Goal: Transaction & Acquisition: Purchase product/service

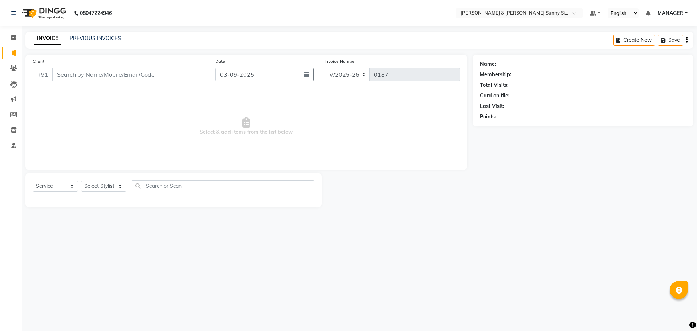
select select "8776"
select select "service"
click at [307, 78] on button "button" at bounding box center [306, 75] width 15 height 14
select select "9"
select select "2025"
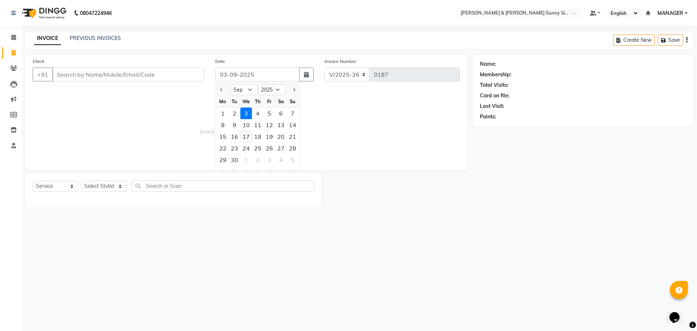
click at [243, 136] on div "17" at bounding box center [246, 137] width 12 height 12
type input "[DATE]"
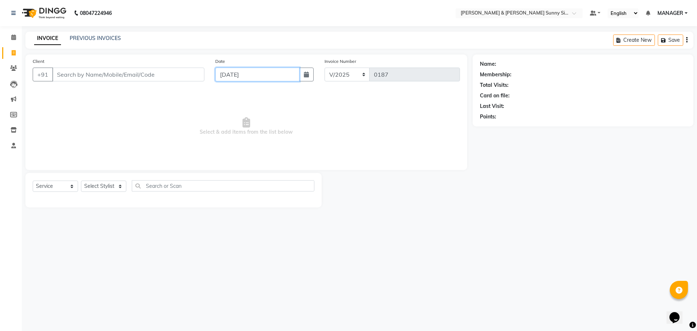
click at [235, 74] on input "[DATE]" at bounding box center [257, 75] width 85 height 14
select select "9"
select select "2025"
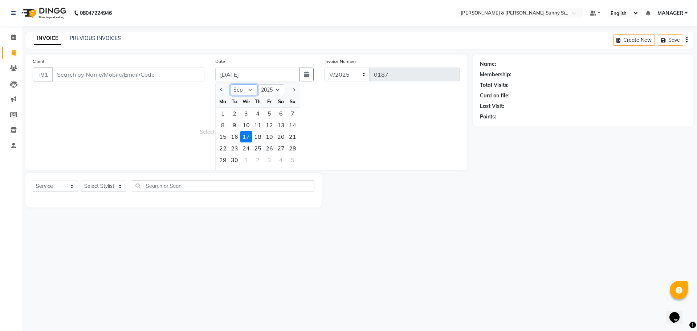
click at [248, 90] on select "Jan Feb Mar Apr May Jun [DATE] Aug Sep Oct Nov Dec" at bounding box center [244, 89] width 28 height 11
select select "8"
click at [230, 84] on select "Jan Feb Mar Apr May Jun [DATE] Aug Sep Oct Nov Dec" at bounding box center [244, 89] width 28 height 11
click at [196, 137] on span "Select & add items from the list below" at bounding box center [246, 126] width 427 height 73
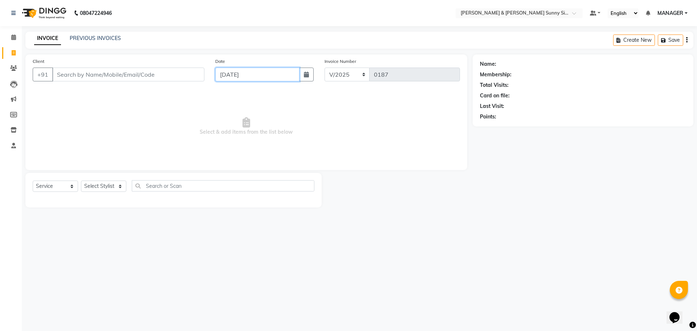
type input "[DATE]"
click at [220, 118] on span "Select & add items from the list below" at bounding box center [246, 126] width 427 height 73
click at [116, 74] on input "Client" at bounding box center [128, 75] width 152 height 14
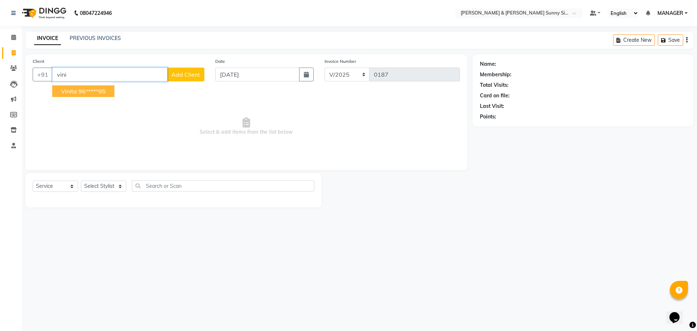
click at [102, 94] on ngb-highlight "96*****95" at bounding box center [91, 91] width 27 height 7
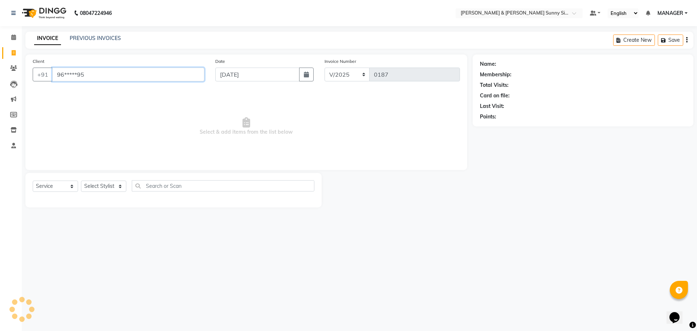
type input "96*****95"
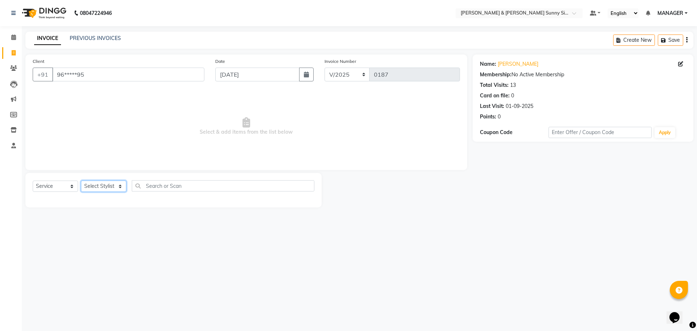
click at [100, 186] on select "Select Stylist MANAGER None [PERSON_NAME]" at bounding box center [103, 185] width 45 height 11
select select "89812"
click at [81, 180] on select "Select Stylist MANAGER None [PERSON_NAME]" at bounding box center [103, 185] width 45 height 11
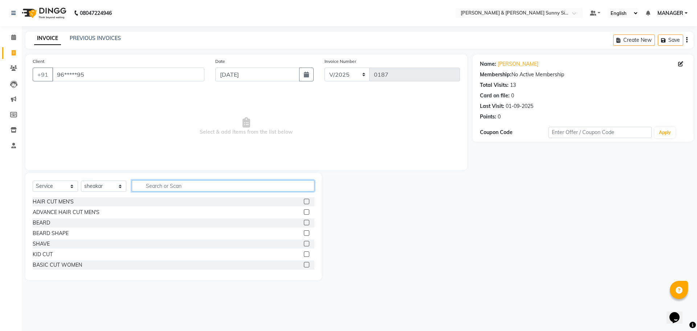
click at [166, 186] on input "text" at bounding box center [223, 185] width 183 height 11
click at [304, 204] on div at bounding box center [306, 203] width 5 height 8
click at [304, 200] on div at bounding box center [309, 201] width 11 height 9
click at [304, 204] on label at bounding box center [306, 201] width 5 height 5
click at [304, 204] on input "checkbox" at bounding box center [306, 201] width 5 height 5
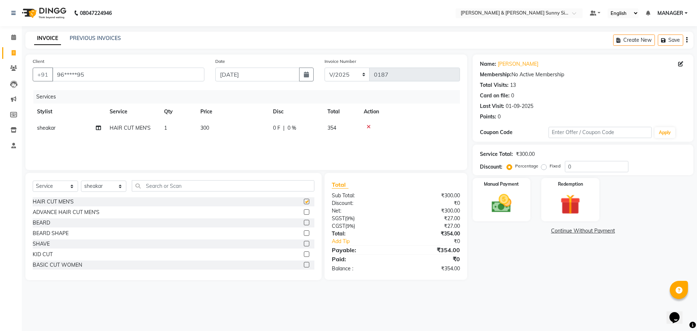
checkbox input "false"
click at [233, 128] on td "300" at bounding box center [232, 128] width 73 height 16
select select "89812"
click at [259, 131] on input "300" at bounding box center [267, 129] width 64 height 11
type input "3"
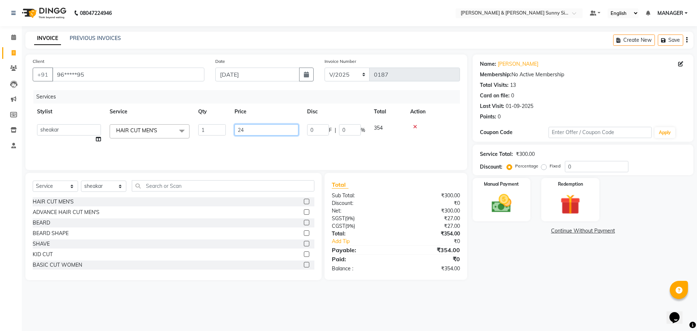
type input "240"
click at [263, 149] on div "Services Stylist Service Qty Price Disc Total Action MANAGER None [PERSON_NAME]…" at bounding box center [246, 126] width 427 height 73
click at [252, 145] on div "Services Stylist Service Qty Price Disc Total Action sheakar HAIR CUT MEN'S 1 2…" at bounding box center [246, 126] width 427 height 73
click at [499, 195] on img at bounding box center [502, 203] width 34 height 24
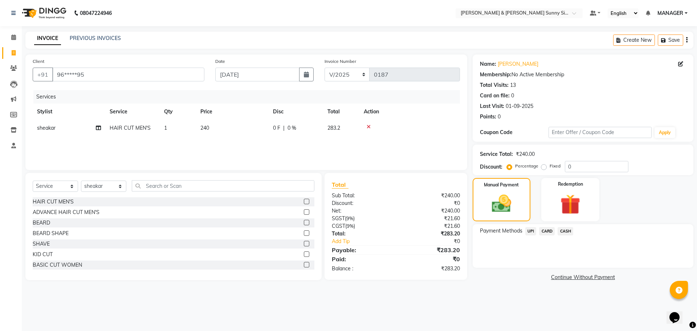
click at [531, 233] on span "UPI" at bounding box center [530, 231] width 11 height 8
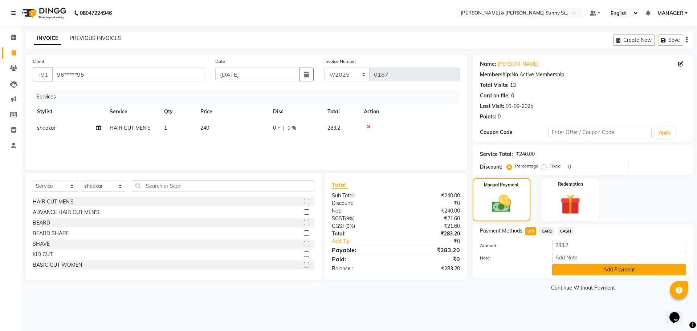
click at [572, 274] on button "Add Payment" at bounding box center [619, 269] width 134 height 11
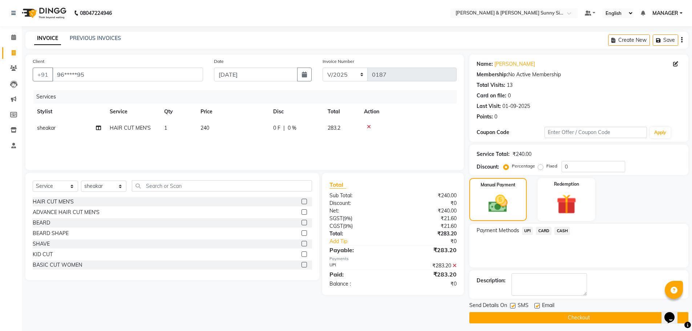
click at [537, 321] on button "Checkout" at bounding box center [578, 317] width 219 height 11
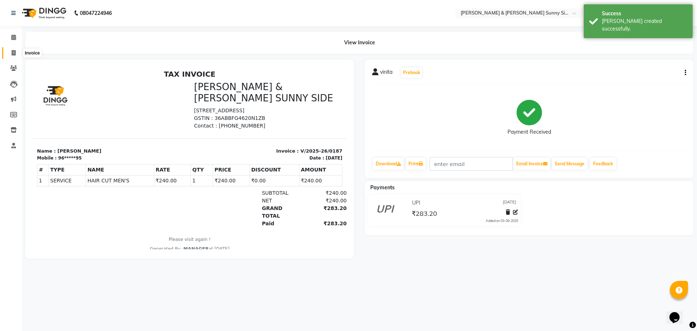
click at [14, 52] on icon at bounding box center [14, 52] width 4 height 5
select select "service"
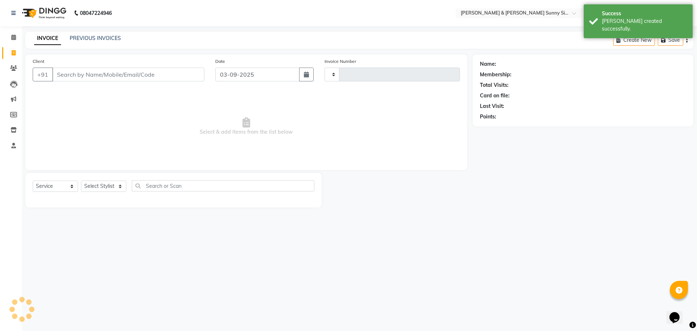
type input "0188"
select select "8776"
click at [67, 73] on input "Client" at bounding box center [128, 75] width 152 height 14
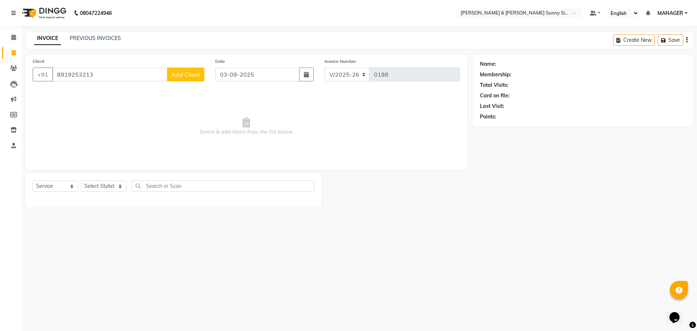
type input "8919253213"
click at [183, 74] on span "Add Client" at bounding box center [185, 74] width 29 height 7
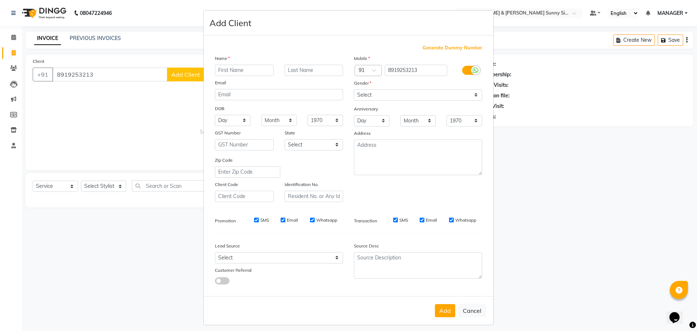
click at [234, 68] on input "text" at bounding box center [244, 70] width 59 height 11
click at [222, 68] on input "prsana" at bounding box center [244, 70] width 59 height 11
click at [220, 71] on input "prsana" at bounding box center [244, 70] width 59 height 11
type input "[PERSON_NAME]"
click at [177, 118] on ngb-modal-window "Add Client Generate Dummy Number Name [PERSON_NAME] Email DOB Day 01 02 03 04 0…" at bounding box center [348, 165] width 697 height 331
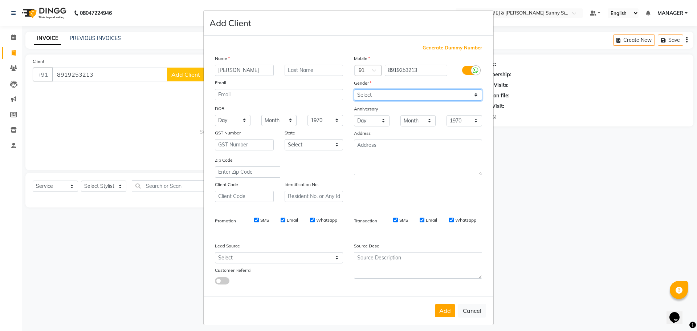
click at [358, 94] on select "Select [DEMOGRAPHIC_DATA] [DEMOGRAPHIC_DATA] Other Prefer Not To Say" at bounding box center [418, 94] width 128 height 11
select select "[DEMOGRAPHIC_DATA]"
click at [354, 89] on select "Select [DEMOGRAPHIC_DATA] [DEMOGRAPHIC_DATA] Other Prefer Not To Say" at bounding box center [418, 94] width 128 height 11
click at [445, 307] on button "Add" at bounding box center [445, 310] width 20 height 13
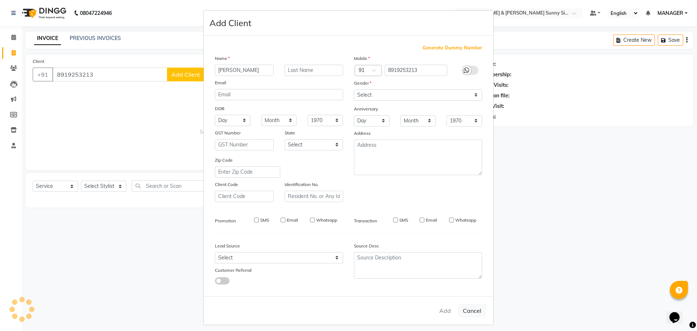
type input "89******13"
select select
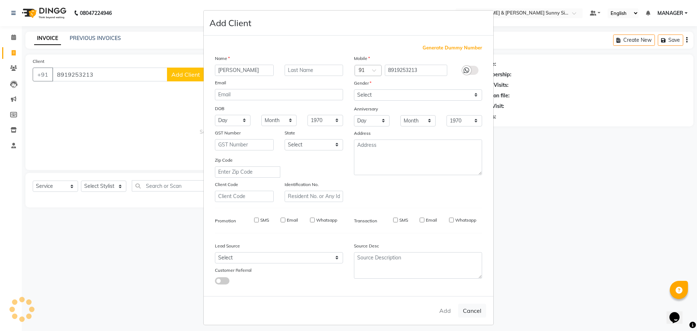
select select
checkbox input "false"
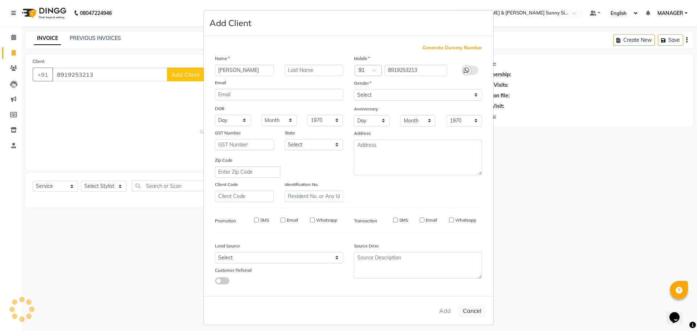
checkbox input "false"
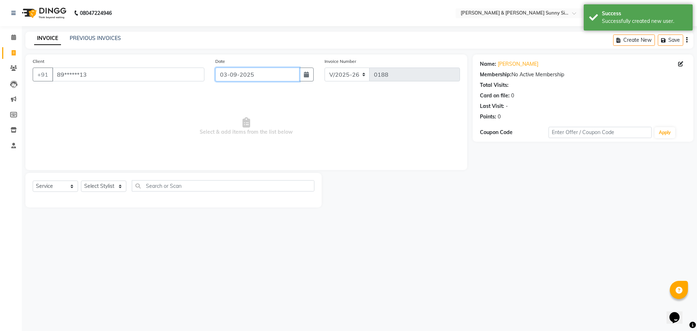
click at [227, 77] on input "03-09-2025" at bounding box center [257, 75] width 85 height 14
select select "9"
select select "2025"
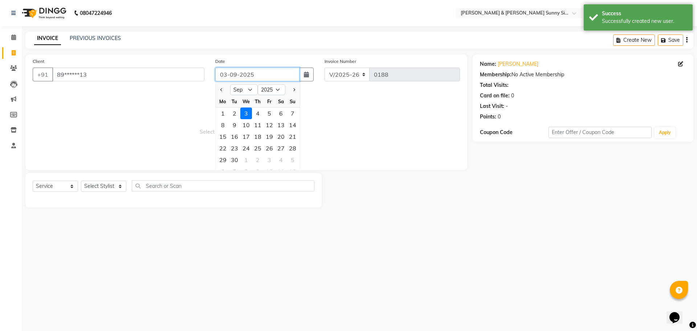
click at [226, 74] on input "03-09-2025" at bounding box center [257, 75] width 85 height 14
click at [237, 74] on input "[DATE]" at bounding box center [257, 75] width 85 height 14
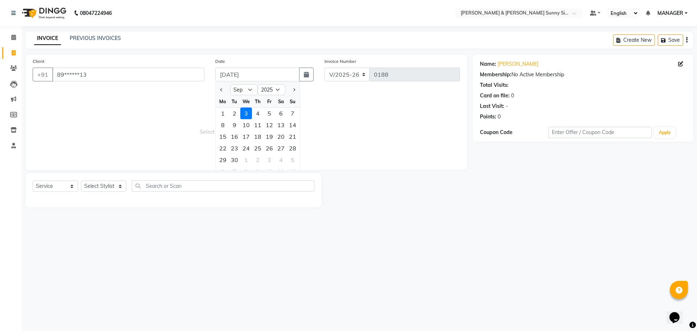
type input "[DATE]"
click at [200, 113] on span "Select & add items from the list below" at bounding box center [246, 126] width 427 height 73
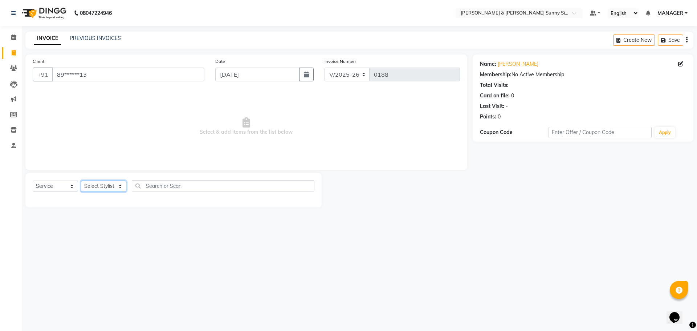
click at [119, 188] on select "Select Stylist MANAGER None [PERSON_NAME]" at bounding box center [103, 185] width 45 height 11
select select "89812"
click at [81, 180] on select "Select Stylist MANAGER None [PERSON_NAME]" at bounding box center [103, 185] width 45 height 11
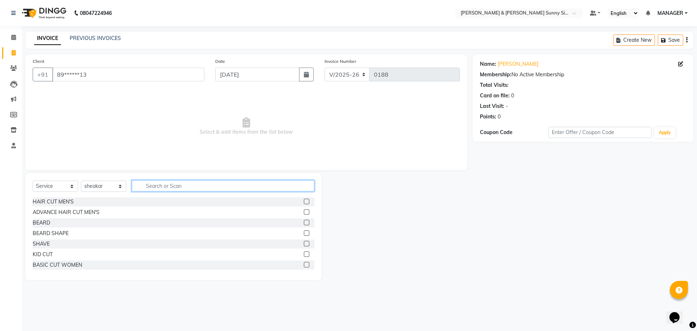
click at [270, 187] on input "text" at bounding box center [223, 185] width 183 height 11
type input "wash"
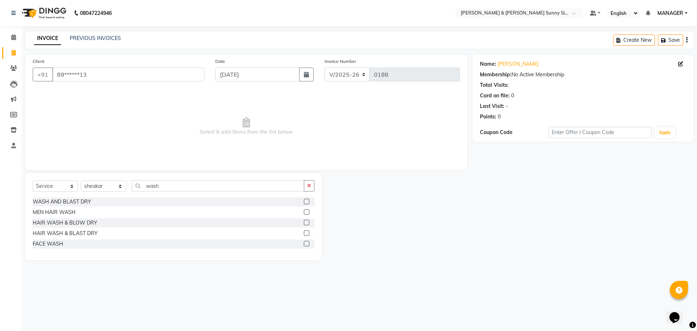
click at [304, 200] on div "WASH AND BLAST DRY" at bounding box center [174, 201] width 282 height 9
click at [305, 201] on label at bounding box center [306, 201] width 5 height 5
click at [305, 201] on input "checkbox" at bounding box center [306, 201] width 5 height 5
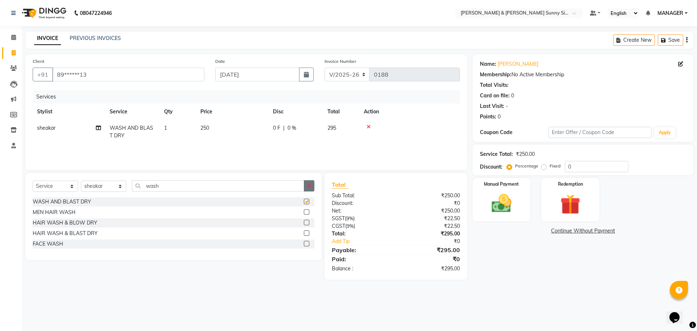
checkbox input "false"
drag, startPoint x: 309, startPoint y: 182, endPoint x: 276, endPoint y: 192, distance: 34.3
click at [308, 183] on button "button" at bounding box center [309, 185] width 11 height 11
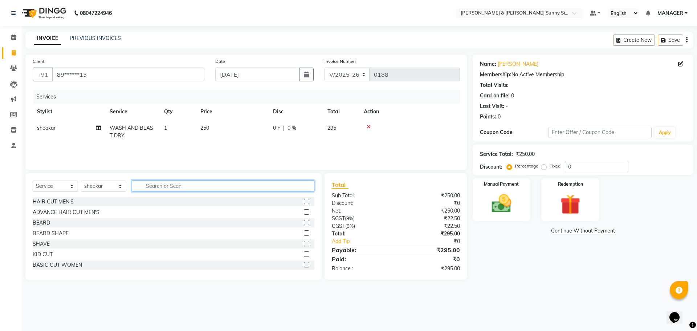
click at [248, 188] on input "text" at bounding box center [223, 185] width 183 height 11
type input "blo"
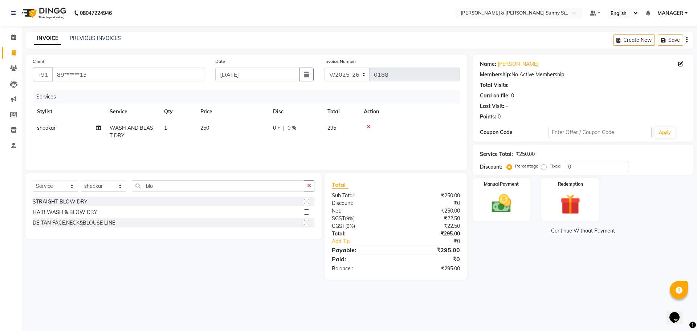
click at [302, 199] on div "STRAIGHT BLOW DRY" at bounding box center [174, 201] width 282 height 9
click at [309, 186] on icon "button" at bounding box center [309, 185] width 4 height 5
click at [175, 126] on td "1" at bounding box center [178, 132] width 36 height 24
select select "89812"
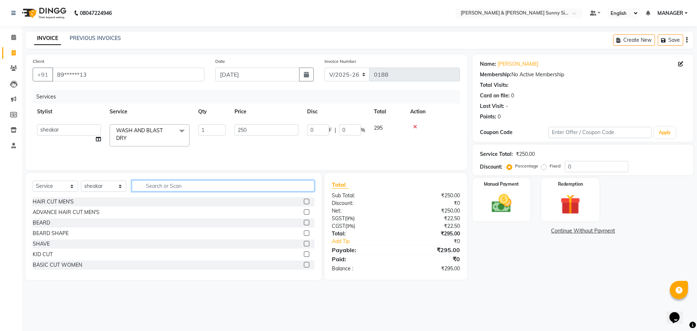
click at [186, 184] on input "text" at bounding box center [223, 185] width 183 height 11
type input "blo"
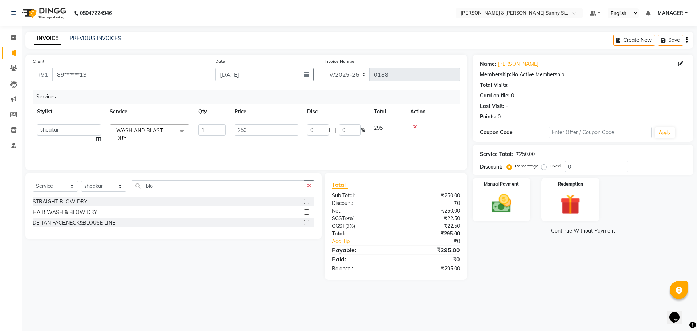
click at [306, 202] on label at bounding box center [306, 201] width 5 height 5
click at [306, 202] on input "checkbox" at bounding box center [306, 201] width 5 height 5
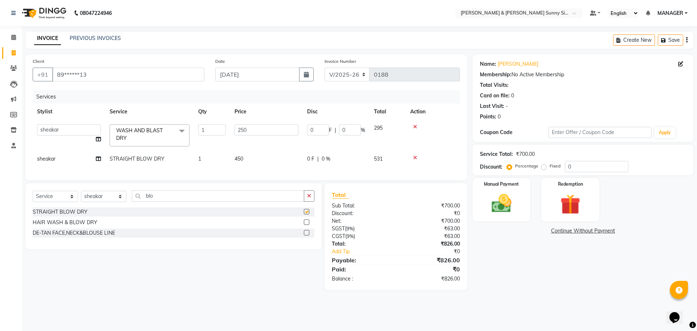
checkbox input "false"
click at [251, 157] on td "450" at bounding box center [266, 159] width 73 height 16
select select "89812"
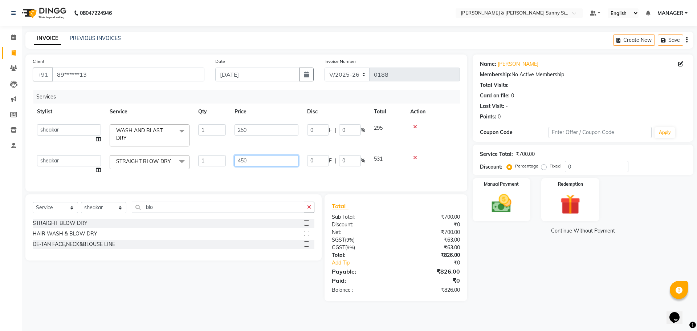
click at [271, 159] on input "450" at bounding box center [267, 160] width 64 height 11
type input "4"
type input "300"
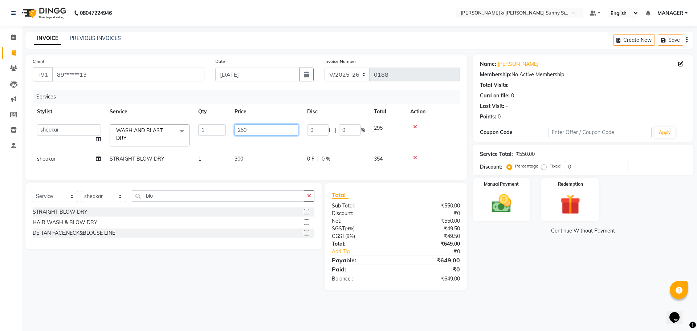
click at [252, 133] on input "250" at bounding box center [267, 129] width 64 height 11
type input "2"
type input "300"
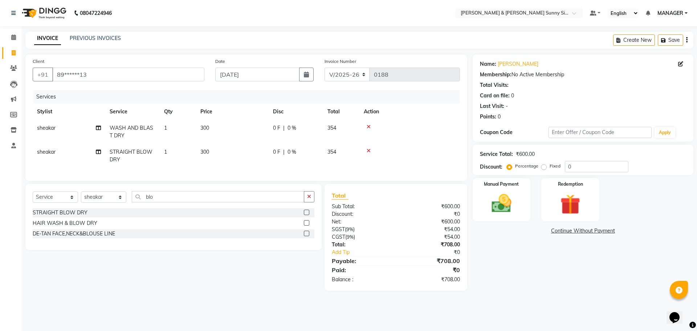
click at [245, 151] on td "300" at bounding box center [232, 156] width 73 height 24
select select "89812"
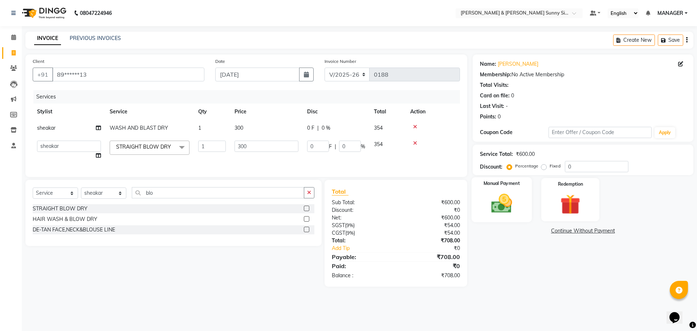
click at [495, 204] on img at bounding box center [502, 203] width 34 height 24
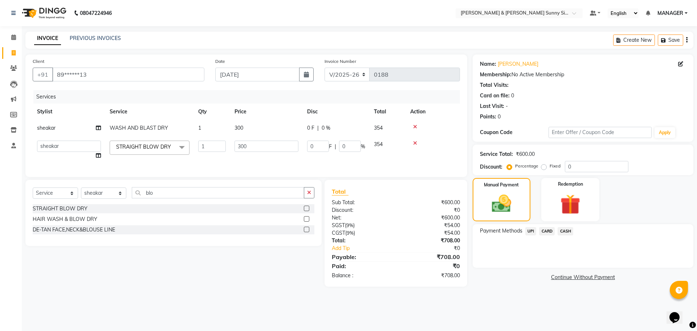
click at [526, 232] on span "UPI" at bounding box center [530, 231] width 11 height 8
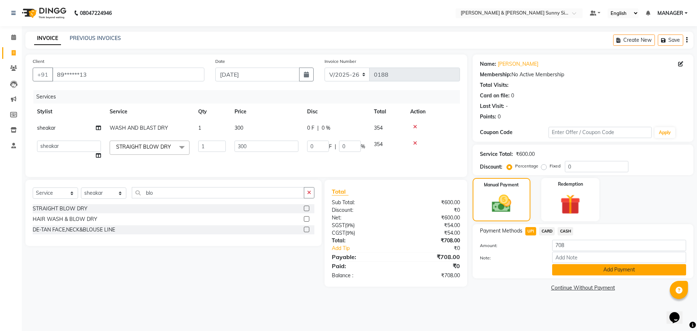
click at [558, 271] on button "Add Payment" at bounding box center [619, 269] width 134 height 11
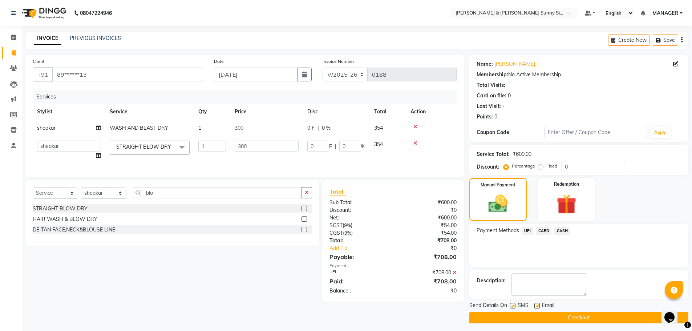
click at [532, 316] on button "Checkout" at bounding box center [578, 317] width 219 height 11
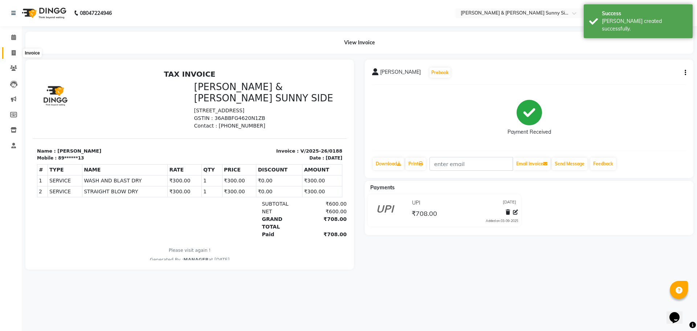
click at [17, 53] on span at bounding box center [13, 53] width 13 height 8
select select "service"
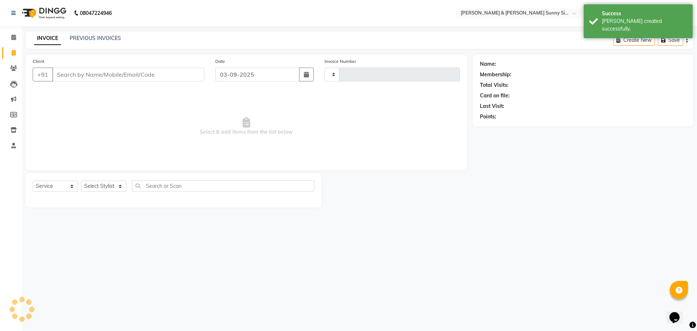
type input "0189"
select select "8776"
click at [161, 78] on input "Client" at bounding box center [128, 75] width 152 height 14
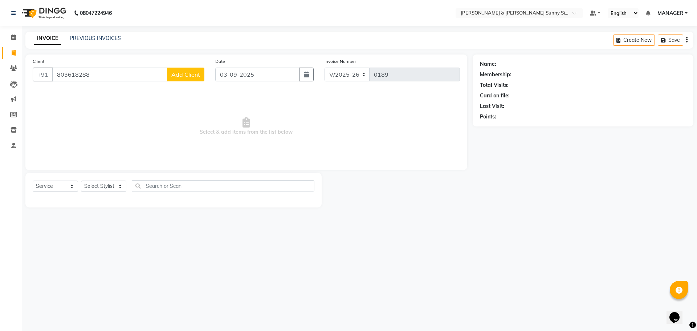
type input "803618288"
click at [192, 76] on span "Add Client" at bounding box center [185, 74] width 29 height 7
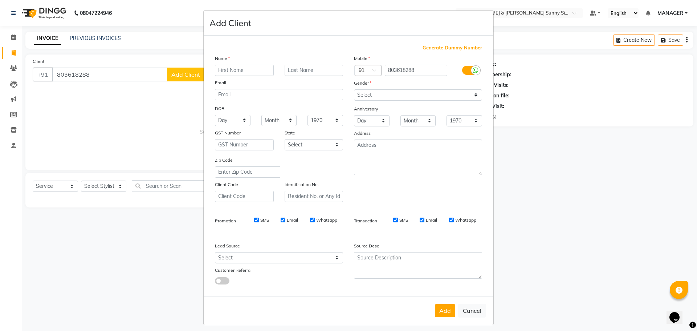
click at [233, 65] on input "text" at bounding box center [244, 70] width 59 height 11
type input "amir"
click at [380, 94] on select "Select [DEMOGRAPHIC_DATA] [DEMOGRAPHIC_DATA] Other Prefer Not To Say" at bounding box center [418, 94] width 128 height 11
click at [354, 89] on select "Select [DEMOGRAPHIC_DATA] [DEMOGRAPHIC_DATA] Other Prefer Not To Say" at bounding box center [418, 94] width 128 height 11
click at [368, 93] on select "Select [DEMOGRAPHIC_DATA] [DEMOGRAPHIC_DATA] Other Prefer Not To Say" at bounding box center [418, 94] width 128 height 11
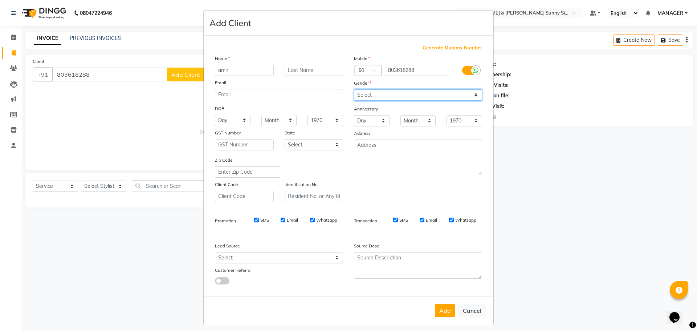
select select "[DEMOGRAPHIC_DATA]"
click at [354, 89] on select "Select [DEMOGRAPHIC_DATA] [DEMOGRAPHIC_DATA] Other Prefer Not To Say" at bounding box center [418, 94] width 128 height 11
click at [447, 308] on button "Add" at bounding box center [445, 310] width 20 height 13
type input "80*****88"
select select
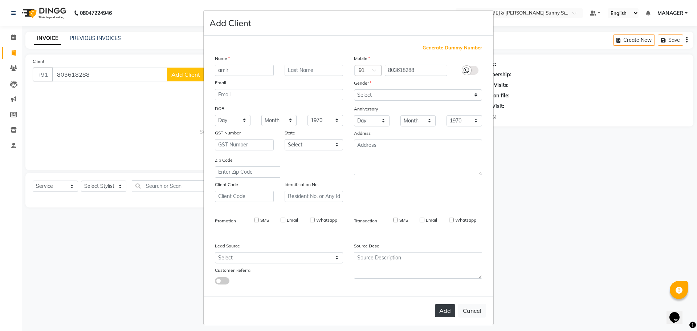
select select
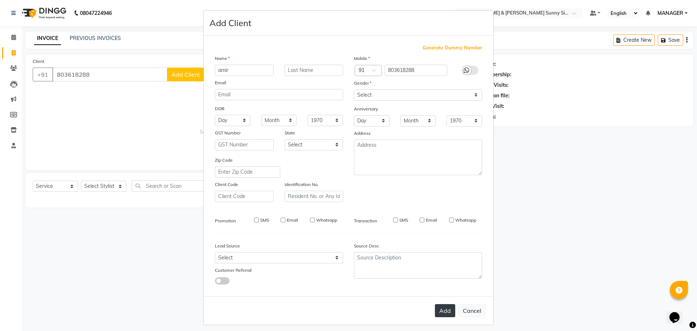
select select
checkbox input "false"
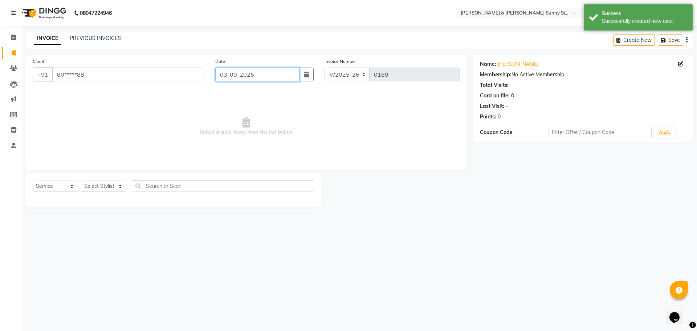
click at [227, 74] on input "03-09-2025" at bounding box center [257, 75] width 85 height 14
select select "9"
select select "2025"
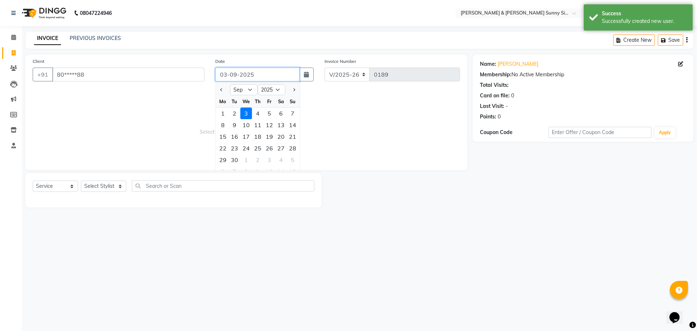
click at [226, 71] on input "03-09-2025" at bounding box center [257, 75] width 85 height 14
click at [235, 75] on input "[DATE]" at bounding box center [257, 75] width 85 height 14
type input "[DATE]"
click at [180, 125] on span "Select & add items from the list below" at bounding box center [246, 126] width 427 height 73
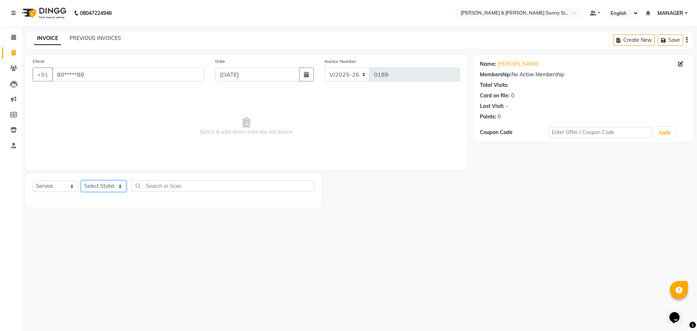
click at [108, 187] on select "Select Stylist MANAGER None [PERSON_NAME]" at bounding box center [103, 185] width 45 height 11
select select "89812"
click at [81, 180] on select "Select Stylist MANAGER None [PERSON_NAME]" at bounding box center [103, 185] width 45 height 11
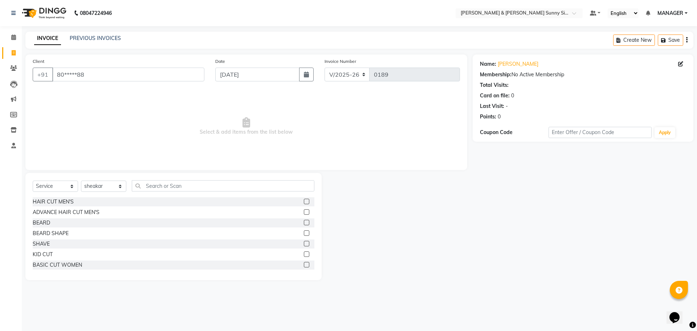
click at [304, 200] on label at bounding box center [306, 201] width 5 height 5
click at [304, 200] on input "checkbox" at bounding box center [306, 201] width 5 height 5
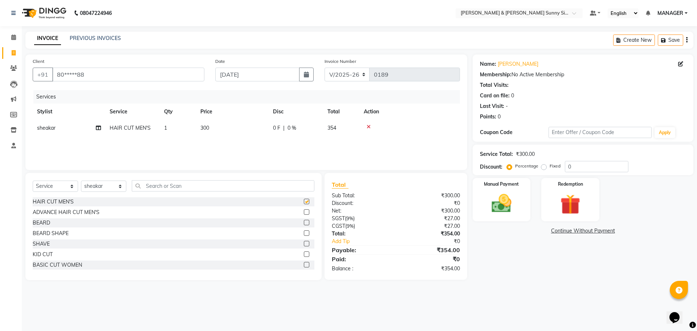
checkbox input "false"
click at [304, 223] on label at bounding box center [306, 222] width 5 height 5
click at [304, 223] on input "checkbox" at bounding box center [306, 222] width 5 height 5
checkbox input "false"
click at [264, 187] on input "text" at bounding box center [223, 185] width 183 height 11
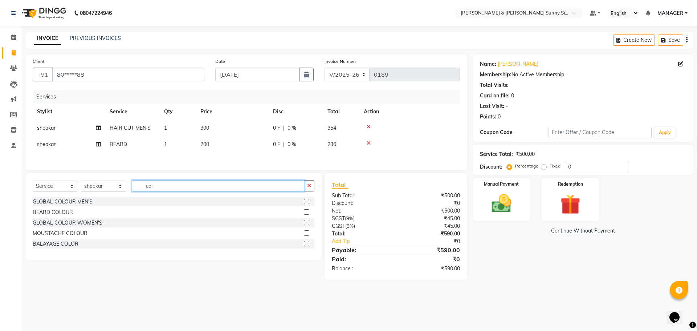
type input "col"
click at [305, 214] on label at bounding box center [306, 211] width 5 height 5
click at [305, 214] on input "checkbox" at bounding box center [306, 212] width 5 height 5
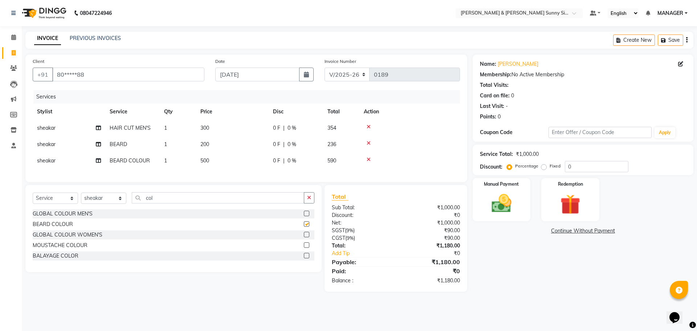
checkbox input "false"
click at [292, 203] on input "col" at bounding box center [218, 197] width 172 height 11
drag, startPoint x: 310, startPoint y: 204, endPoint x: 268, endPoint y: 211, distance: 42.4
click at [304, 203] on div "col" at bounding box center [223, 197] width 182 height 11
click at [261, 203] on input "col" at bounding box center [218, 197] width 172 height 11
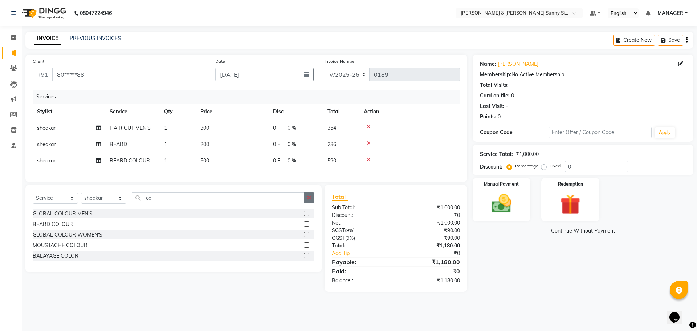
click at [309, 200] on icon "button" at bounding box center [309, 197] width 4 height 5
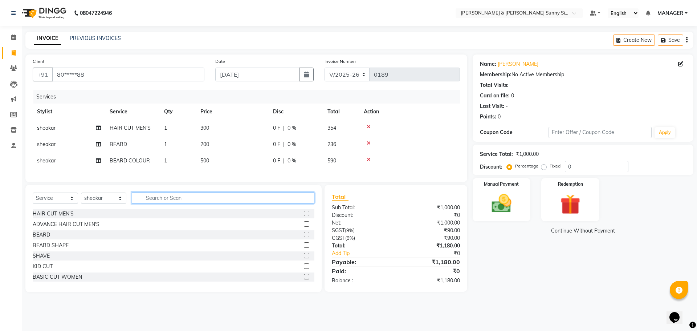
click at [276, 202] on input "text" at bounding box center [223, 197] width 183 height 11
type input "head"
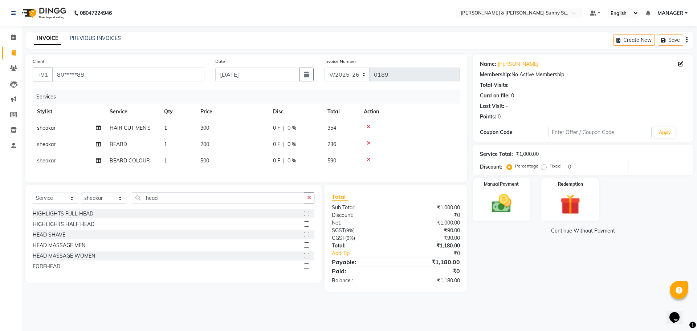
drag, startPoint x: 306, startPoint y: 251, endPoint x: 298, endPoint y: 227, distance: 24.7
click at [306, 248] on label at bounding box center [306, 244] width 5 height 5
click at [306, 248] on input "checkbox" at bounding box center [306, 245] width 5 height 5
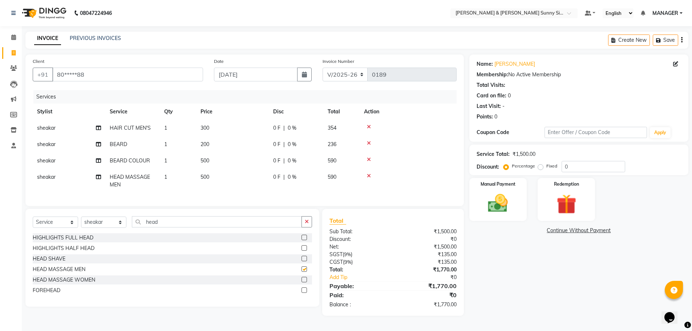
checkbox input "false"
click at [223, 176] on td "500" at bounding box center [232, 181] width 73 height 24
select select "89812"
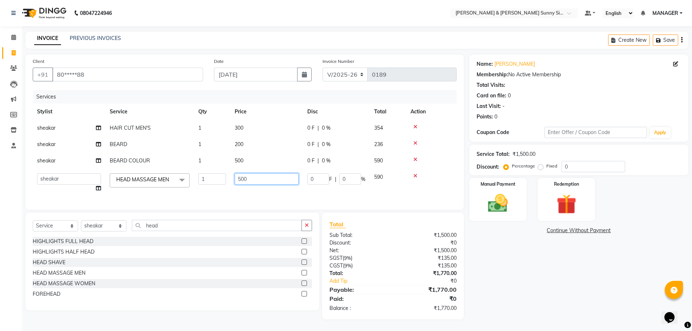
click at [256, 175] on input "500" at bounding box center [267, 178] width 64 height 11
type input "5"
type input "350"
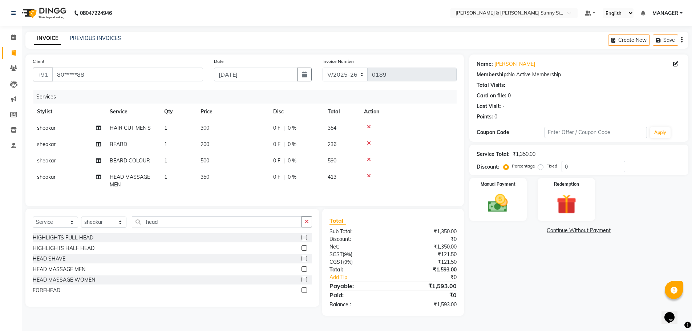
click at [413, 157] on div at bounding box center [408, 159] width 88 height 5
click at [367, 158] on icon at bounding box center [369, 159] width 4 height 5
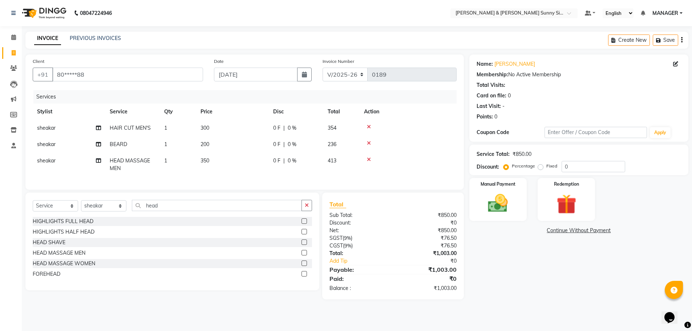
scroll to position [0, 0]
click at [220, 142] on td "200" at bounding box center [232, 144] width 73 height 16
select select "89812"
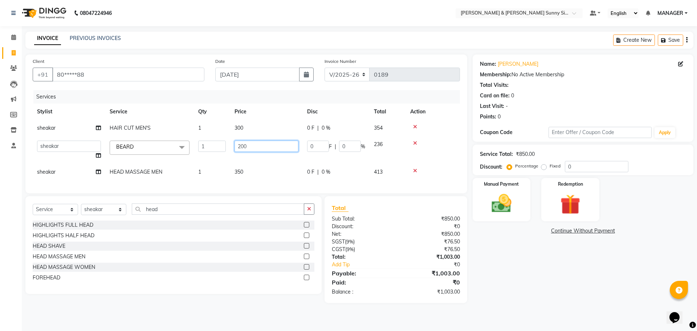
click at [271, 148] on input "200" at bounding box center [267, 146] width 64 height 11
type input "2"
type input "140"
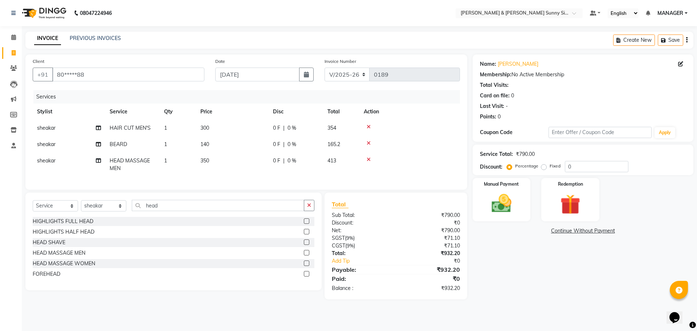
click at [257, 130] on td "300" at bounding box center [232, 128] width 73 height 16
select select "89812"
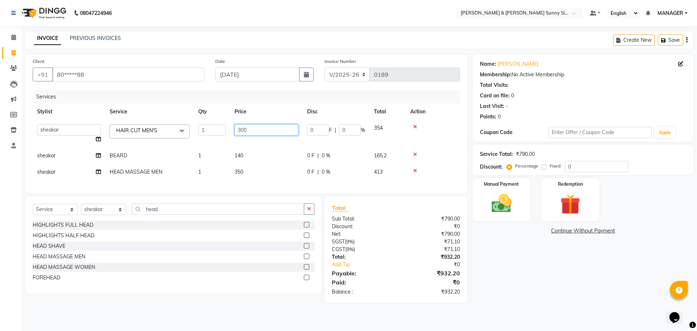
click at [285, 130] on input "300" at bounding box center [267, 129] width 64 height 11
type input "3"
type input "240"
click at [275, 156] on tbody "MANAGER None [PERSON_NAME] sheakar HAIR CUT MEN'S x HAIR CUT MEN'S ADVANCE HAIR…" at bounding box center [246, 150] width 427 height 60
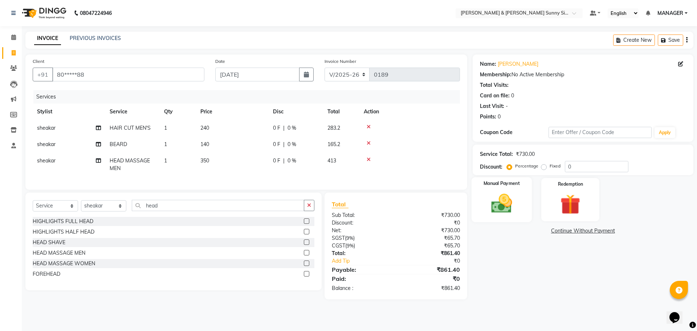
click at [519, 210] on div "Manual Payment" at bounding box center [501, 199] width 60 height 45
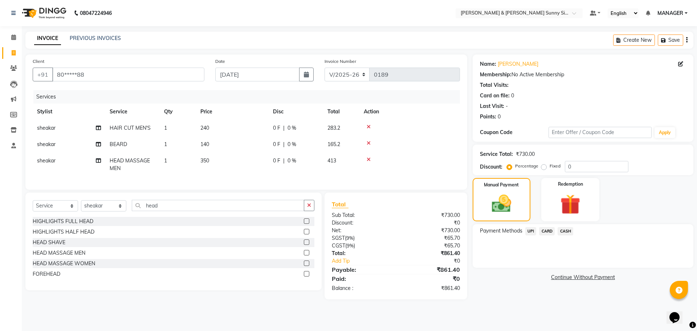
click at [531, 230] on span "UPI" at bounding box center [530, 231] width 11 height 8
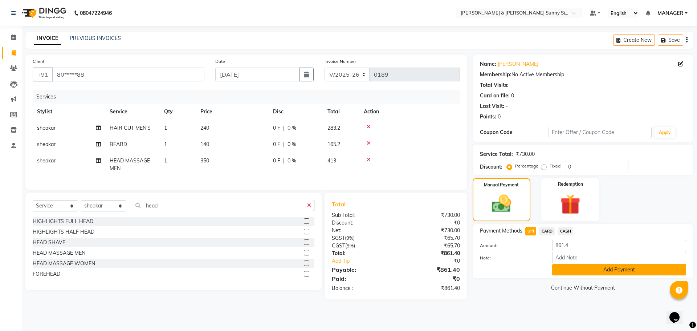
click at [575, 272] on button "Add Payment" at bounding box center [619, 269] width 134 height 11
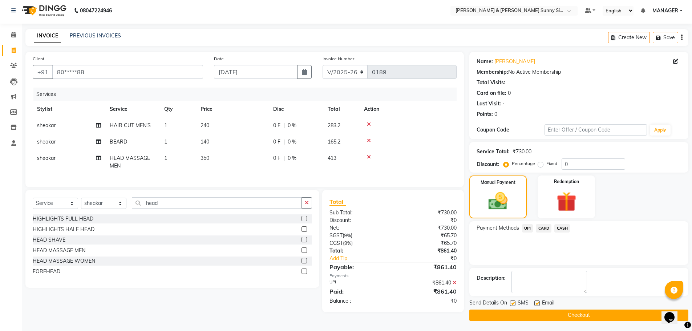
scroll to position [3, 0]
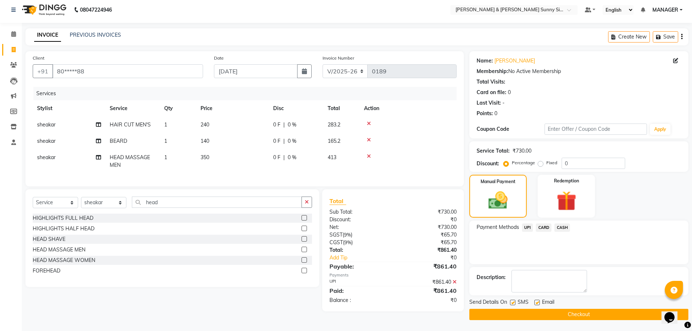
click at [489, 311] on button "Checkout" at bounding box center [578, 314] width 219 height 11
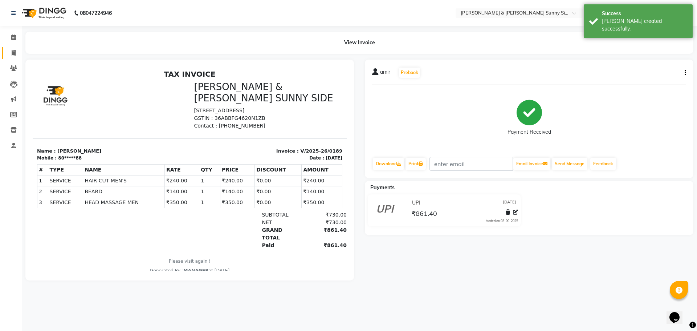
click at [16, 58] on link "Invoice" at bounding box center [10, 53] width 17 height 12
select select "8776"
select select "service"
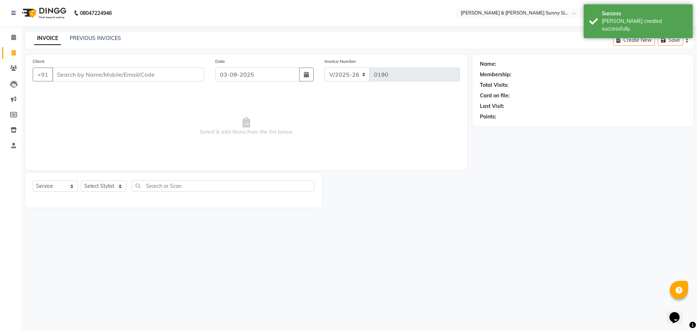
click at [78, 76] on input "Client" at bounding box center [128, 75] width 152 height 14
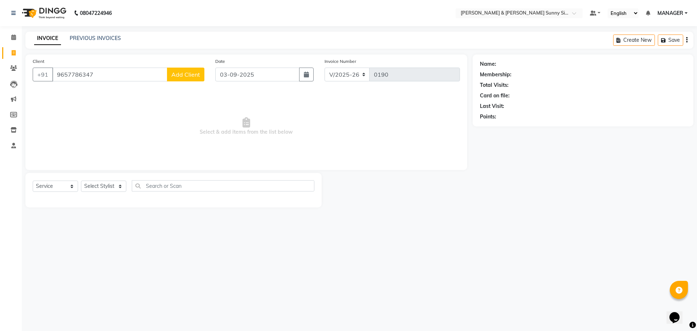
type input "9657786347"
click at [190, 76] on span "Add Client" at bounding box center [185, 74] width 29 height 7
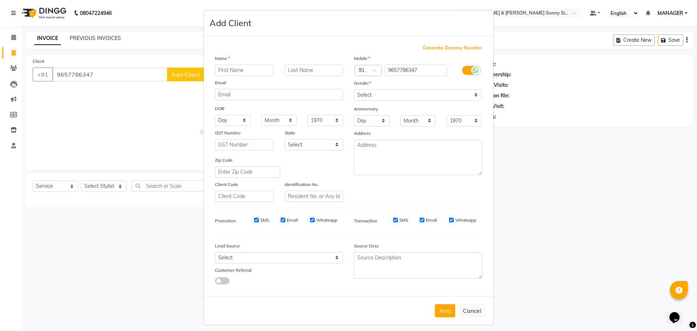
click at [234, 74] on input "text" at bounding box center [244, 70] width 59 height 11
click at [232, 71] on input "text" at bounding box center [244, 70] width 59 height 11
type input "bagirdh"
click at [377, 96] on select "Select [DEMOGRAPHIC_DATA] [DEMOGRAPHIC_DATA] Other Prefer Not To Say" at bounding box center [418, 94] width 128 height 11
select select "[DEMOGRAPHIC_DATA]"
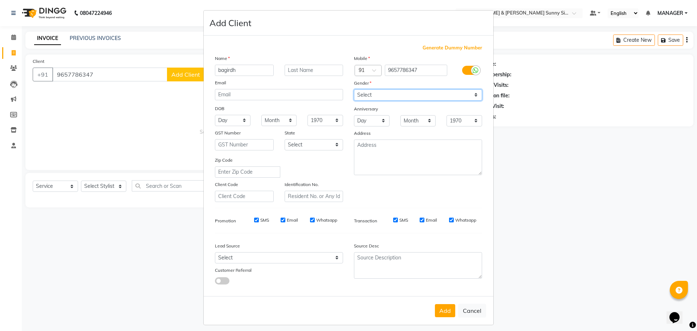
click at [354, 89] on select "Select [DEMOGRAPHIC_DATA] [DEMOGRAPHIC_DATA] Other Prefer Not To Say" at bounding box center [418, 94] width 128 height 11
click at [448, 312] on button "Add" at bounding box center [445, 310] width 20 height 13
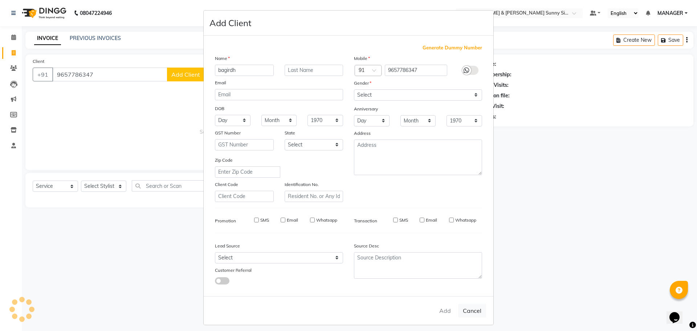
type input "96******47"
select select
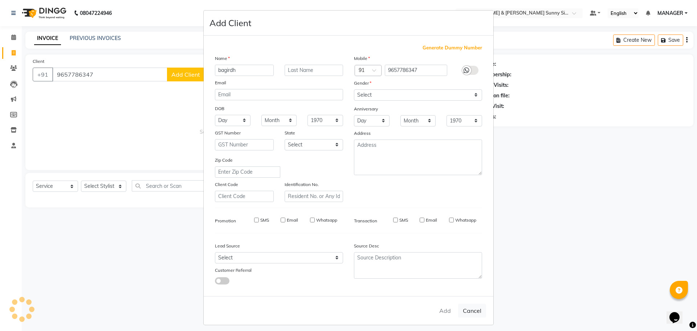
select select
checkbox input "false"
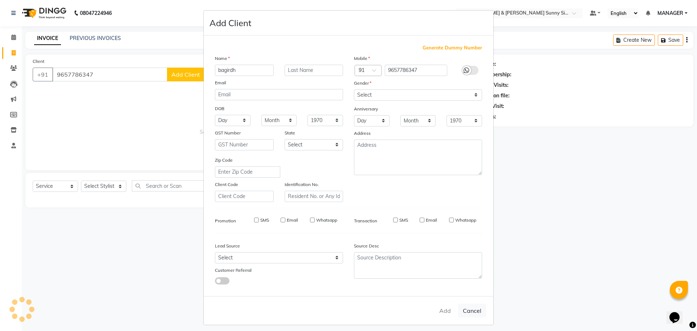
checkbox input "false"
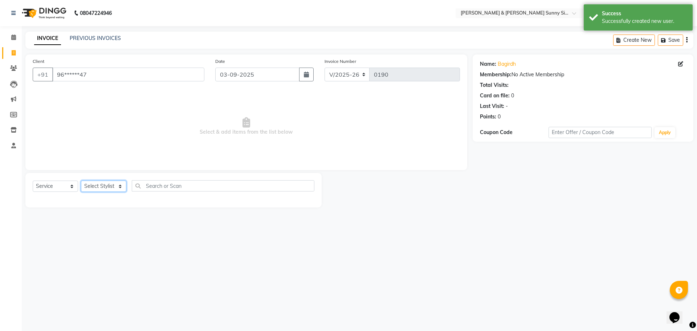
click at [109, 184] on select "Select Stylist MANAGER None [PERSON_NAME]" at bounding box center [103, 185] width 45 height 11
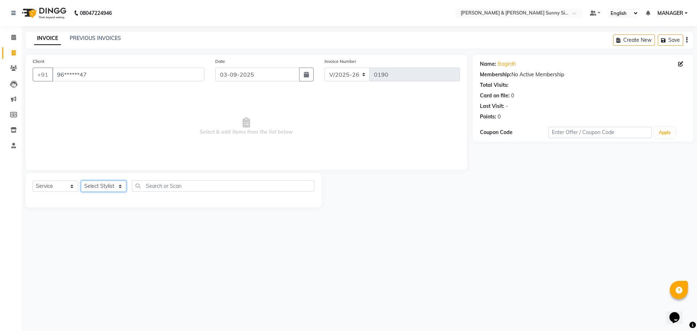
select select "89812"
click at [81, 180] on select "Select Stylist MANAGER None [PERSON_NAME]" at bounding box center [103, 185] width 45 height 11
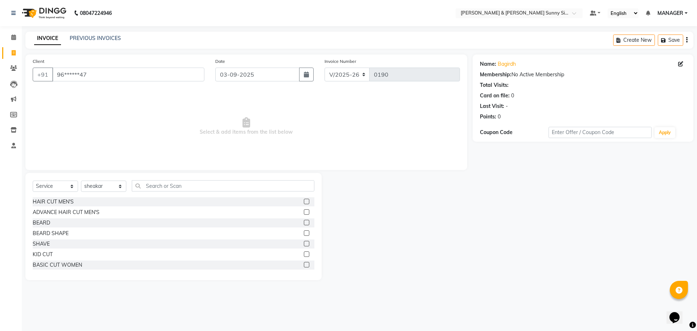
click at [304, 203] on label at bounding box center [306, 201] width 5 height 5
click at [304, 203] on input "checkbox" at bounding box center [306, 201] width 5 height 5
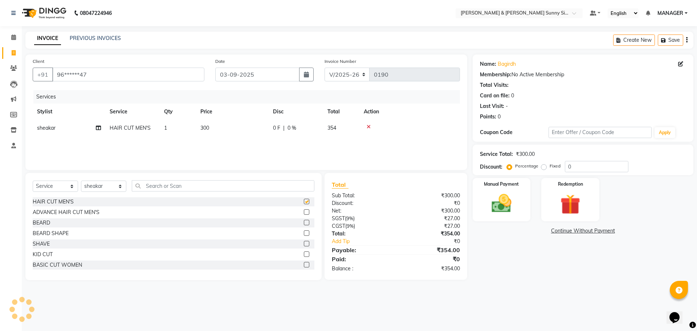
checkbox input "false"
click at [304, 223] on label at bounding box center [306, 222] width 5 height 5
click at [304, 223] on input "checkbox" at bounding box center [306, 222] width 5 height 5
checkbox input "false"
click at [223, 126] on td "300" at bounding box center [232, 128] width 73 height 16
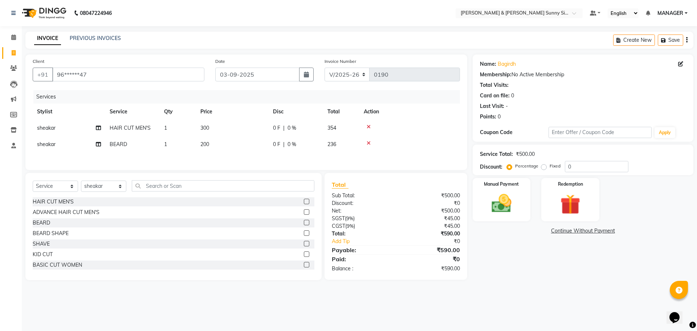
select select "89812"
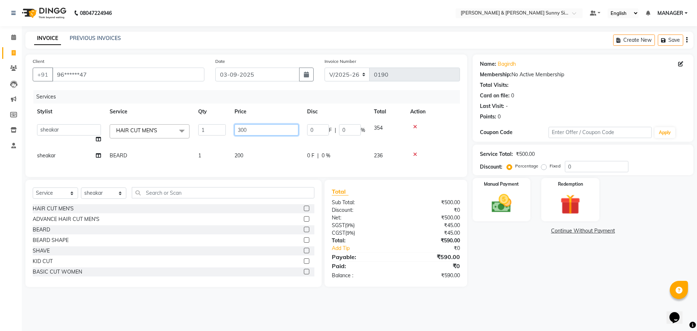
click at [264, 129] on input "300" at bounding box center [267, 129] width 64 height 11
type input "3"
type input "240"
click at [256, 153] on div "Services Stylist Service Qty Price Disc Total Action MANAGER None [PERSON_NAME]…" at bounding box center [246, 130] width 427 height 80
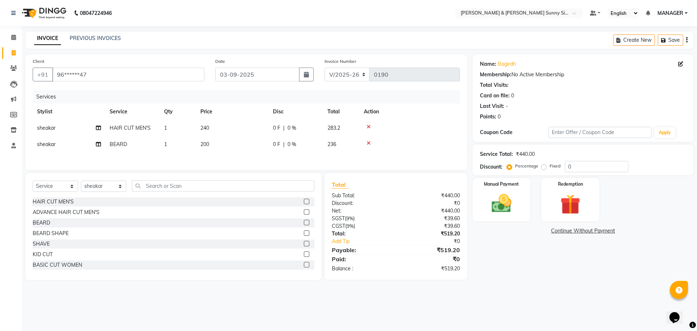
click at [226, 146] on td "200" at bounding box center [232, 144] width 73 height 16
select select "89812"
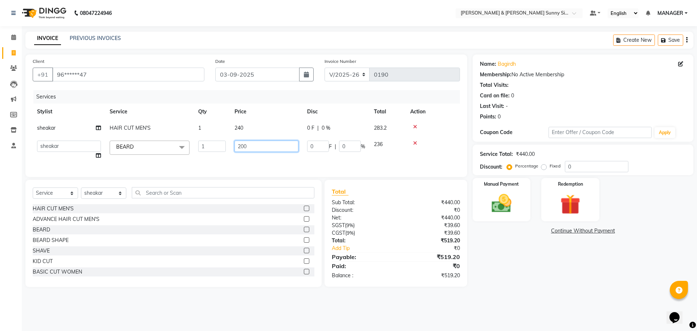
click at [258, 144] on input "200" at bounding box center [267, 146] width 64 height 11
type input "2"
type input "240"
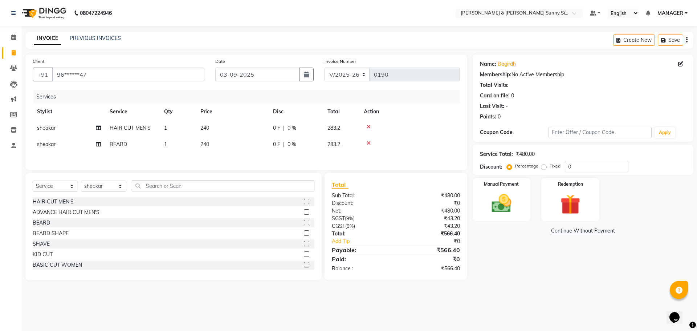
click at [249, 154] on div "Services Stylist Service Qty Price Disc Total Action sheakar HAIR CUT MEN'S 1 2…" at bounding box center [246, 126] width 427 height 73
click at [218, 141] on td "240" at bounding box center [232, 144] width 73 height 16
select select "89812"
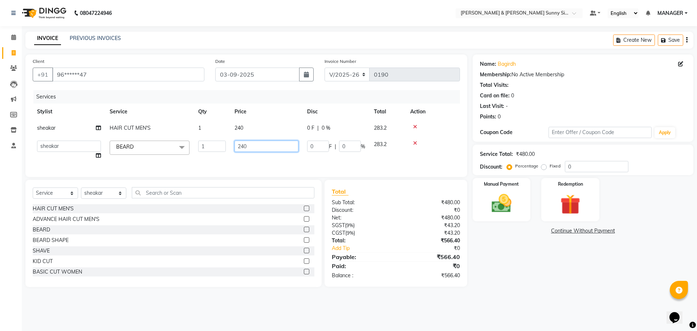
click at [257, 149] on input "240" at bounding box center [267, 146] width 64 height 11
type input "2"
type input "140"
click at [248, 159] on div "Services Stylist Service Qty Price Disc Total Action sheakar HAIR CUT MEN'S 1 2…" at bounding box center [246, 130] width 427 height 80
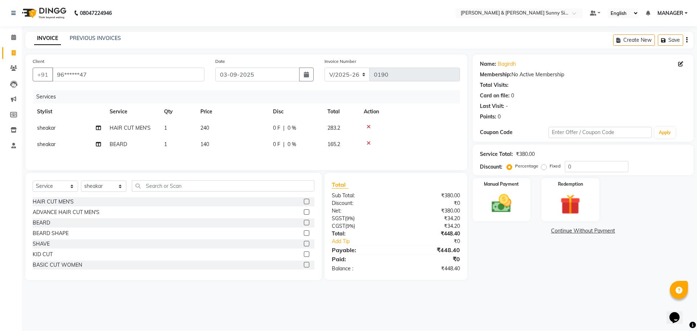
click at [232, 145] on td "140" at bounding box center [232, 144] width 73 height 16
select select "89812"
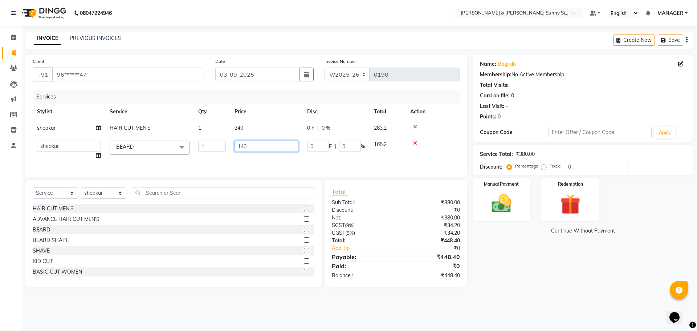
click at [258, 148] on input "140" at bounding box center [267, 146] width 64 height 11
type input "180"
click at [254, 156] on div "Services Stylist Service Qty Price Disc Total Action sheakar HAIR CUT MEN'S 1 2…" at bounding box center [246, 130] width 427 height 80
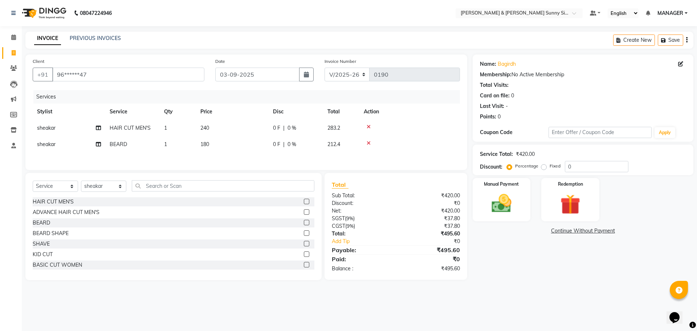
click at [230, 142] on td "180" at bounding box center [232, 144] width 73 height 16
select select "89812"
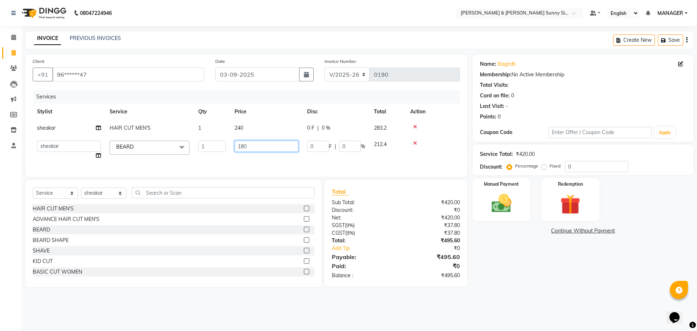
click at [261, 146] on input "180" at bounding box center [267, 146] width 64 height 11
type input "175"
click at [260, 152] on td "175" at bounding box center [266, 150] width 73 height 28
select select "89812"
click at [252, 145] on input "175" at bounding box center [267, 146] width 64 height 11
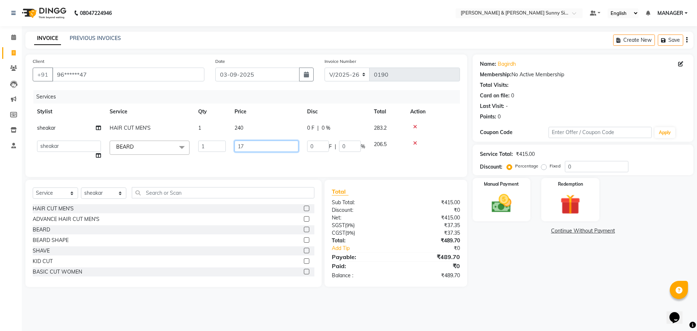
type input "172"
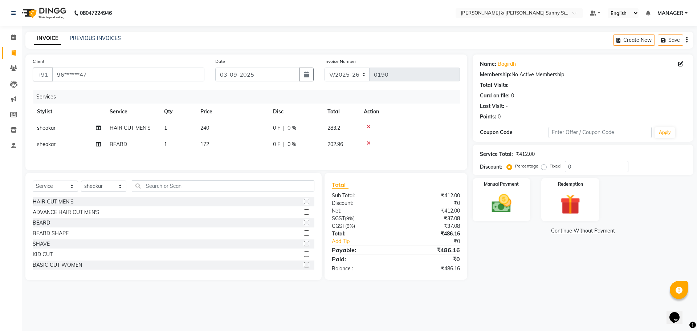
click at [256, 155] on div "Services Stylist Service Qty Price Disc Total Action sheakar HAIR CUT MEN'S 1 2…" at bounding box center [246, 126] width 427 height 73
click at [218, 144] on td "172" at bounding box center [232, 144] width 73 height 16
select select "89812"
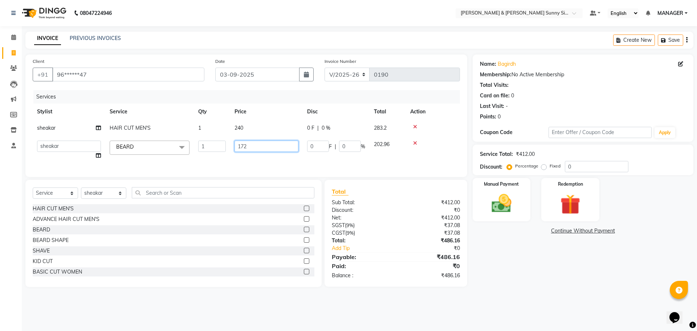
click at [257, 146] on input "172" at bounding box center [267, 146] width 64 height 11
type input "170"
click at [258, 154] on div "Services Stylist Service Qty Price Disc Total Action sheakar HAIR CUT MEN'S 1 2…" at bounding box center [246, 130] width 427 height 80
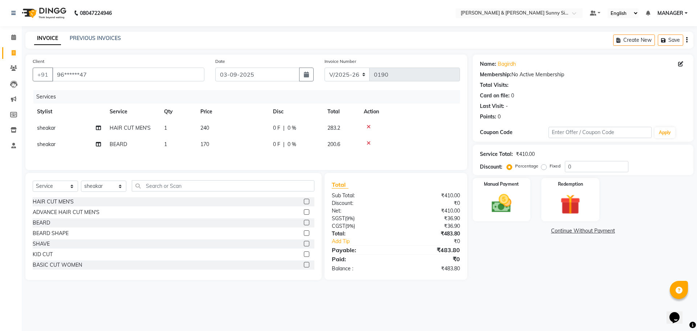
click at [227, 143] on td "170" at bounding box center [232, 144] width 73 height 16
select select "89812"
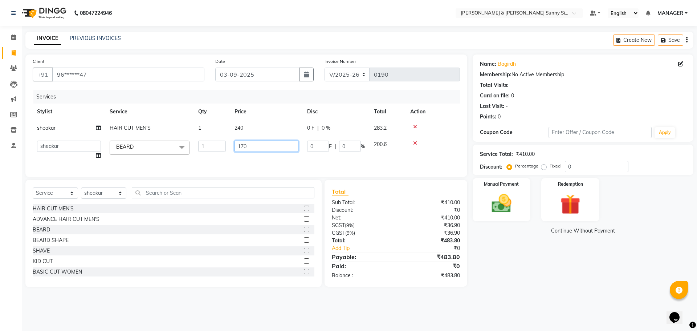
drag, startPoint x: 233, startPoint y: 143, endPoint x: 247, endPoint y: 144, distance: 14.2
click at [247, 144] on input "170" at bounding box center [267, 146] width 64 height 11
type input "171"
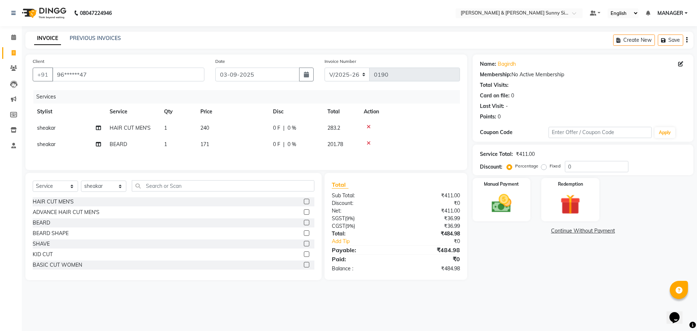
click at [251, 162] on div "Services Stylist Service Qty Price Disc Total Action sheakar HAIR CUT MEN'S 1 2…" at bounding box center [246, 126] width 427 height 73
click at [228, 73] on input "03-09-2025" at bounding box center [257, 75] width 85 height 14
select select "9"
select select "2025"
drag, startPoint x: 249, startPoint y: 137, endPoint x: 233, endPoint y: 106, distance: 35.6
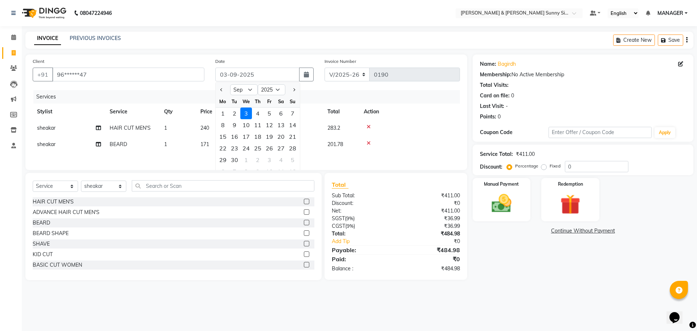
click at [245, 134] on div "17" at bounding box center [246, 137] width 12 height 12
type input "[DATE]"
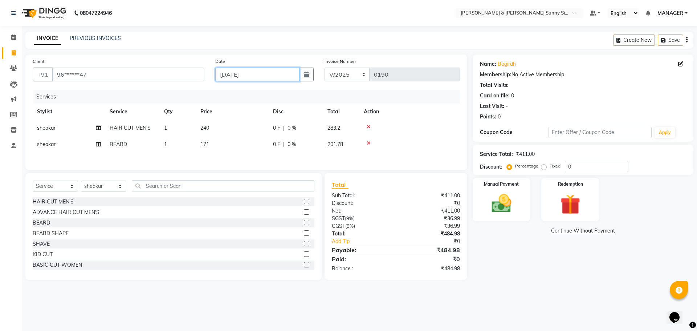
click at [235, 72] on input "[DATE]" at bounding box center [257, 75] width 85 height 14
select select "9"
select select "2025"
click at [237, 75] on input "[DATE]" at bounding box center [257, 75] width 85 height 14
type input "[DATE]"
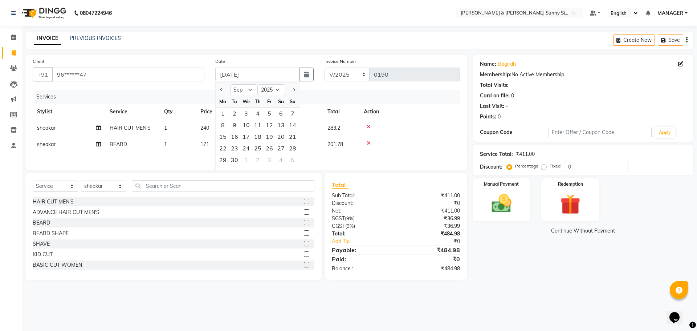
click at [174, 93] on div "Services" at bounding box center [249, 96] width 432 height 13
click at [513, 194] on img at bounding box center [502, 203] width 34 height 24
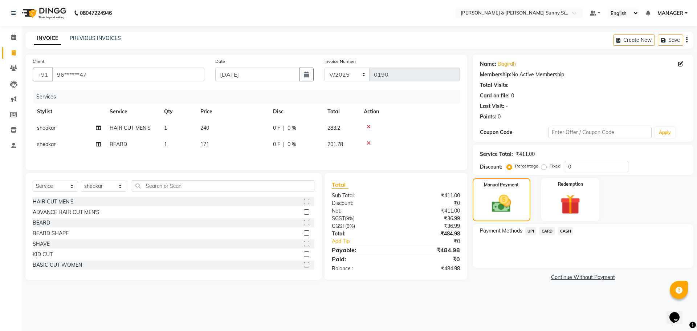
click at [528, 229] on span "UPI" at bounding box center [530, 231] width 11 height 8
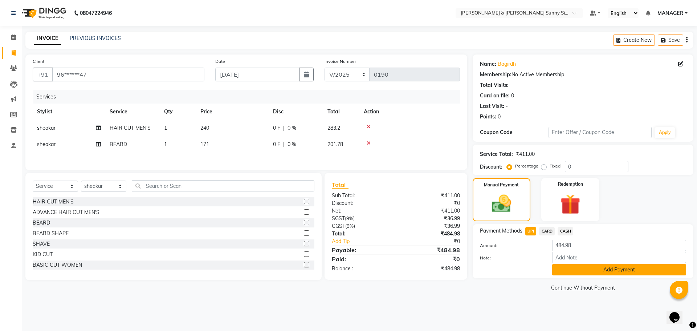
click at [568, 266] on button "Add Payment" at bounding box center [619, 269] width 134 height 11
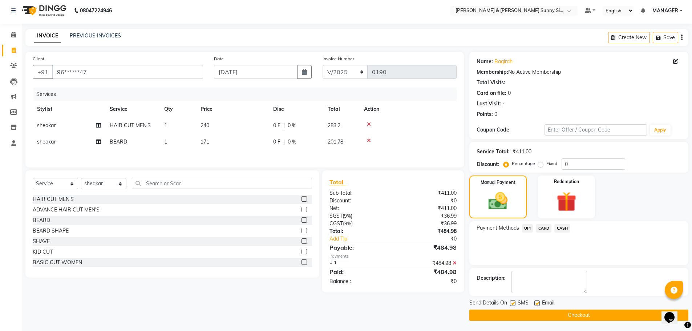
scroll to position [3, 0]
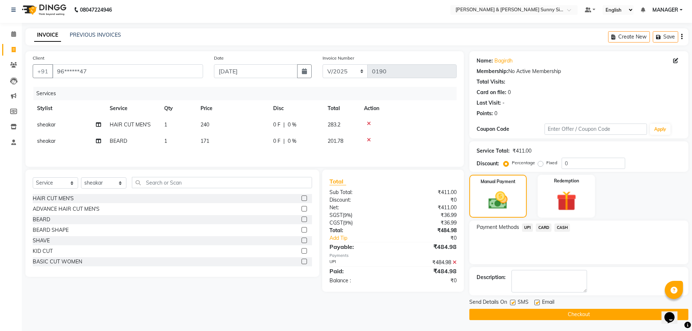
click at [527, 229] on span "UPI" at bounding box center [527, 227] width 11 height 8
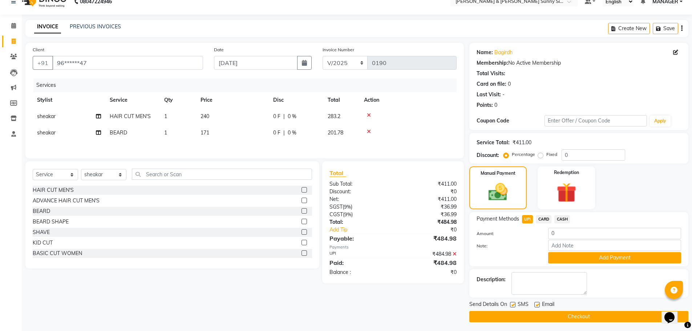
scroll to position [14, 0]
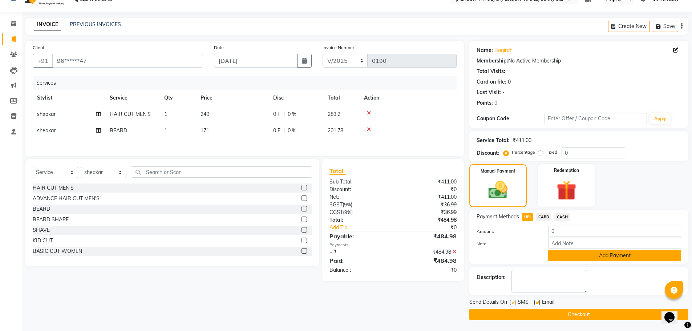
click at [588, 256] on button "Add Payment" at bounding box center [614, 255] width 133 height 11
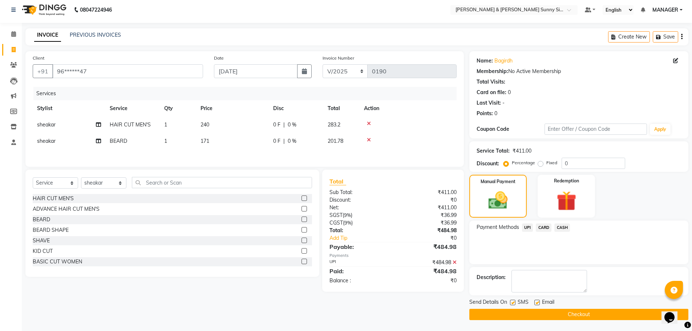
scroll to position [3, 0]
click at [503, 311] on button "Checkout" at bounding box center [578, 314] width 219 height 11
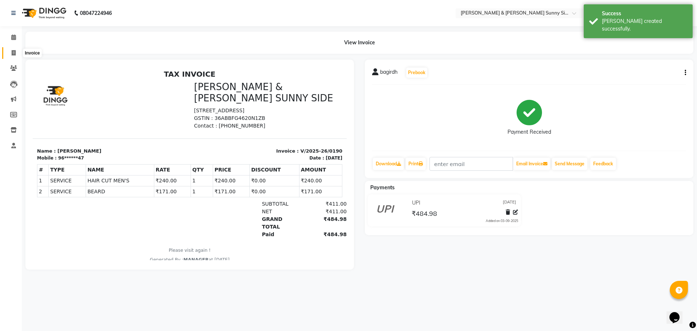
click at [13, 56] on span at bounding box center [13, 53] width 13 height 8
select select "8776"
select select "service"
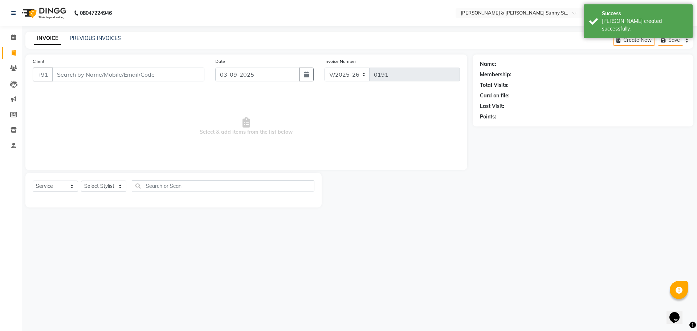
click at [84, 74] on input "Client" at bounding box center [128, 75] width 152 height 14
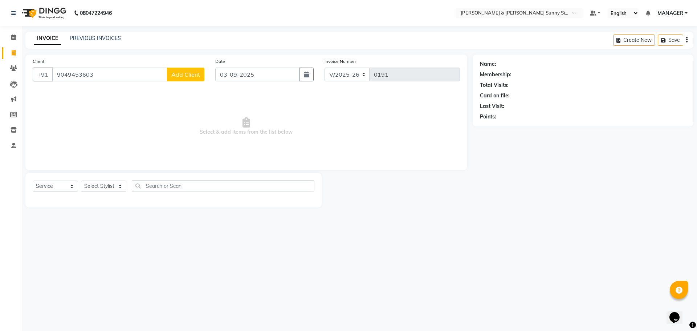
type input "9049453603"
click at [187, 70] on button "Add Client" at bounding box center [185, 75] width 37 height 14
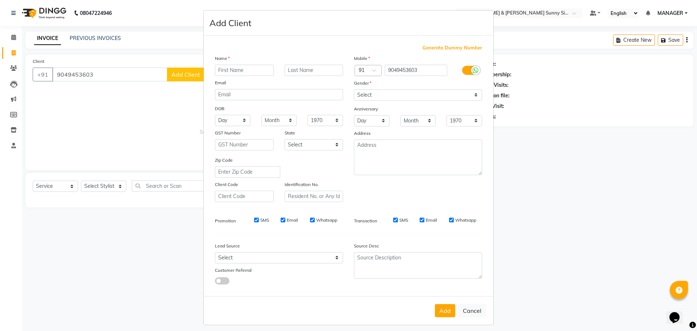
click at [243, 69] on input "text" at bounding box center [244, 70] width 59 height 11
type input "sruthi"
click at [377, 93] on select "Select [DEMOGRAPHIC_DATA] [DEMOGRAPHIC_DATA] Other Prefer Not To Say" at bounding box center [418, 94] width 128 height 11
select select "[DEMOGRAPHIC_DATA]"
click at [354, 89] on select "Select [DEMOGRAPHIC_DATA] [DEMOGRAPHIC_DATA] Other Prefer Not To Say" at bounding box center [418, 94] width 128 height 11
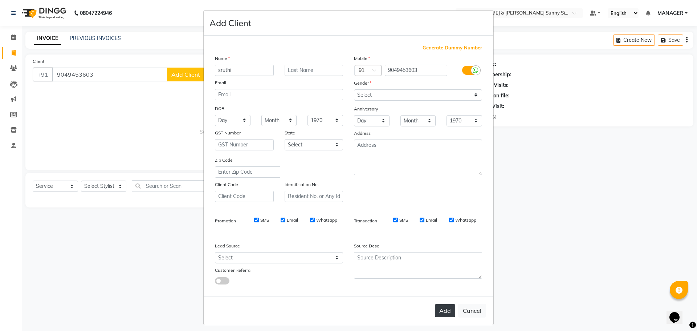
click at [438, 306] on button "Add" at bounding box center [445, 310] width 20 height 13
type input "90******03"
select select
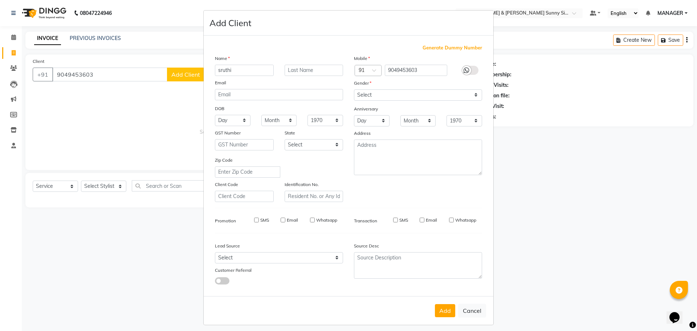
select select
checkbox input "false"
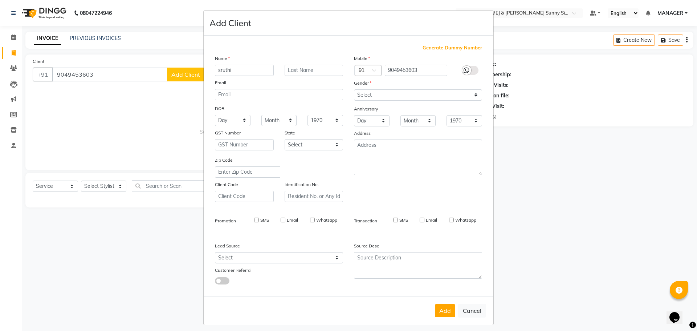
checkbox input "false"
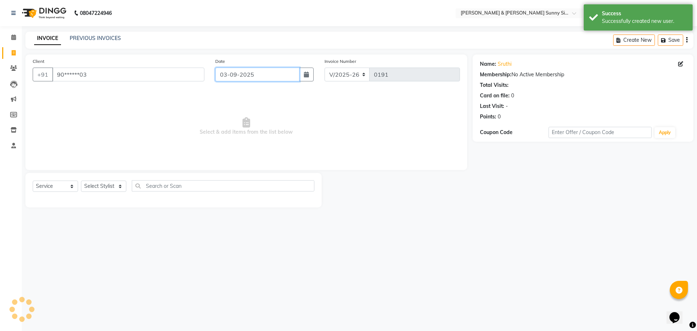
click at [226, 71] on input "03-09-2025" at bounding box center [257, 75] width 85 height 14
select select "9"
select select "2025"
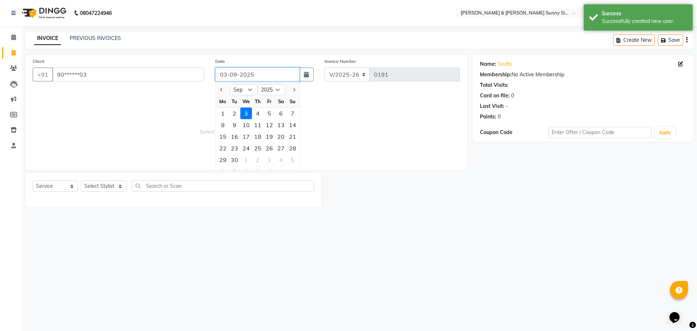
click at [226, 74] on input "03-09-2025" at bounding box center [257, 75] width 85 height 14
click at [236, 75] on input "[DATE]" at bounding box center [257, 75] width 85 height 14
type input "[DATE]"
click at [147, 117] on span "Select & add items from the list below" at bounding box center [246, 126] width 427 height 73
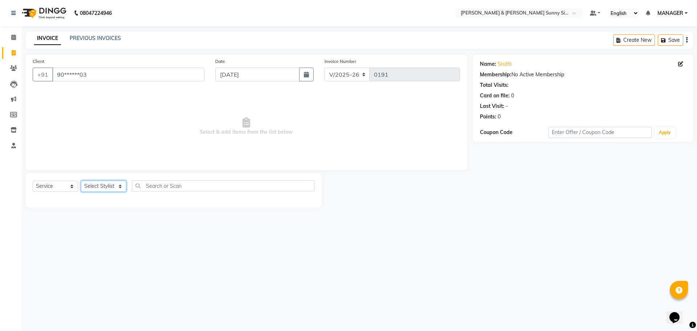
click at [105, 184] on select "Select Stylist MANAGER None [PERSON_NAME]" at bounding box center [103, 185] width 45 height 11
select select "89811"
click at [81, 180] on select "Select Stylist MANAGER None [PERSON_NAME]" at bounding box center [103, 185] width 45 height 11
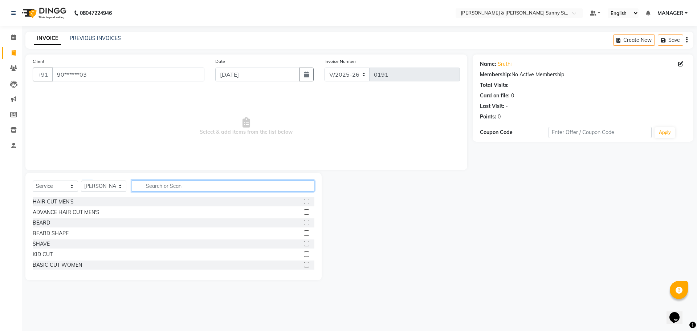
click at [174, 188] on input "text" at bounding box center [223, 185] width 183 height 11
click at [115, 188] on select "Select Stylist MANAGER None [PERSON_NAME]" at bounding box center [103, 185] width 45 height 11
click at [81, 180] on select "Select Stylist MANAGER None [PERSON_NAME]" at bounding box center [103, 185] width 45 height 11
click at [267, 190] on input "text" at bounding box center [223, 185] width 183 height 11
click at [165, 186] on input "text" at bounding box center [223, 185] width 183 height 11
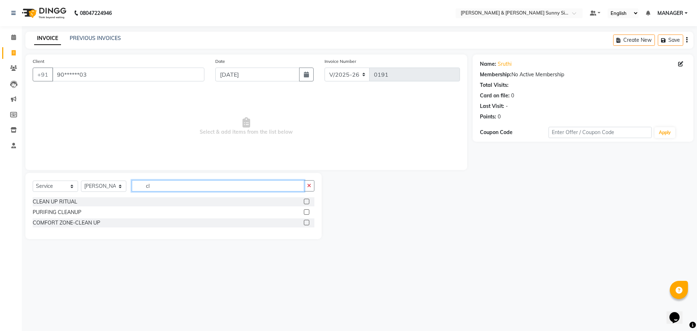
type input "cl"
click at [306, 200] on label at bounding box center [306, 201] width 5 height 5
click at [306, 200] on input "checkbox" at bounding box center [306, 201] width 5 height 5
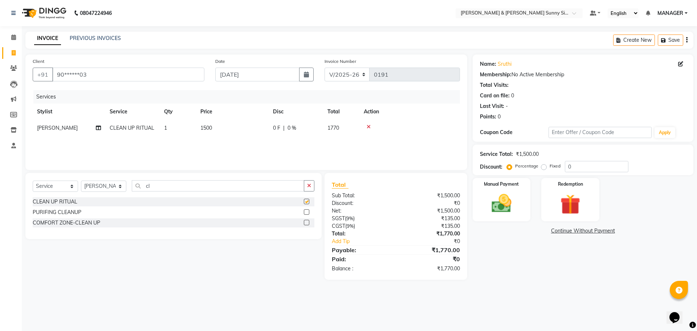
checkbox input "false"
click at [232, 133] on td "1500" at bounding box center [232, 128] width 73 height 16
select select "89811"
click at [264, 131] on input "1500" at bounding box center [267, 129] width 64 height 11
type input "1"
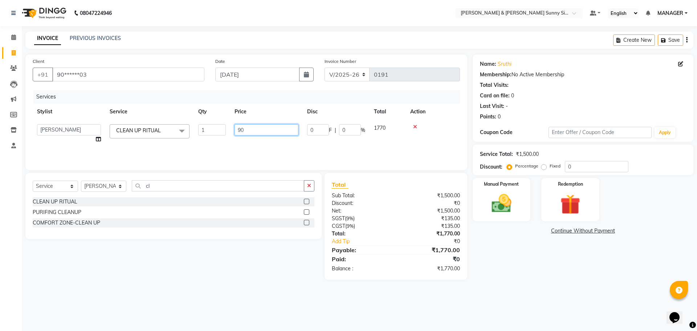
type input "900"
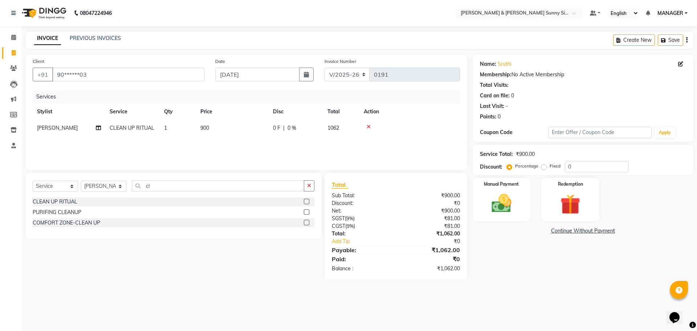
click at [274, 151] on div "Services Stylist Service Qty Price Disc Total Action [PERSON_NAME] CLEAN UP RIT…" at bounding box center [246, 126] width 427 height 73
drag, startPoint x: 308, startPoint y: 184, endPoint x: 283, endPoint y: 184, distance: 25.4
click at [308, 185] on icon "button" at bounding box center [309, 185] width 4 height 5
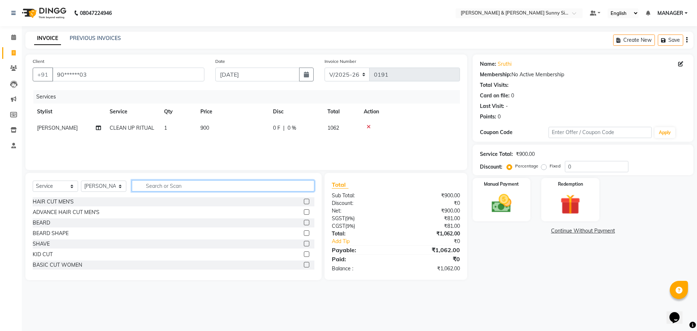
click at [269, 184] on input "text" at bounding box center [223, 185] width 183 height 11
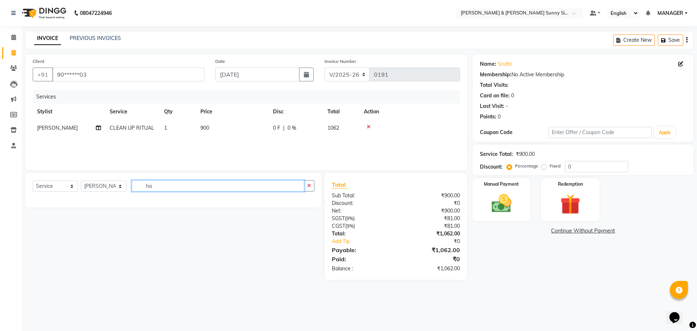
type input "h"
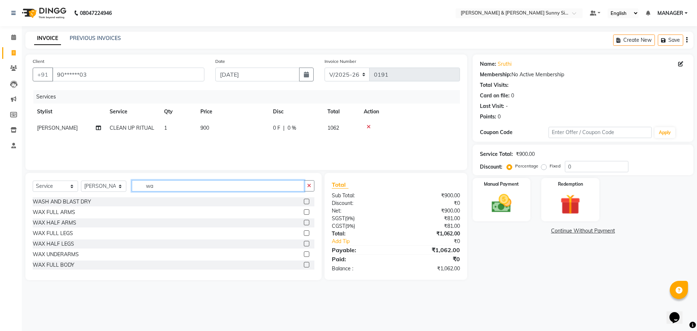
type input "wa"
click at [304, 198] on div at bounding box center [309, 201] width 11 height 9
click at [304, 203] on label at bounding box center [306, 201] width 5 height 5
click at [304, 203] on input "checkbox" at bounding box center [306, 201] width 5 height 5
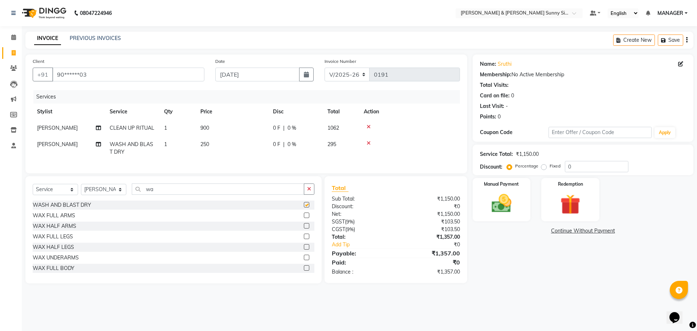
checkbox input "false"
click at [309, 191] on icon "button" at bounding box center [309, 188] width 4 height 5
click at [263, 194] on input "text" at bounding box center [223, 188] width 183 height 11
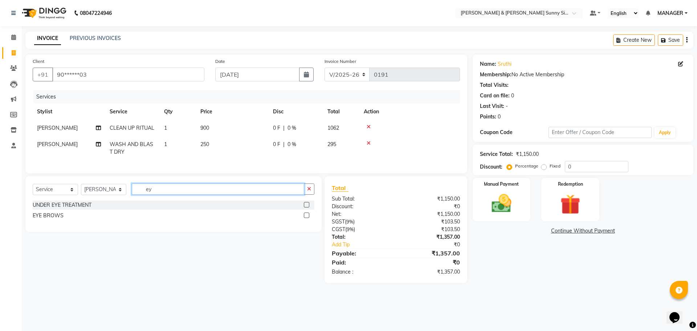
type input "ey"
drag, startPoint x: 305, startPoint y: 219, endPoint x: 274, endPoint y: 203, distance: 35.7
click at [305, 218] on label at bounding box center [306, 214] width 5 height 5
click at [305, 218] on input "checkbox" at bounding box center [306, 215] width 5 height 5
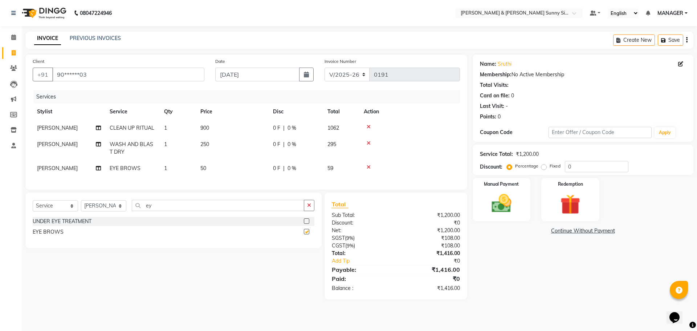
checkbox input "false"
click at [233, 162] on td "50" at bounding box center [232, 168] width 73 height 16
select select "89811"
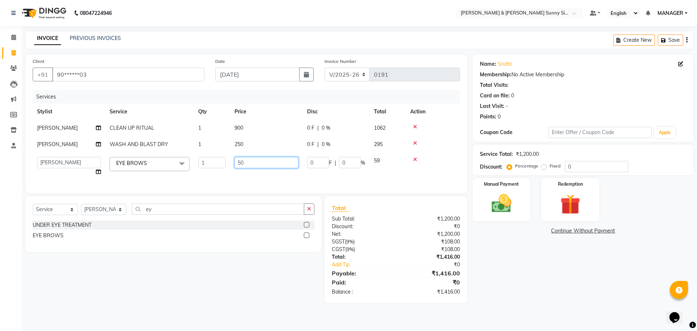
click at [258, 164] on input "50" at bounding box center [267, 162] width 64 height 11
type input "5"
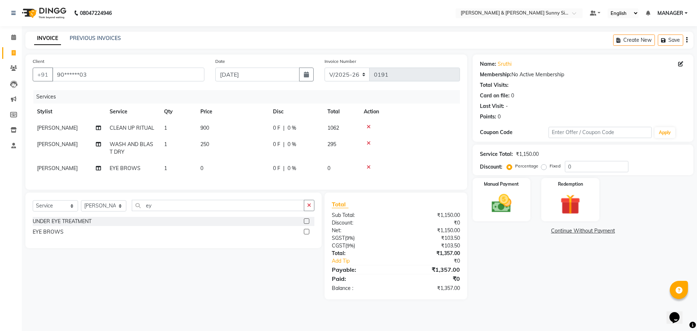
click at [206, 171] on td "0" at bounding box center [232, 168] width 73 height 16
select select "89811"
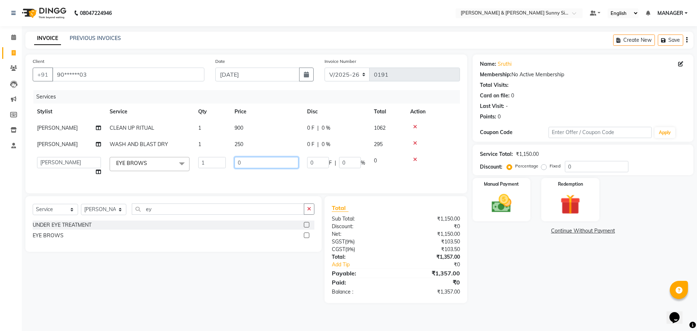
click at [257, 158] on input "0" at bounding box center [267, 162] width 64 height 11
type input "50"
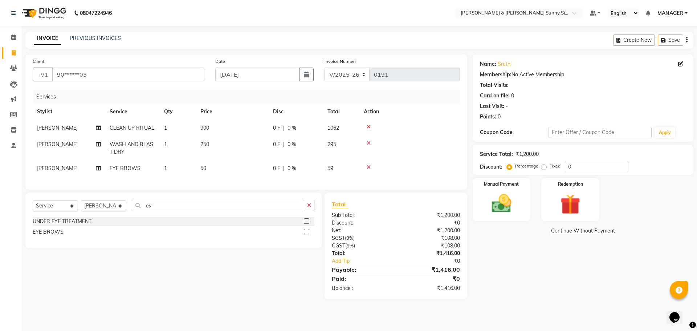
click at [170, 170] on td "1" at bounding box center [178, 168] width 36 height 16
select select "89811"
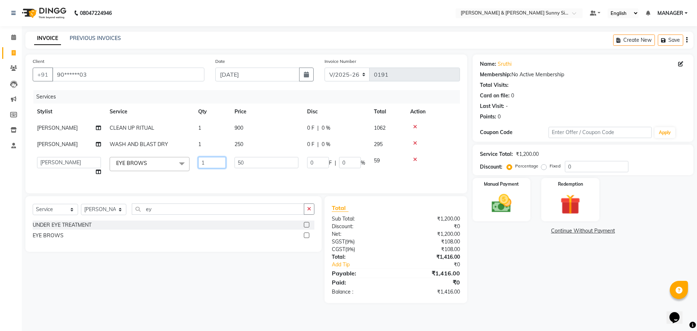
click at [209, 162] on input "1" at bounding box center [212, 162] width 28 height 11
type input "2"
drag, startPoint x: 243, startPoint y: 147, endPoint x: 248, endPoint y: 147, distance: 5.8
click at [248, 147] on td "250" at bounding box center [266, 144] width 73 height 16
select select "89811"
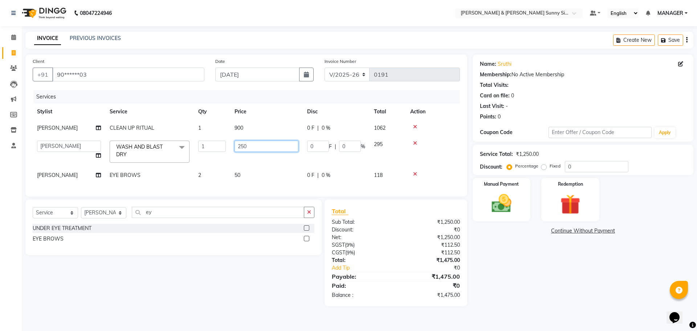
click at [258, 147] on input "250" at bounding box center [267, 146] width 64 height 11
type input "2"
type input "300"
click at [237, 161] on tbody "[PERSON_NAME] CLEAN UP RITUAL 1 900 0 F | 0 % 1062 MANAGER None [PERSON_NAME] s…" at bounding box center [246, 152] width 427 height 64
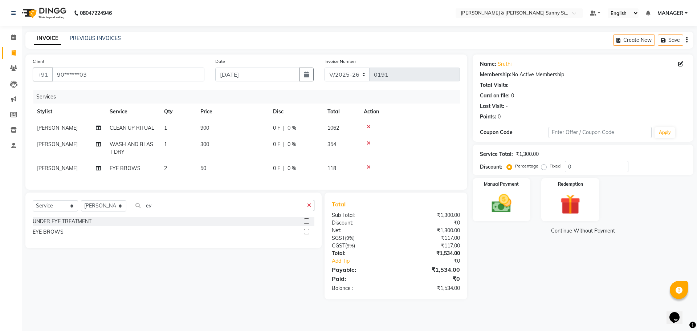
click at [66, 146] on td "[PERSON_NAME]" at bounding box center [69, 148] width 73 height 24
select select "89811"
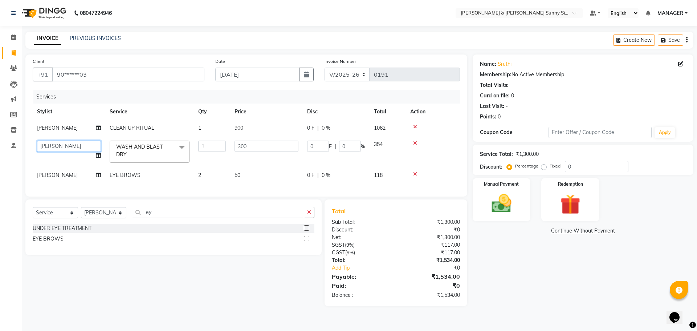
click at [81, 144] on select "MANAGER None [PERSON_NAME]" at bounding box center [69, 146] width 64 height 11
select select "89812"
click at [266, 180] on td "50" at bounding box center [266, 175] width 73 height 16
select select "89811"
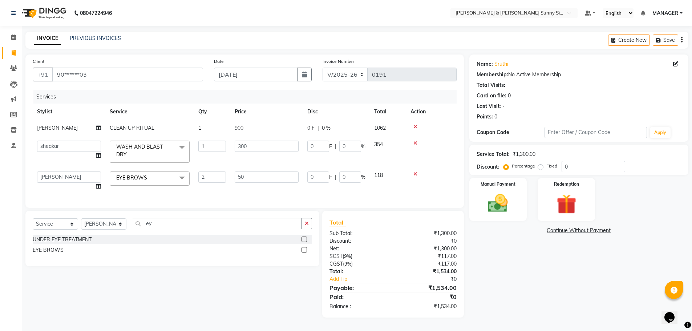
click at [372, 186] on td "118" at bounding box center [388, 181] width 36 height 28
click at [491, 200] on img at bounding box center [497, 203] width 33 height 24
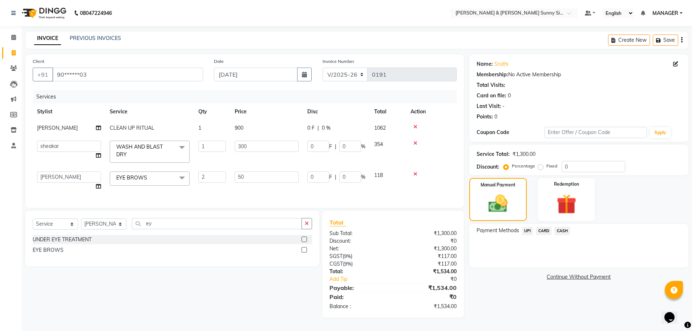
click at [541, 231] on span "CARD" at bounding box center [544, 231] width 16 height 8
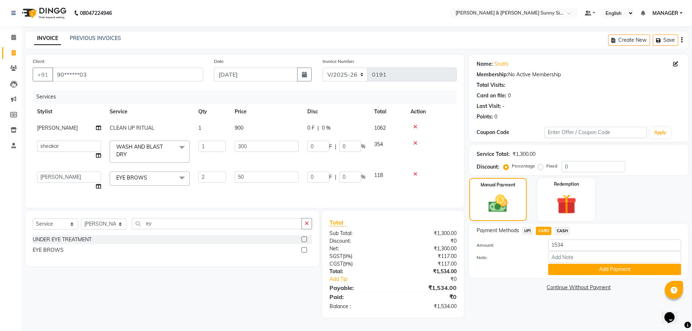
click at [569, 278] on div "Name: Sruthi Membership: No Active Membership Total Visits: Card on file: 0 Las…" at bounding box center [581, 185] width 224 height 263
click at [564, 271] on button "Add Payment" at bounding box center [614, 269] width 133 height 11
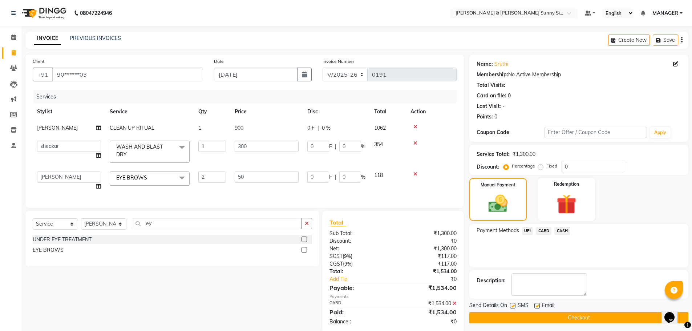
click at [508, 316] on button "Checkout" at bounding box center [578, 317] width 219 height 11
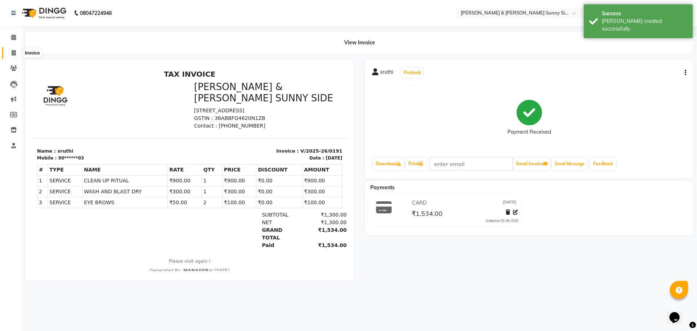
click at [15, 50] on icon at bounding box center [14, 52] width 4 height 5
select select "service"
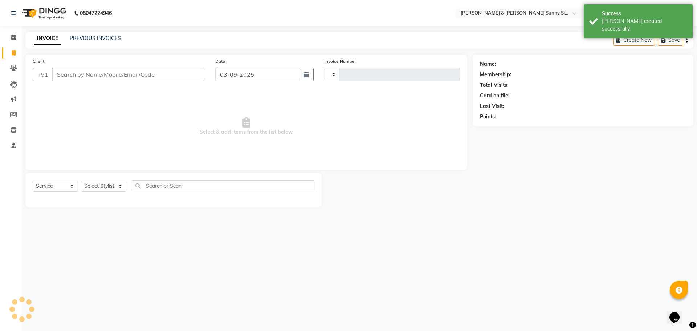
type input "0192"
select select "8776"
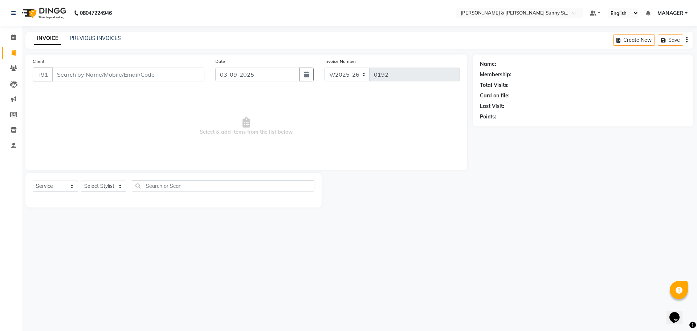
click at [112, 74] on input "Client" at bounding box center [128, 75] width 152 height 14
type input "904203327"
click at [199, 77] on span "Add Client" at bounding box center [185, 74] width 29 height 7
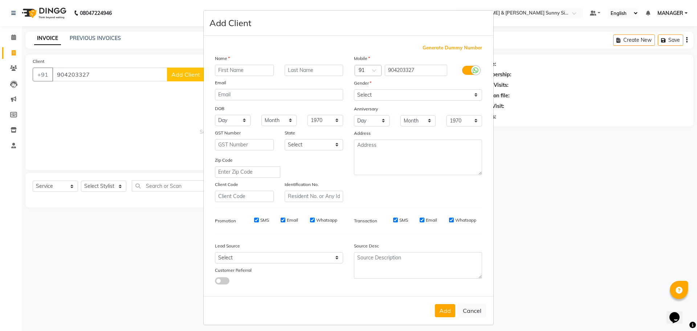
click at [263, 70] on input "text" at bounding box center [244, 70] width 59 height 11
type input "priyanka"
click at [362, 95] on select "Select [DEMOGRAPHIC_DATA] [DEMOGRAPHIC_DATA] Other Prefer Not To Say" at bounding box center [418, 94] width 128 height 11
select select "[DEMOGRAPHIC_DATA]"
click at [354, 89] on select "Select [DEMOGRAPHIC_DATA] [DEMOGRAPHIC_DATA] Other Prefer Not To Say" at bounding box center [418, 94] width 128 height 11
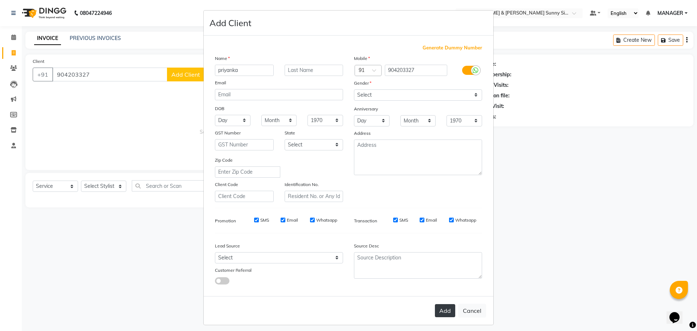
click at [443, 312] on button "Add" at bounding box center [445, 310] width 20 height 13
type input "90*****27"
select select
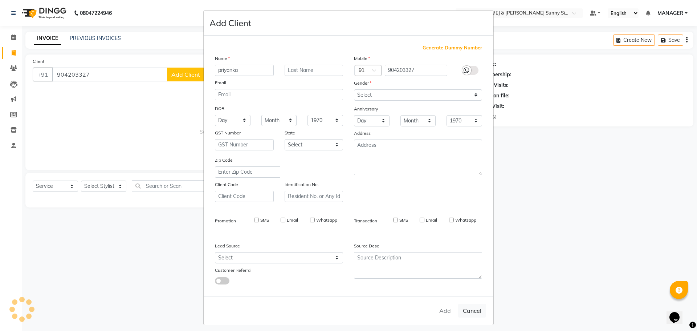
select select
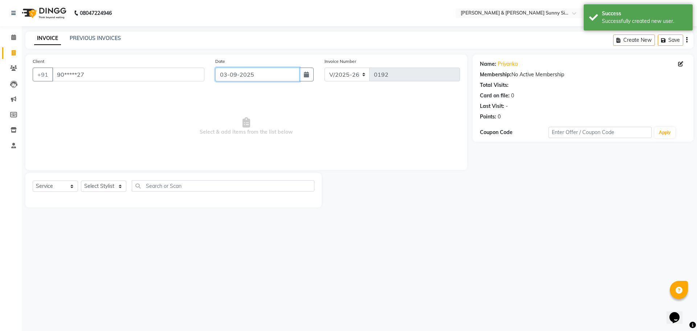
click at [225, 74] on input "03-09-2025" at bounding box center [257, 75] width 85 height 14
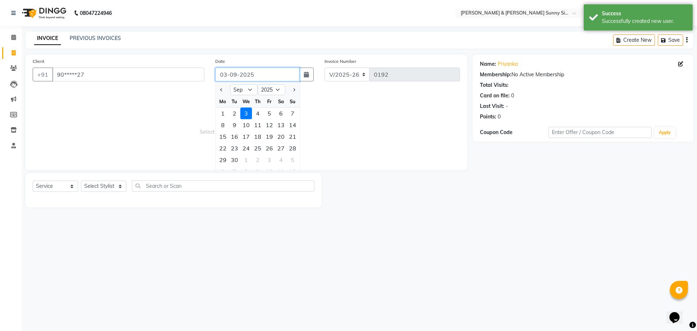
click at [227, 77] on input "03-09-2025" at bounding box center [257, 75] width 85 height 14
click at [250, 138] on div "17" at bounding box center [246, 137] width 12 height 12
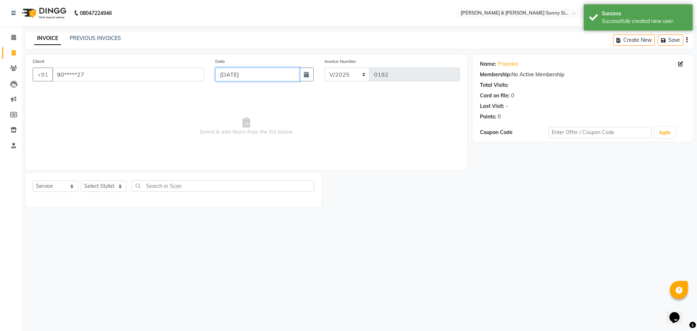
click at [235, 73] on input "[DATE]" at bounding box center [257, 75] width 85 height 14
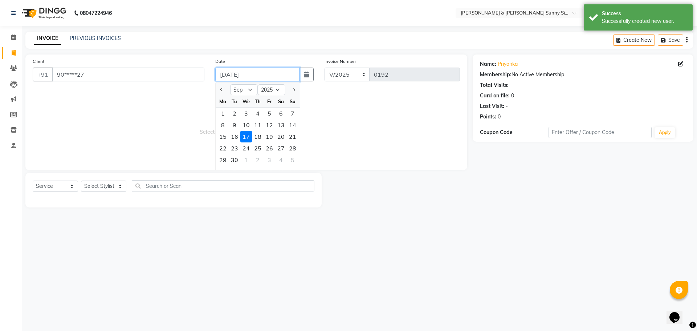
click at [236, 76] on input "[DATE]" at bounding box center [257, 75] width 85 height 14
click at [205, 118] on span "Select & add items from the list below" at bounding box center [246, 126] width 427 height 73
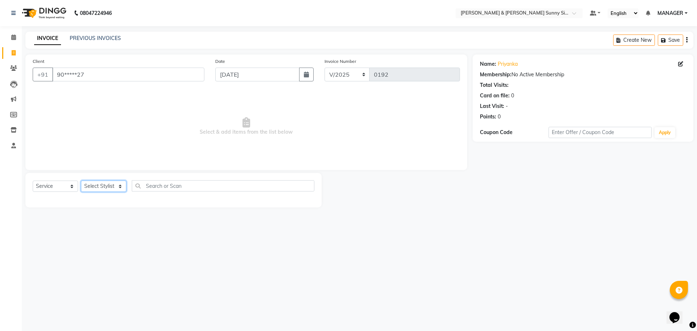
click at [109, 186] on select "Select Stylist MANAGER None [PERSON_NAME]" at bounding box center [103, 185] width 45 height 11
click at [81, 180] on select "Select Stylist MANAGER None [PERSON_NAME]" at bounding box center [103, 185] width 45 height 11
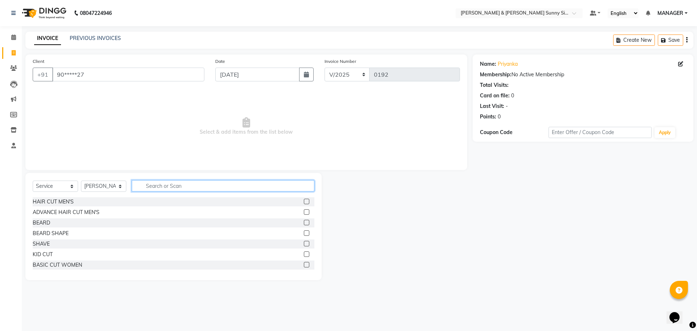
click at [173, 190] on input "text" at bounding box center [223, 185] width 183 height 11
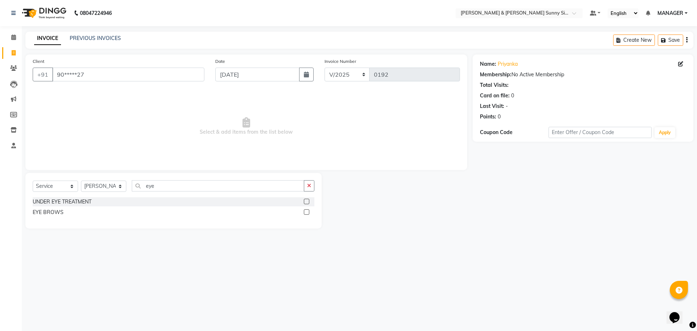
click at [305, 215] on div at bounding box center [306, 213] width 5 height 8
click at [308, 213] on label at bounding box center [306, 211] width 5 height 5
click at [308, 213] on input "checkbox" at bounding box center [306, 212] width 5 height 5
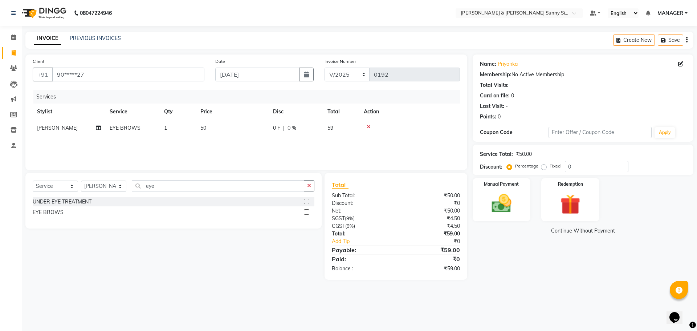
click at [225, 124] on td "50" at bounding box center [232, 128] width 73 height 16
click at [210, 132] on input "1" at bounding box center [212, 129] width 28 height 11
click at [226, 143] on div "Services Stylist Service Qty Price Disc Total Action MANAGER None [PERSON_NAME]…" at bounding box center [246, 126] width 427 height 73
click at [218, 130] on td "50" at bounding box center [232, 128] width 73 height 16
click at [264, 134] on input "50" at bounding box center [267, 129] width 64 height 11
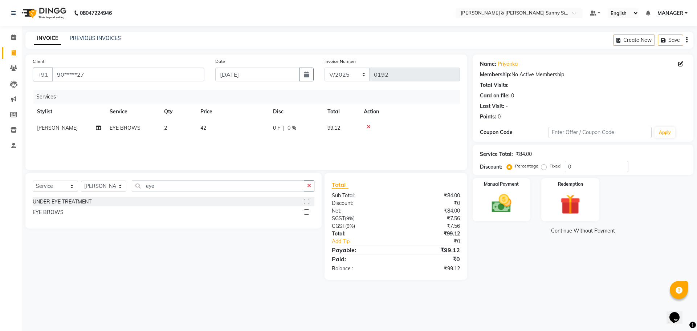
click at [268, 145] on div "Services Stylist Service Qty Price Disc Total Action [PERSON_NAME] EYE BROWS 2 …" at bounding box center [246, 126] width 427 height 73
click at [506, 202] on img at bounding box center [502, 203] width 34 height 24
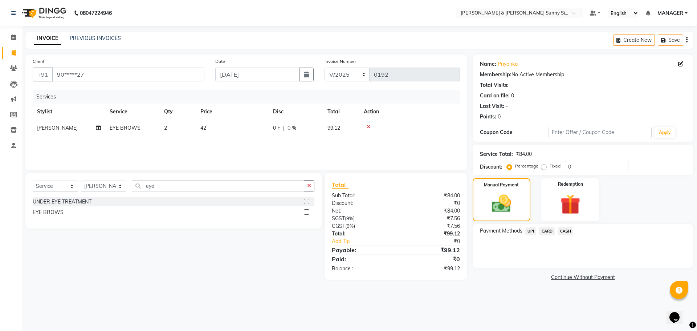
click at [564, 229] on span "CASH" at bounding box center [566, 231] width 16 height 8
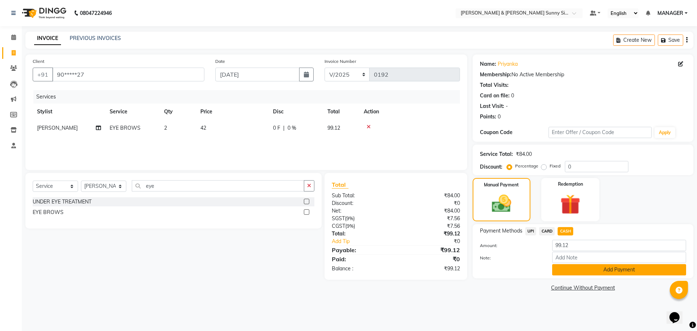
click at [573, 269] on button "Add Payment" at bounding box center [619, 269] width 134 height 11
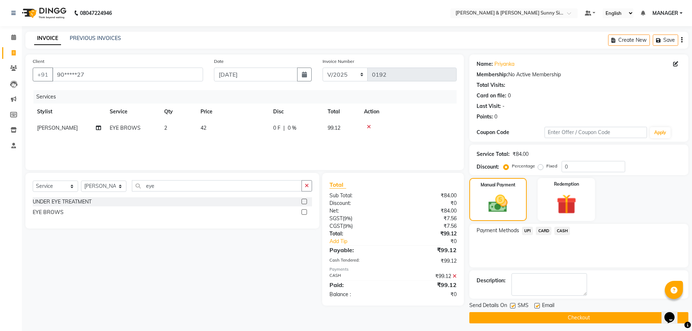
click at [516, 316] on button "Checkout" at bounding box center [578, 317] width 219 height 11
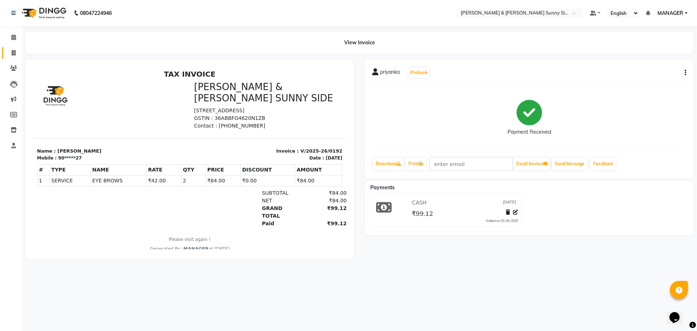
click at [17, 48] on link "Invoice" at bounding box center [10, 53] width 17 height 12
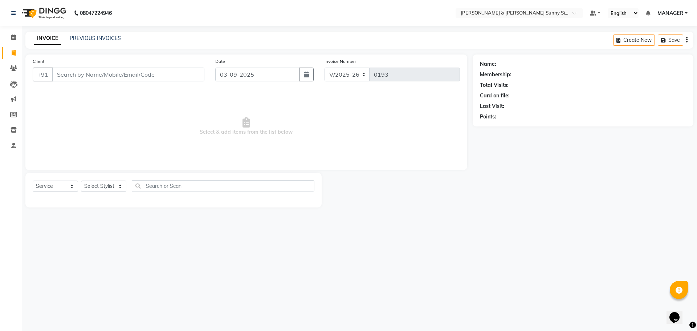
click at [72, 74] on input "Client" at bounding box center [128, 75] width 152 height 14
click at [195, 76] on span "Add Client" at bounding box center [185, 74] width 29 height 7
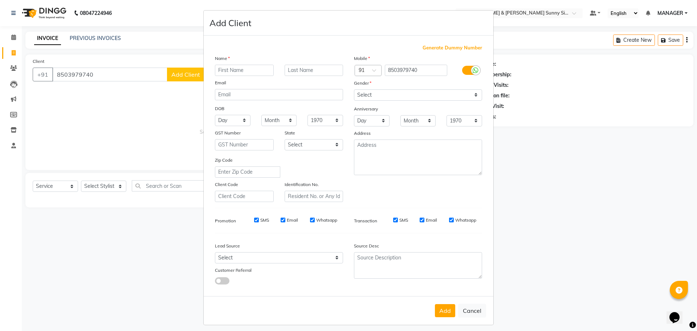
click at [257, 69] on input "text" at bounding box center [244, 70] width 59 height 11
click at [369, 96] on select "Select [DEMOGRAPHIC_DATA] [DEMOGRAPHIC_DATA] Other Prefer Not To Say" at bounding box center [418, 94] width 128 height 11
click at [354, 89] on select "Select [DEMOGRAPHIC_DATA] [DEMOGRAPHIC_DATA] Other Prefer Not To Say" at bounding box center [418, 94] width 128 height 11
click at [450, 315] on button "Add" at bounding box center [445, 310] width 20 height 13
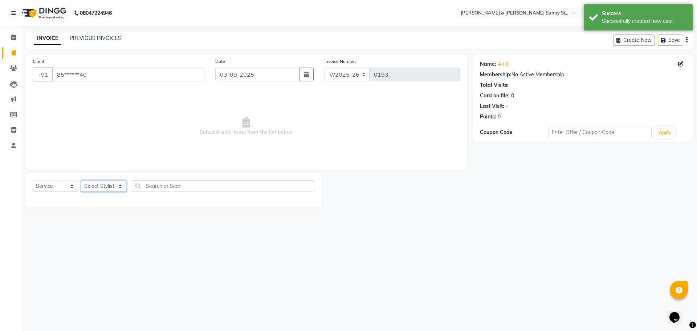
click at [118, 186] on select "Select Stylist MANAGER None [PERSON_NAME]" at bounding box center [103, 185] width 45 height 11
click at [81, 180] on select "Select Stylist MANAGER None [PERSON_NAME]" at bounding box center [103, 185] width 45 height 11
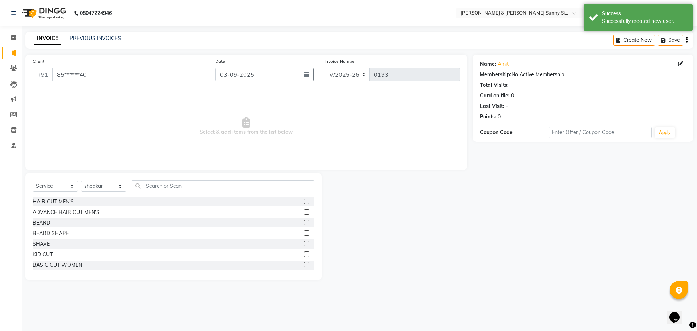
click at [304, 203] on label at bounding box center [306, 201] width 5 height 5
click at [304, 203] on input "checkbox" at bounding box center [306, 201] width 5 height 5
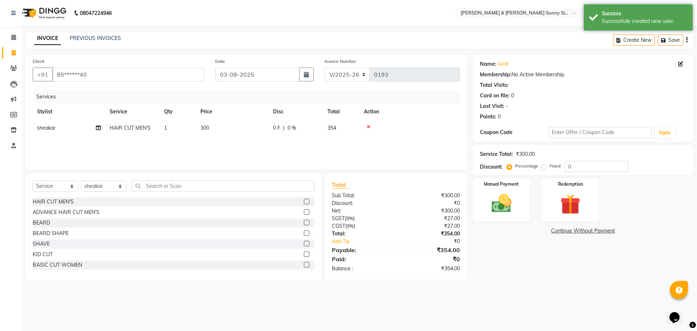
click at [304, 221] on label at bounding box center [306, 222] width 5 height 5
click at [304, 221] on input "checkbox" at bounding box center [306, 222] width 5 height 5
drag, startPoint x: 218, startPoint y: 129, endPoint x: 230, endPoint y: 129, distance: 12.3
click at [220, 128] on td "300" at bounding box center [232, 128] width 73 height 16
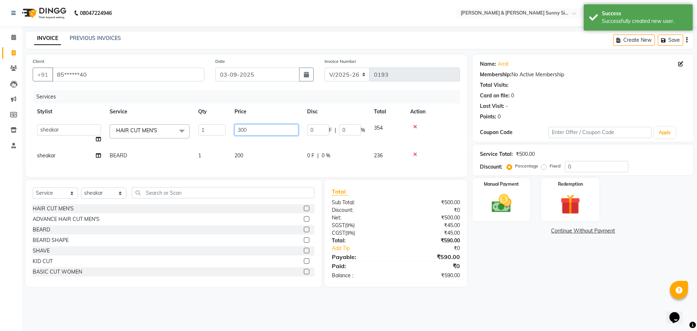
click at [249, 133] on input "300" at bounding box center [267, 129] width 64 height 11
click at [252, 154] on div "Services Stylist Service Qty Price Disc Total Action MANAGER None [PERSON_NAME]…" at bounding box center [246, 130] width 427 height 80
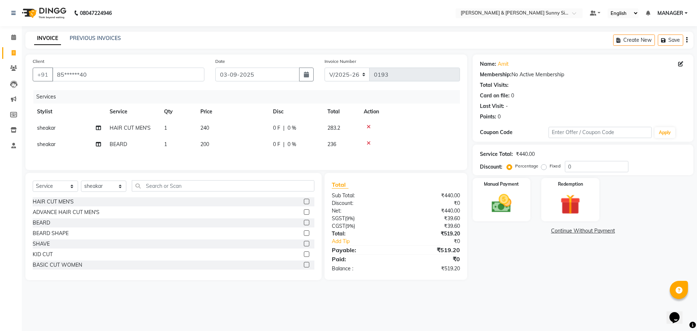
click at [220, 146] on td "200" at bounding box center [232, 144] width 73 height 16
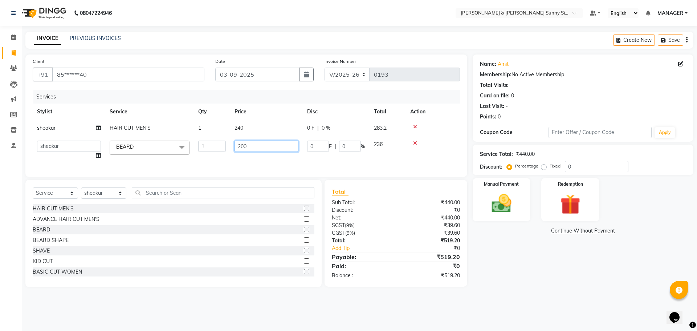
click at [252, 146] on input "200" at bounding box center [267, 146] width 64 height 11
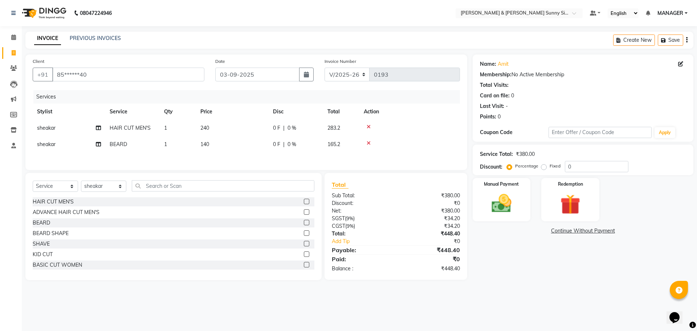
click at [249, 159] on div "Services Stylist Service Qty Price Disc Total Action sheakar HAIR CUT MEN'S 1 2…" at bounding box center [246, 126] width 427 height 73
click at [500, 210] on img at bounding box center [502, 203] width 34 height 24
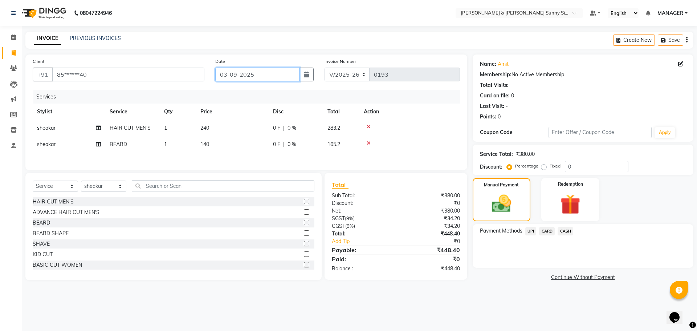
click at [227, 73] on input "03-09-2025" at bounding box center [257, 75] width 85 height 14
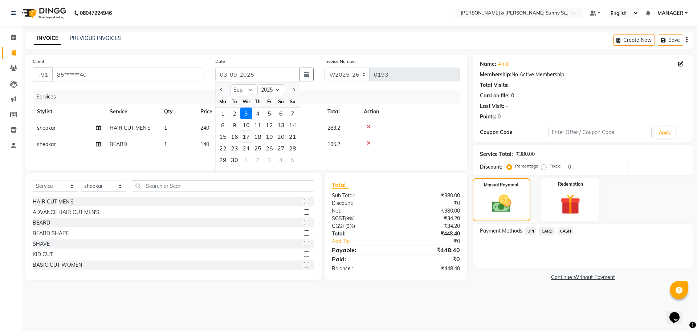
click at [245, 138] on div "17" at bounding box center [246, 137] width 12 height 12
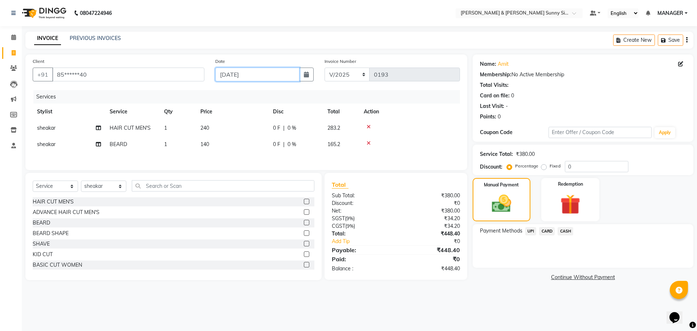
click at [235, 74] on input "[DATE]" at bounding box center [257, 75] width 85 height 14
click at [237, 76] on input "[DATE]" at bounding box center [257, 75] width 85 height 14
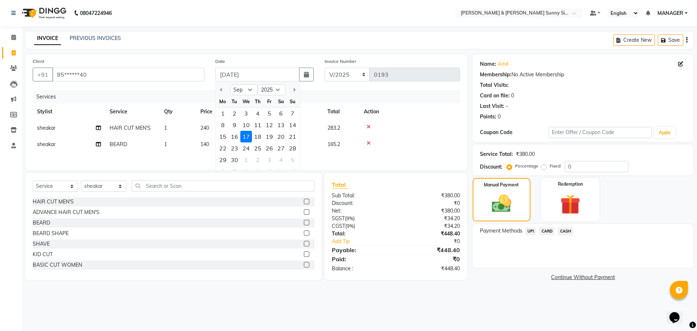
click at [199, 97] on div "Services" at bounding box center [249, 96] width 432 height 13
click at [530, 231] on span "UPI" at bounding box center [530, 231] width 11 height 8
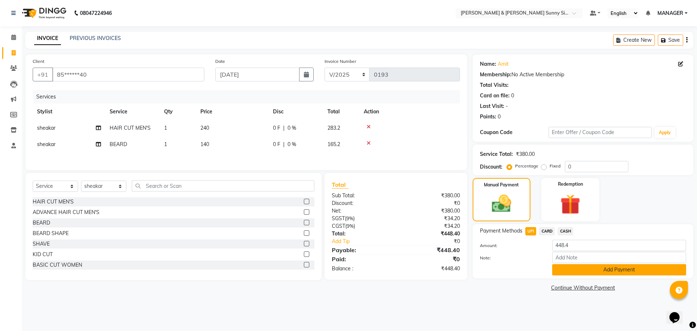
click at [572, 272] on button "Add Payment" at bounding box center [619, 269] width 134 height 11
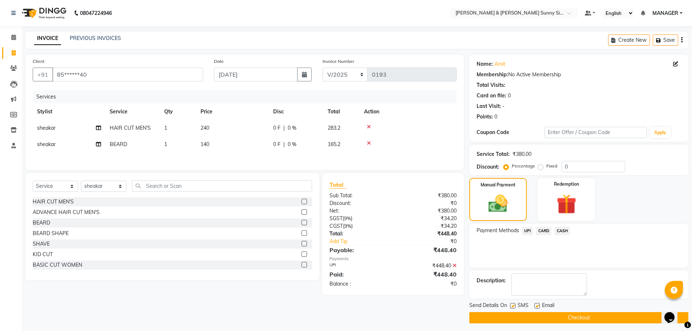
click at [529, 320] on button "Checkout" at bounding box center [578, 317] width 219 height 11
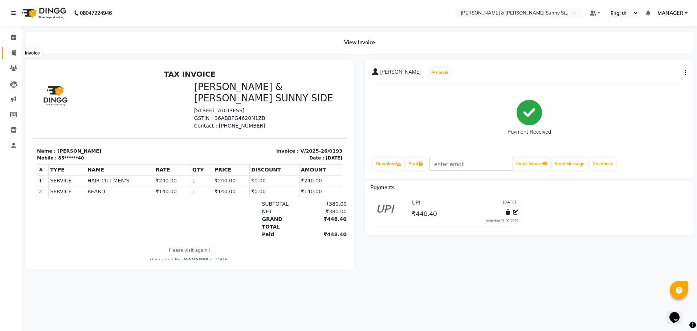
click at [10, 55] on span at bounding box center [13, 53] width 13 height 8
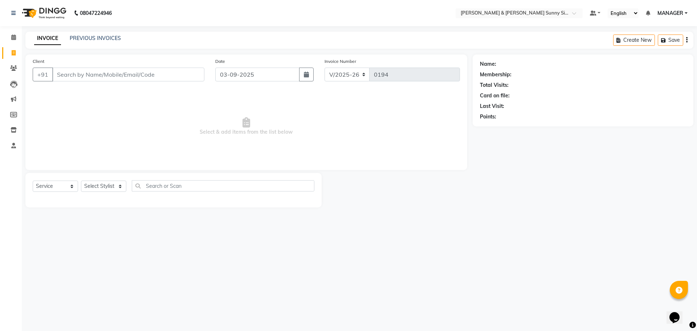
click at [76, 77] on input "Client" at bounding box center [128, 75] width 152 height 14
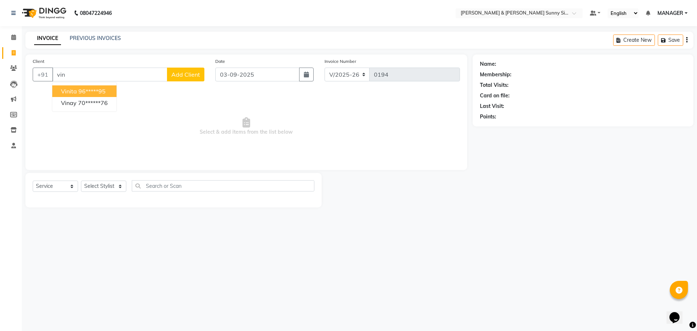
click at [96, 93] on ngb-highlight "96*****95" at bounding box center [91, 91] width 27 height 7
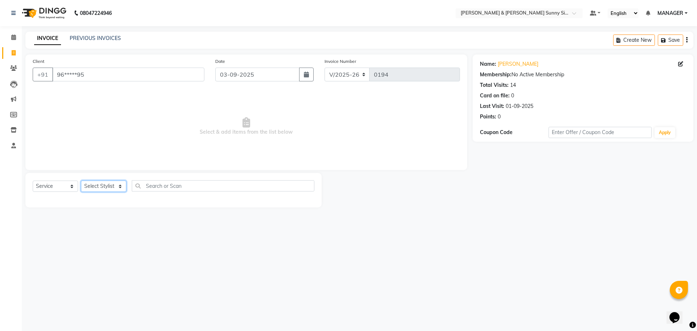
click at [114, 188] on select "Select Stylist MANAGER None [PERSON_NAME]" at bounding box center [103, 185] width 45 height 11
click at [81, 180] on select "Select Stylist MANAGER None [PERSON_NAME]" at bounding box center [103, 185] width 45 height 11
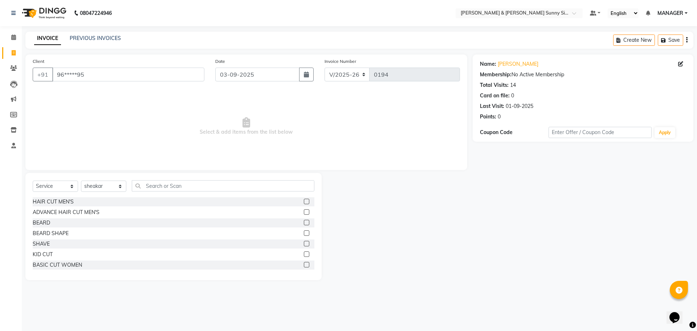
click at [304, 202] on label at bounding box center [306, 201] width 5 height 5
click at [304, 202] on input "checkbox" at bounding box center [306, 201] width 5 height 5
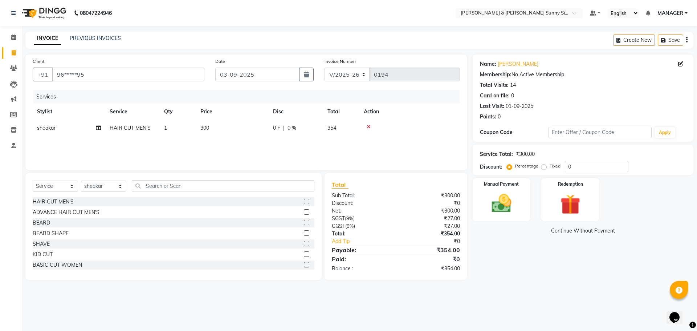
click at [223, 122] on td "300" at bounding box center [232, 128] width 73 height 16
click at [262, 134] on input "300" at bounding box center [267, 129] width 64 height 11
click at [276, 145] on div "Services Stylist Service Qty Price Disc Total Action sheakar HAIR CUT MEN'S 1 2…" at bounding box center [246, 126] width 427 height 73
click at [503, 197] on img at bounding box center [502, 203] width 34 height 24
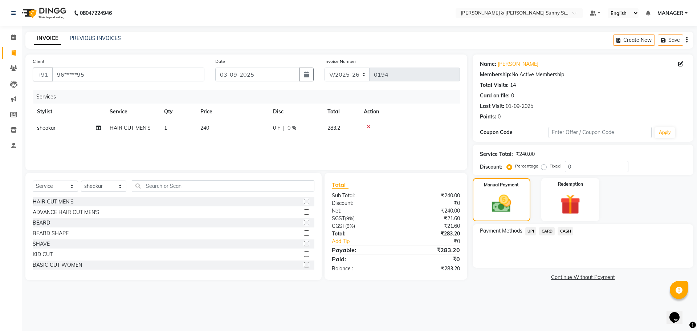
click at [567, 230] on span "CASH" at bounding box center [566, 231] width 16 height 8
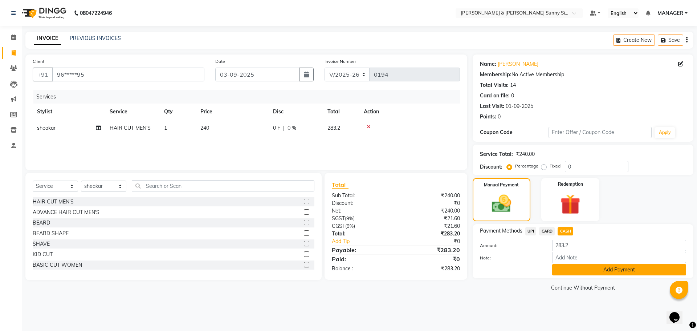
click at [568, 274] on button "Add Payment" at bounding box center [619, 269] width 134 height 11
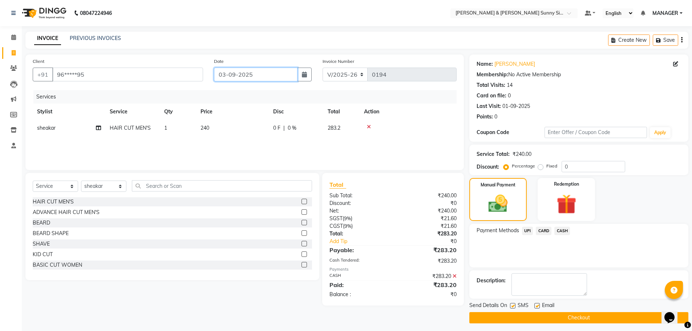
click at [226, 75] on input "03-09-2025" at bounding box center [256, 75] width 84 height 14
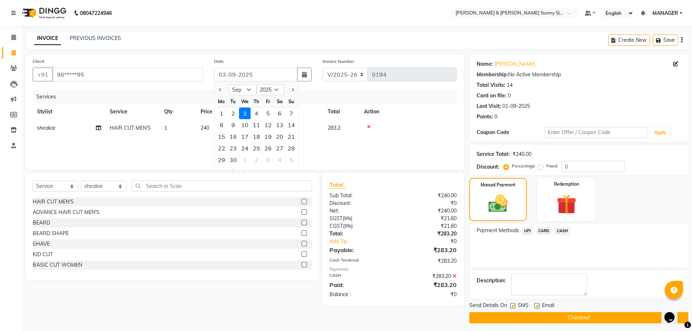
drag, startPoint x: 243, startPoint y: 134, endPoint x: 243, endPoint y: 96, distance: 38.1
click at [244, 129] on ngb-datepicker-month "Mo Tu We Th Fr Sa Su 1 2 3 4 5 6 7 8 9 10 11 12 13 14 15 16 17 18 19 20 21 22 2…" at bounding box center [256, 137] width 84 height 83
click at [235, 72] on input "03-09-2025" at bounding box center [256, 75] width 84 height 14
click at [226, 74] on input "[DATE]" at bounding box center [256, 75] width 84 height 14
click at [236, 136] on div "16" at bounding box center [233, 137] width 12 height 12
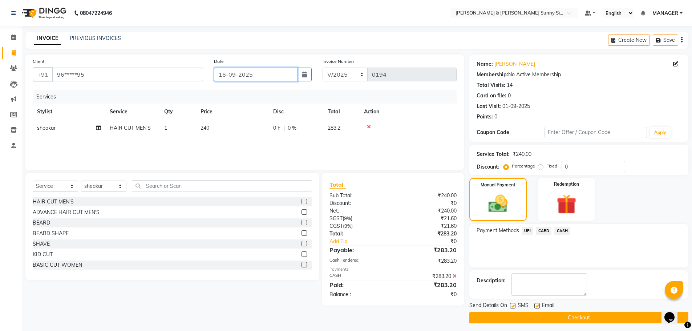
click at [223, 73] on input "16-09-2025" at bounding box center [256, 75] width 84 height 14
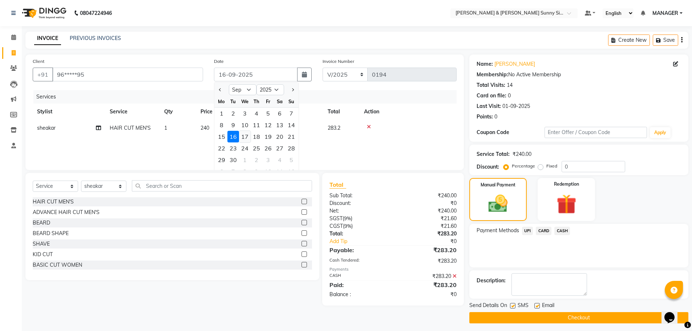
click at [241, 134] on div "17" at bounding box center [245, 137] width 12 height 12
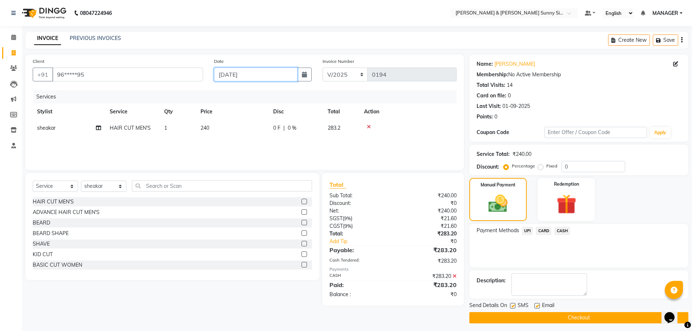
click at [235, 74] on input "[DATE]" at bounding box center [256, 75] width 84 height 14
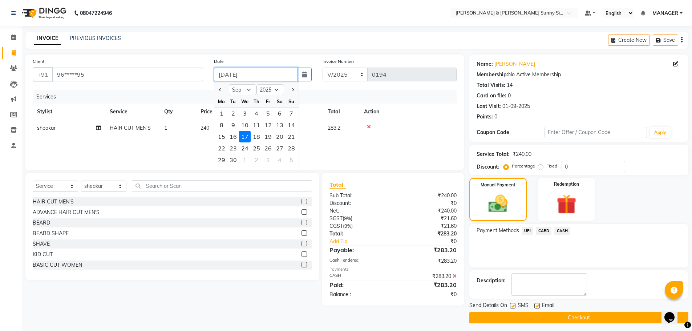
click at [236, 75] on input "[DATE]" at bounding box center [256, 75] width 84 height 14
click at [235, 74] on input "[DATE]" at bounding box center [256, 75] width 84 height 14
click at [186, 94] on div "Services" at bounding box center [247, 96] width 428 height 13
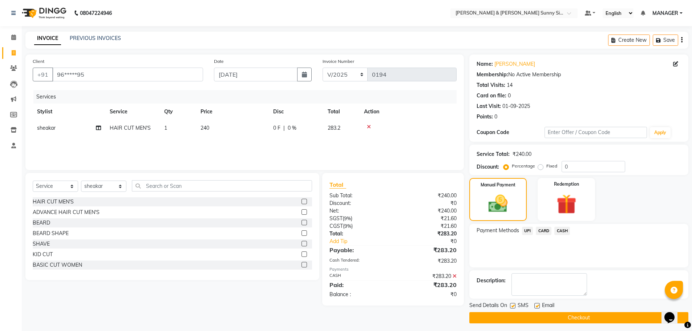
click at [558, 231] on span "CASH" at bounding box center [562, 231] width 16 height 8
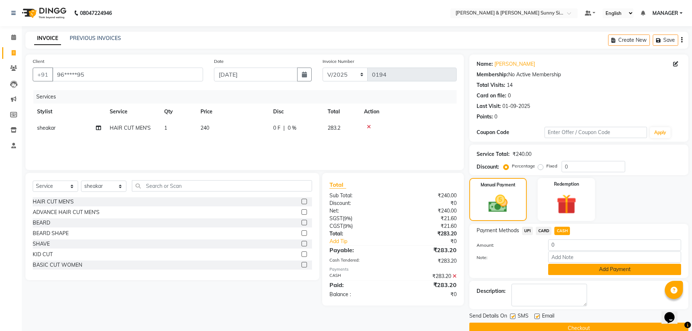
click at [569, 270] on button "Add Payment" at bounding box center [614, 269] width 133 height 11
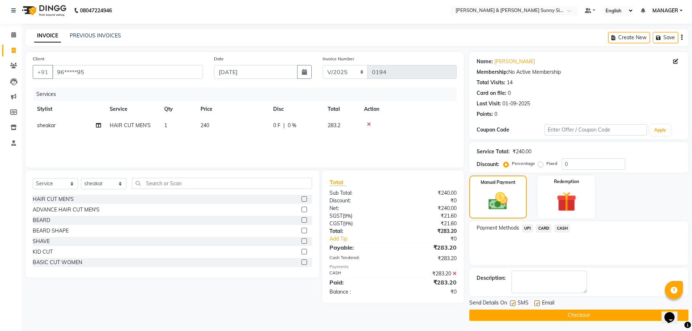
scroll to position [3, 0]
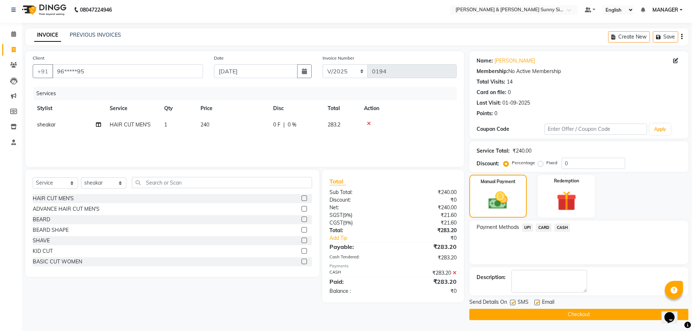
click at [499, 317] on button "Checkout" at bounding box center [578, 314] width 219 height 11
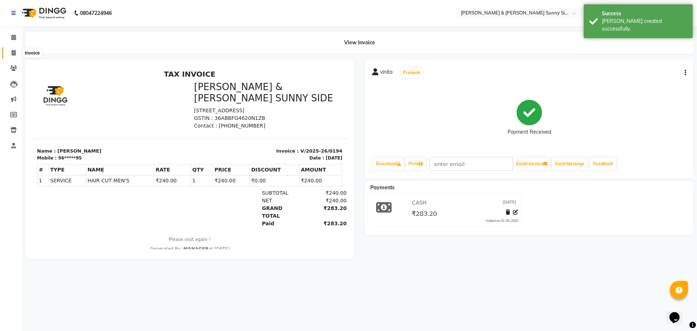
click at [9, 57] on span at bounding box center [13, 53] width 13 height 8
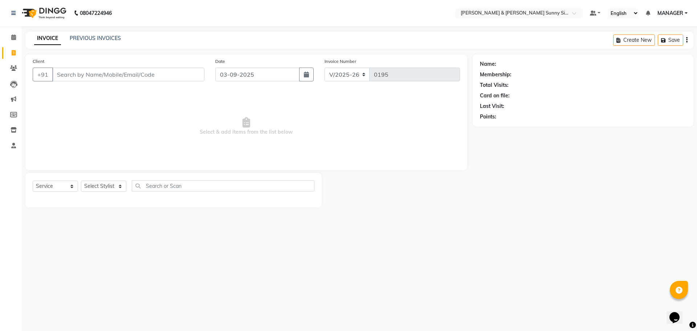
click at [74, 74] on input "Client" at bounding box center [128, 75] width 152 height 14
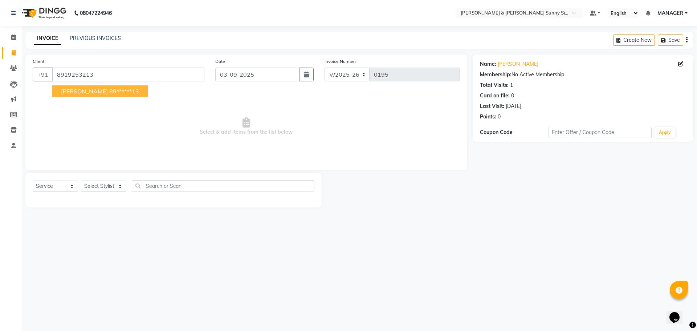
click at [109, 92] on ngb-highlight "89******13" at bounding box center [124, 91] width 30 height 7
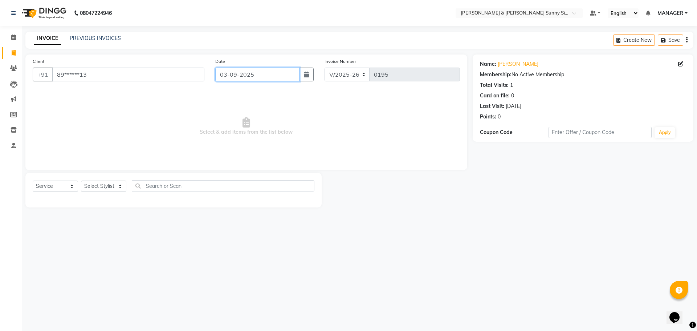
click at [225, 72] on input "03-09-2025" at bounding box center [257, 75] width 85 height 14
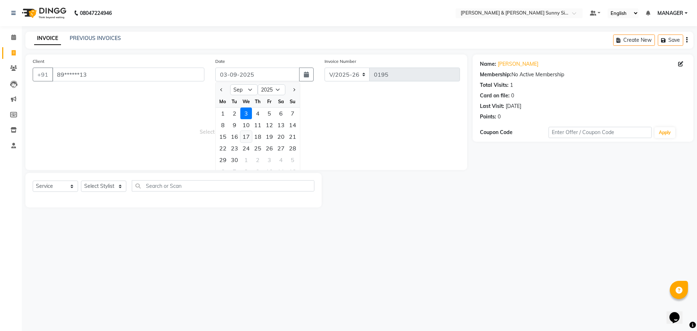
drag, startPoint x: 248, startPoint y: 135, endPoint x: 248, endPoint y: 126, distance: 8.7
click at [248, 133] on div "17" at bounding box center [246, 137] width 12 height 12
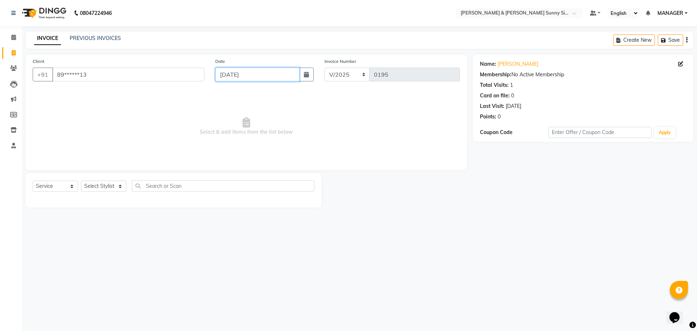
click at [236, 74] on input "[DATE]" at bounding box center [257, 75] width 85 height 14
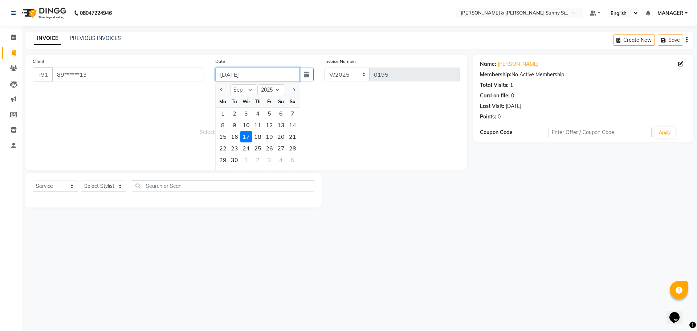
click at [236, 74] on input "[DATE]" at bounding box center [257, 75] width 85 height 14
click at [189, 110] on span "Select & add items from the list below" at bounding box center [246, 126] width 427 height 73
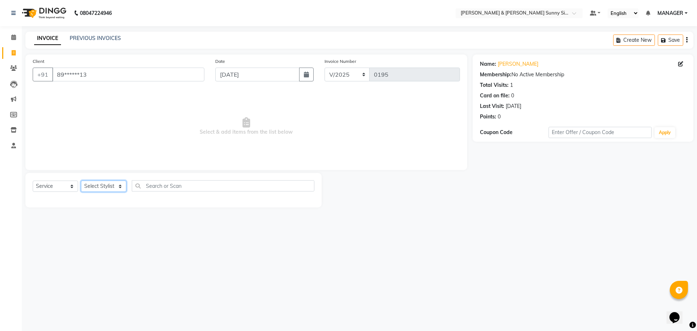
click at [115, 188] on select "Select Stylist MANAGER None [PERSON_NAME]" at bounding box center [103, 185] width 45 height 11
click at [81, 180] on select "Select Stylist MANAGER None [PERSON_NAME]" at bounding box center [103, 185] width 45 height 11
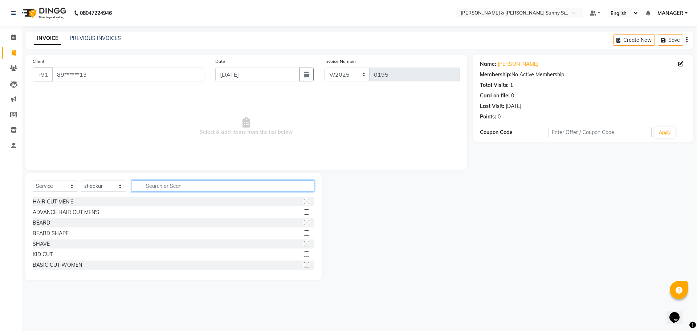
click at [170, 187] on input "text" at bounding box center [223, 185] width 183 height 11
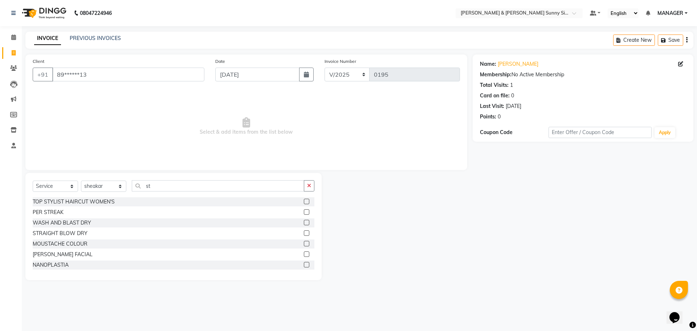
click at [304, 213] on label at bounding box center [306, 211] width 5 height 5
click at [304, 213] on input "checkbox" at bounding box center [306, 212] width 5 height 5
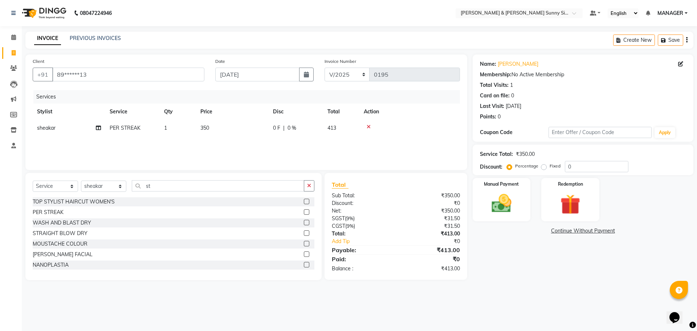
click at [178, 130] on td "1" at bounding box center [178, 128] width 36 height 16
click at [213, 129] on input "1" at bounding box center [212, 129] width 28 height 11
click at [218, 131] on td "350" at bounding box center [232, 128] width 73 height 16
click at [240, 127] on input "350" at bounding box center [267, 129] width 64 height 11
click at [227, 148] on div "Services Stylist Service Qty Price Disc Total Action MANAGER None [PERSON_NAME]…" at bounding box center [246, 126] width 427 height 73
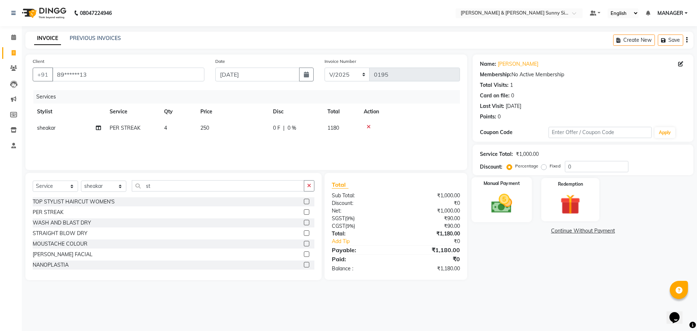
click at [513, 207] on img at bounding box center [502, 203] width 34 height 24
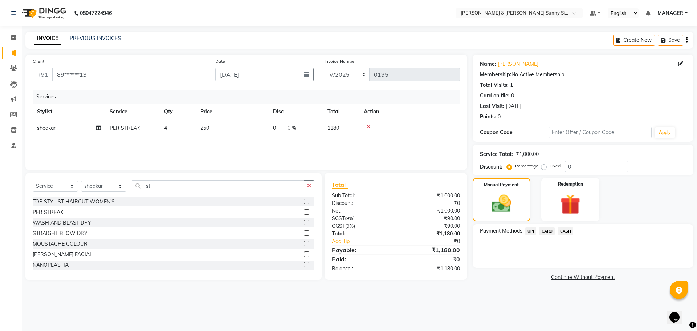
click at [530, 229] on span "UPI" at bounding box center [530, 231] width 11 height 8
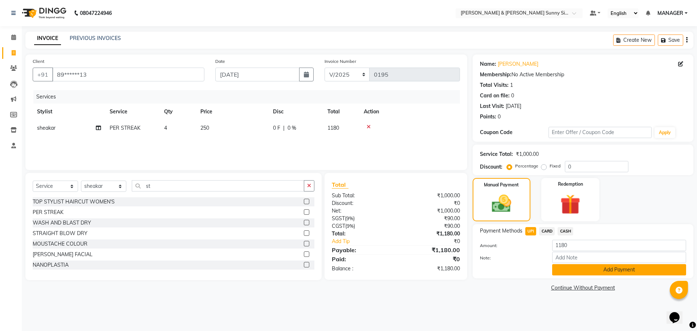
click at [565, 274] on button "Add Payment" at bounding box center [619, 269] width 134 height 11
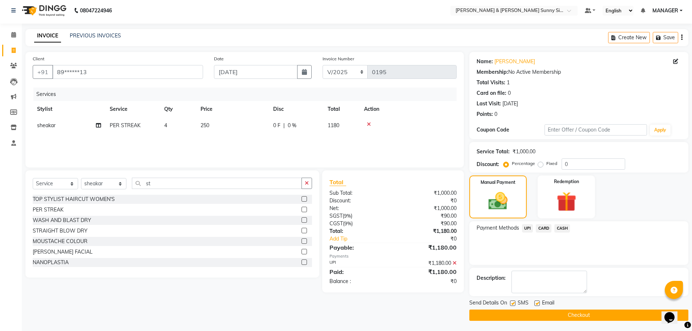
scroll to position [3, 0]
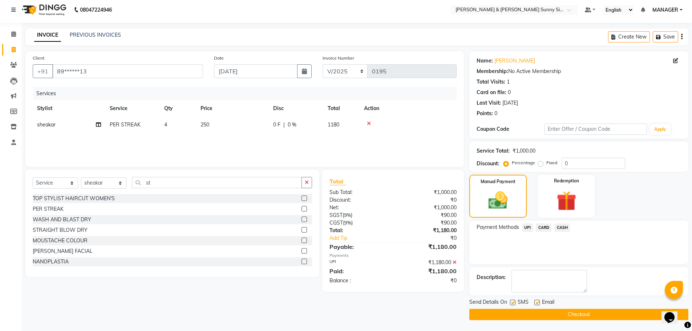
click at [533, 313] on button "Checkout" at bounding box center [578, 314] width 219 height 11
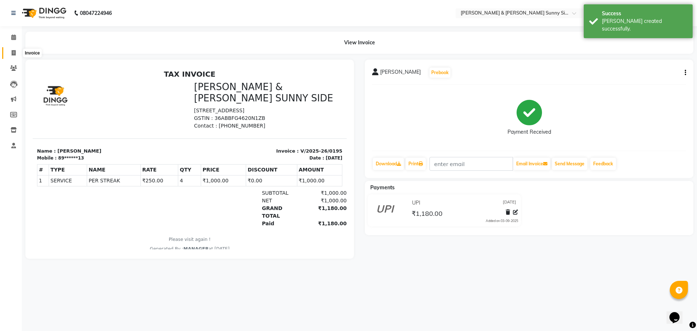
click at [12, 51] on icon at bounding box center [14, 52] width 4 height 5
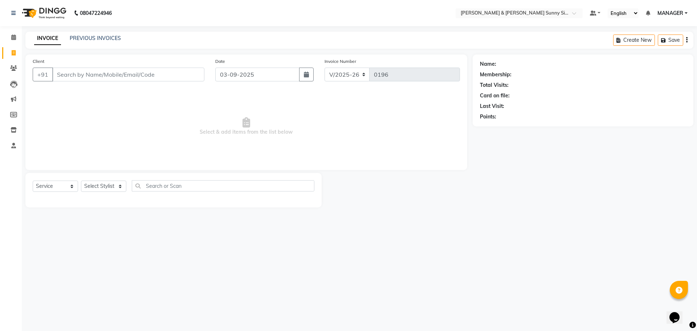
click at [86, 74] on input "Client" at bounding box center [128, 75] width 152 height 14
click at [191, 78] on button "Add Client" at bounding box center [185, 75] width 37 height 14
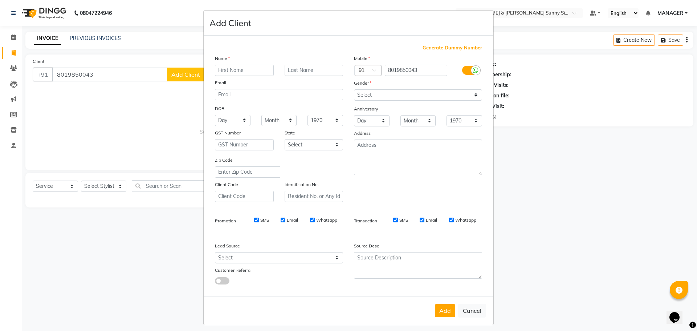
click at [245, 72] on input "text" at bounding box center [244, 70] width 59 height 11
click at [406, 96] on select "Select [DEMOGRAPHIC_DATA] [DEMOGRAPHIC_DATA] Other Prefer Not To Say" at bounding box center [418, 94] width 128 height 11
click at [354, 89] on select "Select [DEMOGRAPHIC_DATA] [DEMOGRAPHIC_DATA] Other Prefer Not To Say" at bounding box center [418, 94] width 128 height 11
click at [438, 309] on button "Add" at bounding box center [445, 310] width 20 height 13
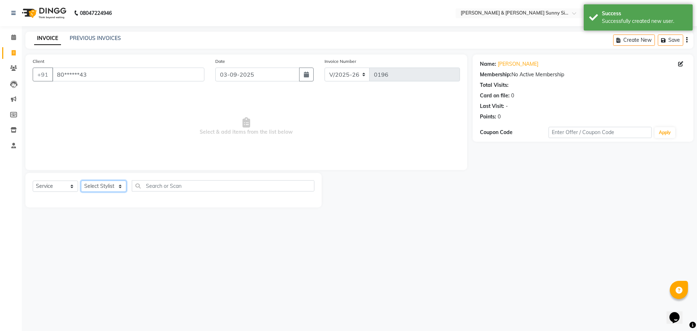
click at [103, 185] on select "Select Stylist MANAGER None [PERSON_NAME]" at bounding box center [103, 185] width 45 height 11
click at [81, 180] on select "Select Stylist MANAGER None [PERSON_NAME]" at bounding box center [103, 185] width 45 height 11
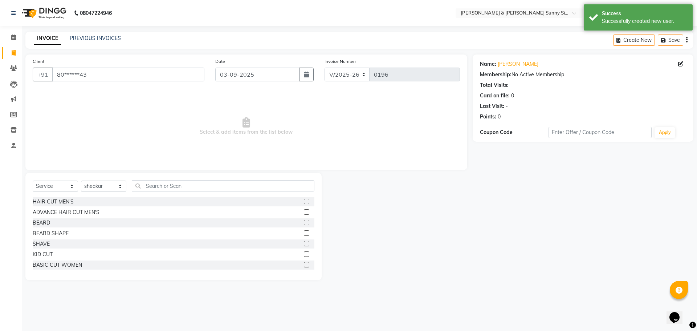
click at [304, 204] on div at bounding box center [306, 203] width 5 height 8
click at [304, 202] on label at bounding box center [306, 201] width 5 height 5
click at [304, 202] on input "checkbox" at bounding box center [306, 201] width 5 height 5
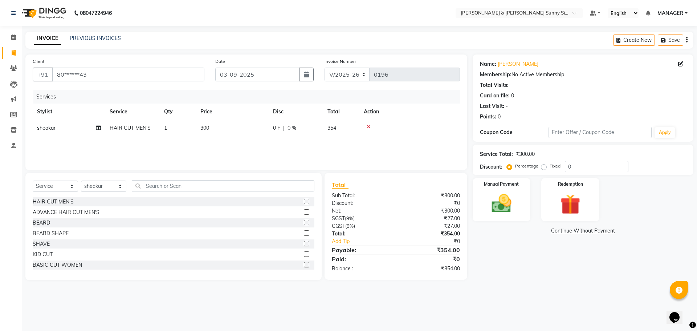
click at [228, 129] on td "300" at bounding box center [232, 128] width 73 height 16
click at [257, 129] on input "300" at bounding box center [267, 129] width 64 height 11
click at [504, 208] on img at bounding box center [502, 203] width 34 height 24
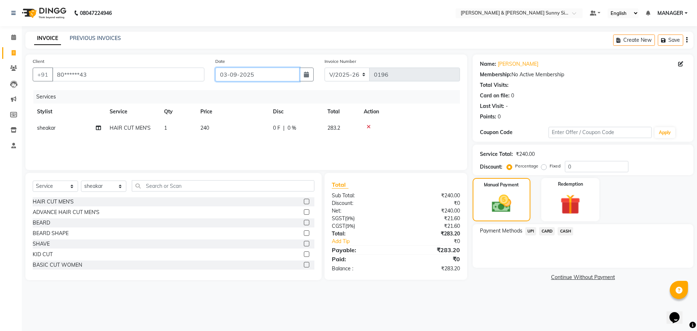
click at [226, 73] on input "03-09-2025" at bounding box center [257, 75] width 85 height 14
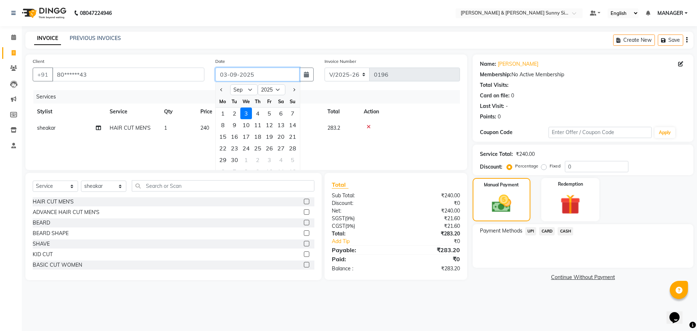
click at [226, 73] on input "03-09-2025" at bounding box center [257, 75] width 85 height 14
click at [237, 73] on input "[DATE]" at bounding box center [257, 75] width 85 height 14
click at [193, 92] on div "Services" at bounding box center [249, 96] width 432 height 13
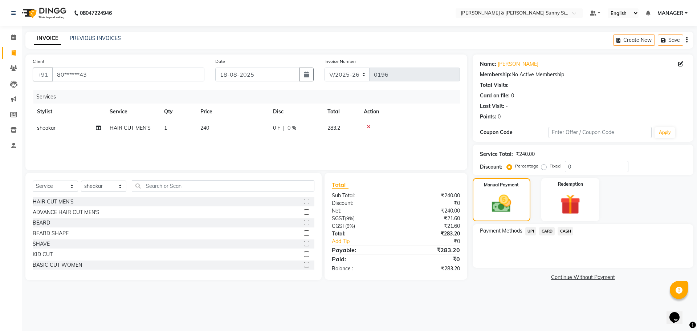
click at [528, 232] on span "UPI" at bounding box center [530, 231] width 11 height 8
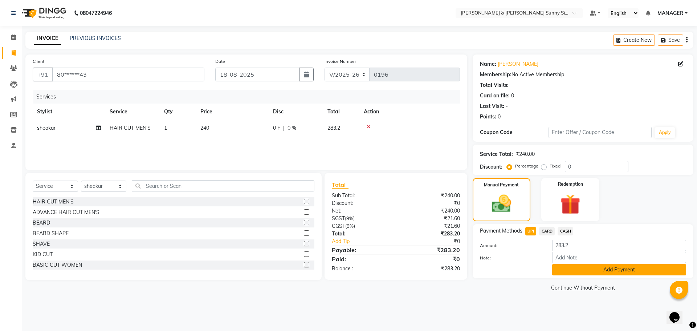
click at [565, 267] on button "Add Payment" at bounding box center [619, 269] width 134 height 11
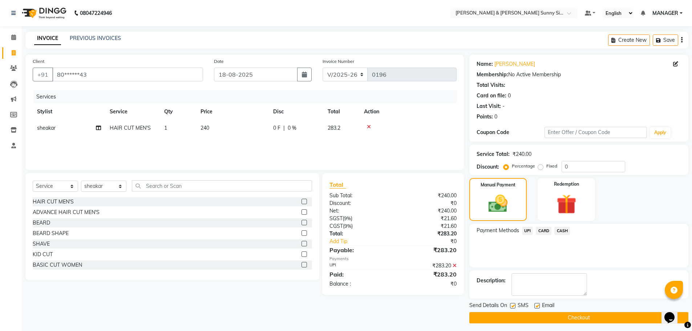
click at [521, 315] on button "Checkout" at bounding box center [578, 317] width 219 height 11
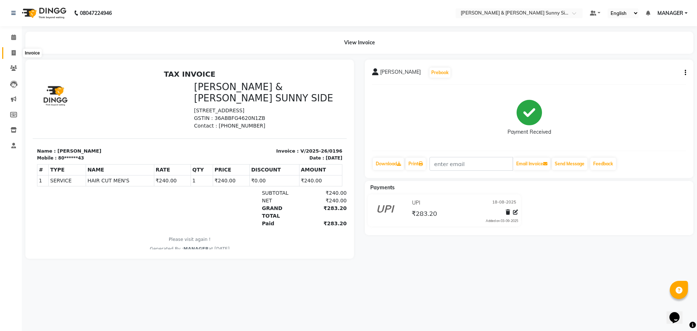
click at [9, 53] on span at bounding box center [13, 53] width 13 height 8
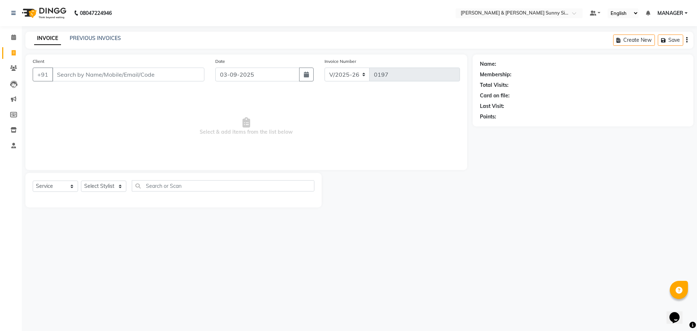
click at [93, 76] on input "Client" at bounding box center [128, 75] width 152 height 14
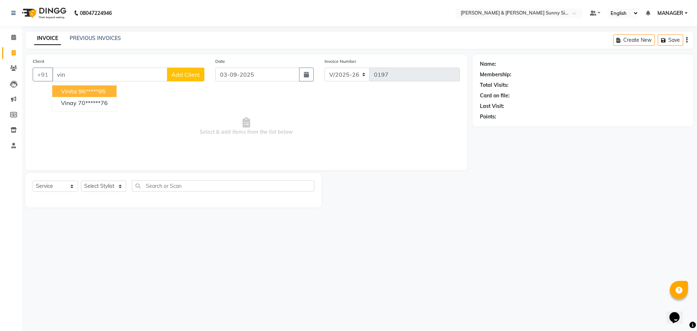
click at [93, 92] on ngb-highlight "96*****95" at bounding box center [91, 91] width 27 height 7
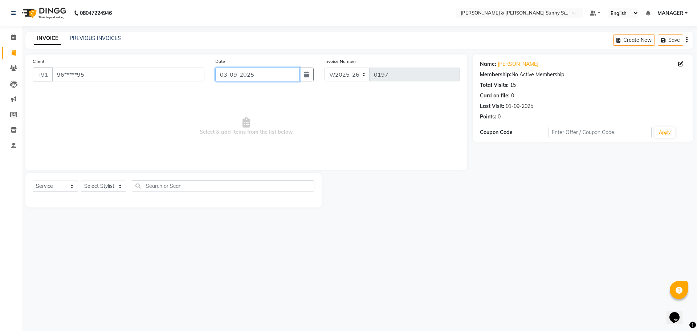
click at [227, 74] on input "03-09-2025" at bounding box center [257, 75] width 85 height 14
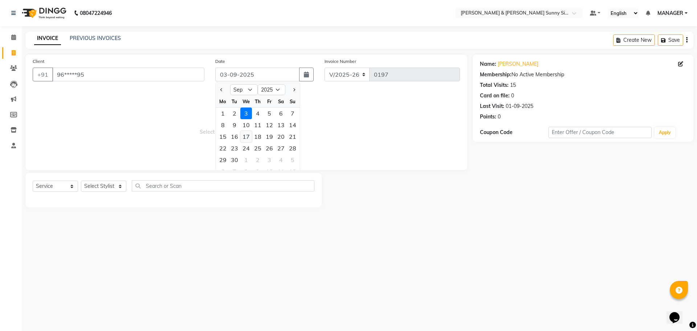
click at [247, 137] on div "17" at bounding box center [246, 137] width 12 height 12
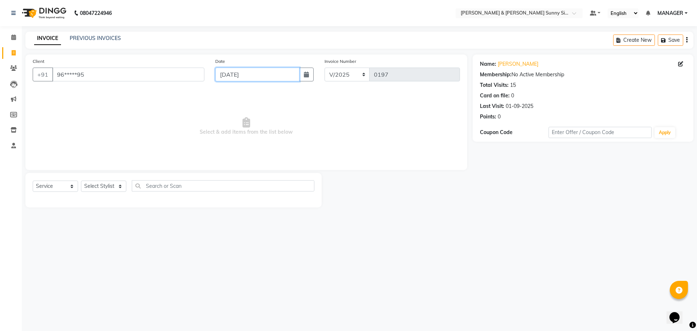
click at [235, 73] on input "[DATE]" at bounding box center [257, 75] width 85 height 14
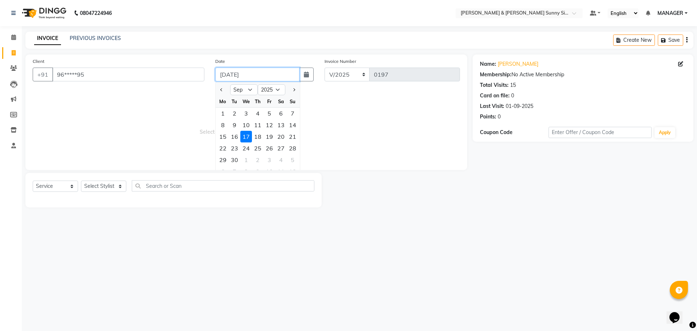
click at [235, 73] on input "[DATE]" at bounding box center [257, 75] width 85 height 14
click at [180, 119] on span "Select & add items from the list below" at bounding box center [246, 126] width 427 height 73
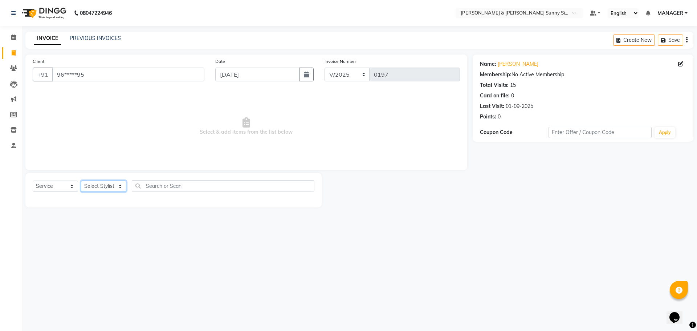
click at [95, 186] on select "Select Stylist MANAGER None [PERSON_NAME]" at bounding box center [103, 185] width 45 height 11
click at [81, 180] on select "Select Stylist MANAGER None [PERSON_NAME]" at bounding box center [103, 185] width 45 height 11
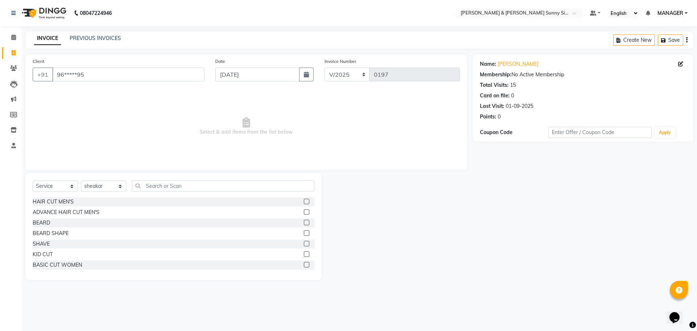
click at [304, 202] on label at bounding box center [306, 201] width 5 height 5
click at [304, 202] on input "checkbox" at bounding box center [306, 201] width 5 height 5
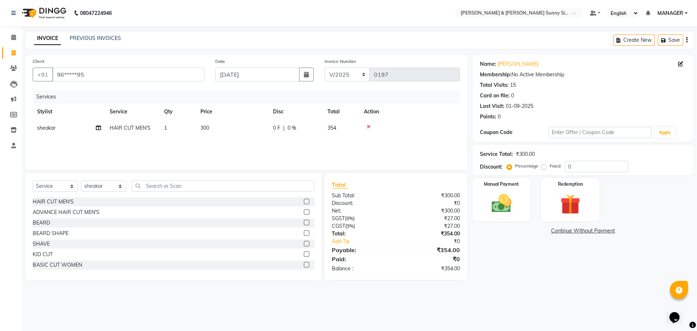
click at [221, 129] on td "300" at bounding box center [232, 128] width 73 height 16
click at [264, 130] on input "300" at bounding box center [267, 129] width 64 height 11
click at [265, 146] on div "Services Stylist Service Qty Price Disc Total Action sheakar HAIR CUT MEN'S 1 2…" at bounding box center [246, 126] width 427 height 73
click at [508, 204] on img at bounding box center [502, 203] width 34 height 24
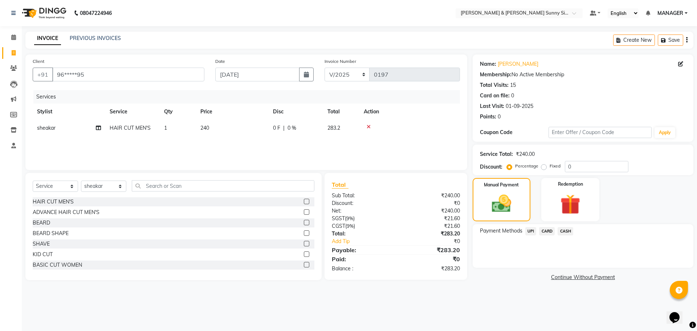
click at [530, 233] on span "UPI" at bounding box center [530, 231] width 11 height 8
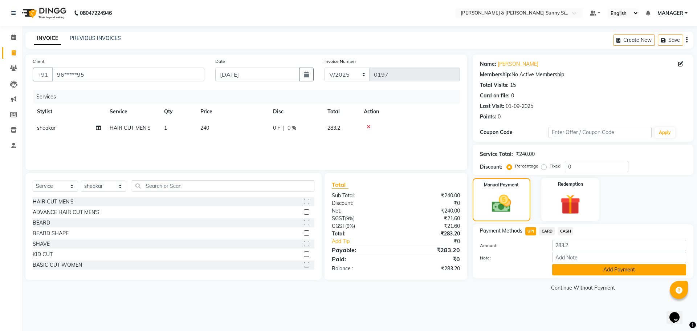
click at [568, 269] on button "Add Payment" at bounding box center [619, 269] width 134 height 11
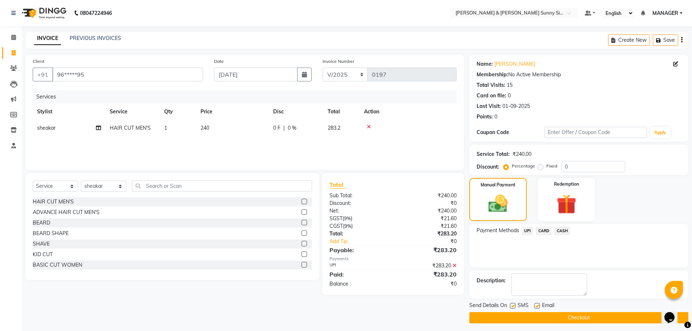
click at [508, 321] on button "Checkout" at bounding box center [578, 317] width 219 height 11
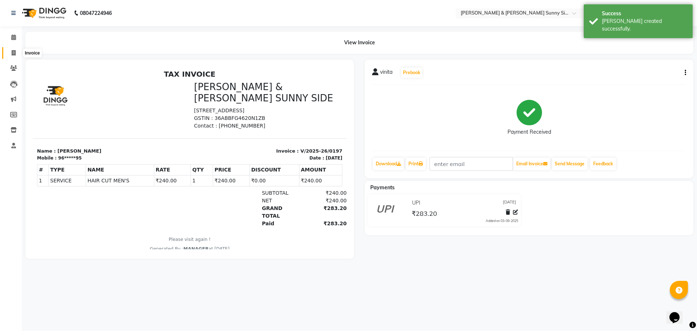
click at [18, 49] on span at bounding box center [13, 53] width 13 height 8
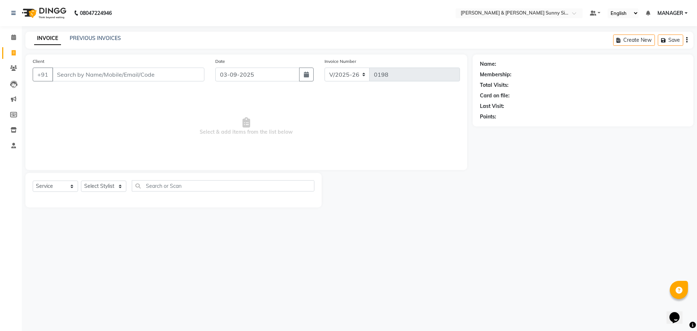
click at [64, 74] on input "Client" at bounding box center [128, 75] width 152 height 14
click at [195, 76] on span "Add Client" at bounding box center [185, 74] width 29 height 7
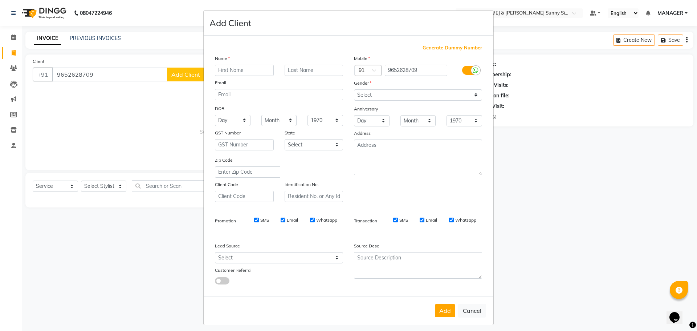
click at [228, 72] on input "text" at bounding box center [244, 70] width 59 height 11
click at [377, 92] on select "Select [DEMOGRAPHIC_DATA] [DEMOGRAPHIC_DATA] Other Prefer Not To Say" at bounding box center [418, 94] width 128 height 11
click at [354, 89] on select "Select [DEMOGRAPHIC_DATA] [DEMOGRAPHIC_DATA] Other Prefer Not To Say" at bounding box center [418, 94] width 128 height 11
click at [443, 309] on button "Add" at bounding box center [445, 310] width 20 height 13
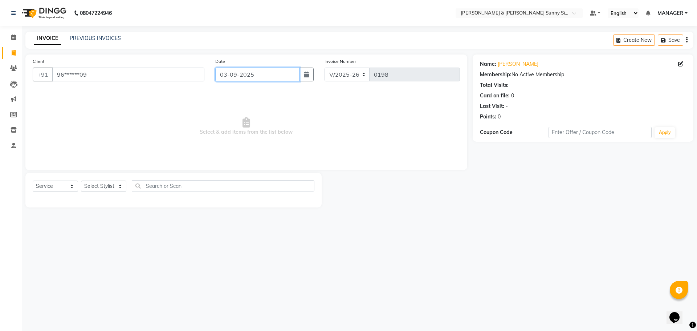
click at [228, 74] on input "03-09-2025" at bounding box center [257, 75] width 85 height 14
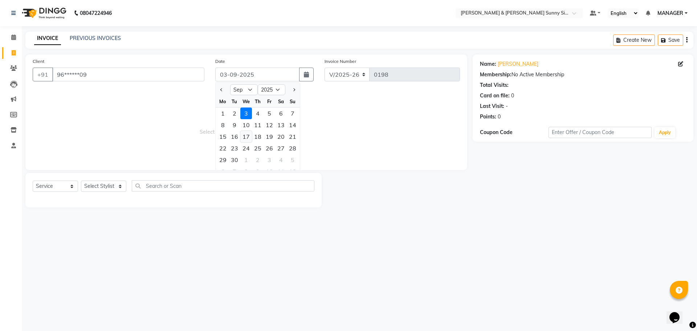
click at [250, 136] on div "17" at bounding box center [246, 137] width 12 height 12
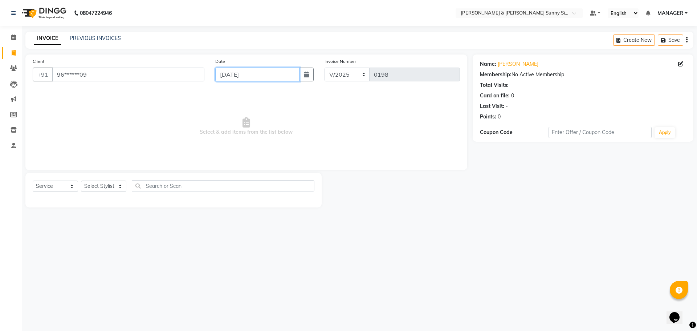
click at [236, 74] on input "[DATE]" at bounding box center [257, 75] width 85 height 14
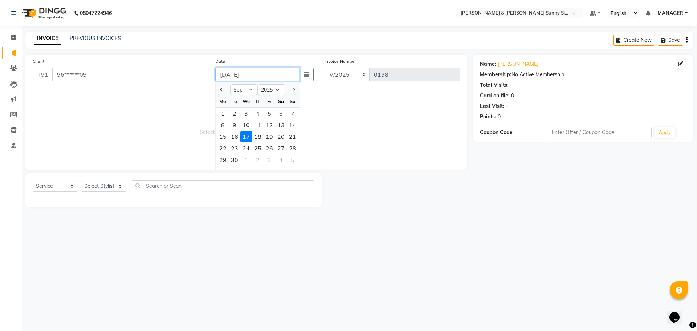
click at [236, 74] on input "[DATE]" at bounding box center [257, 75] width 85 height 14
click at [190, 98] on span "Select & add items from the list below" at bounding box center [246, 126] width 427 height 73
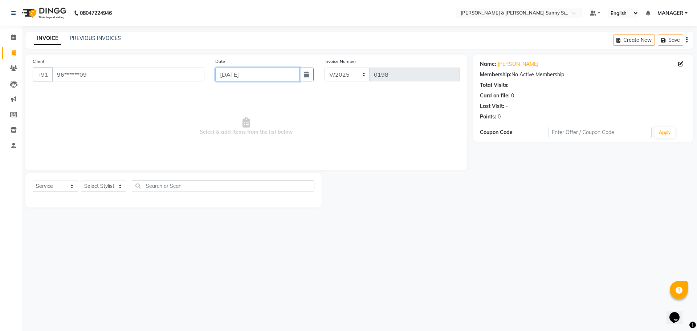
click at [228, 72] on input "[DATE]" at bounding box center [257, 75] width 85 height 14
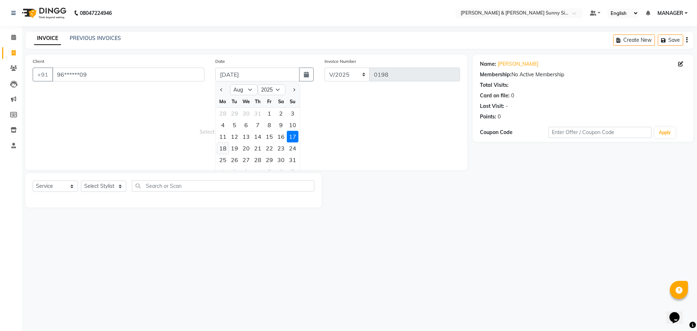
click at [221, 152] on div "18" at bounding box center [223, 148] width 12 height 12
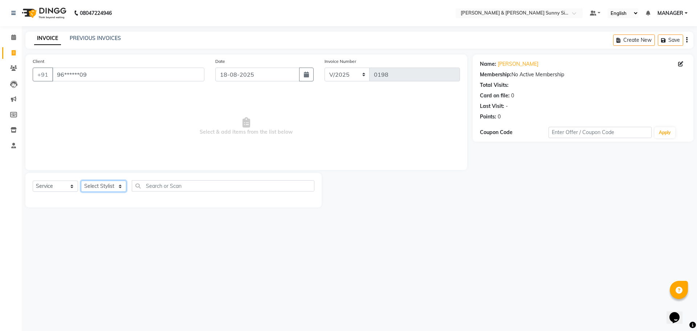
click at [115, 187] on select "Select Stylist MANAGER None [PERSON_NAME]" at bounding box center [103, 185] width 45 height 11
click at [81, 180] on select "Select Stylist MANAGER None [PERSON_NAME]" at bounding box center [103, 185] width 45 height 11
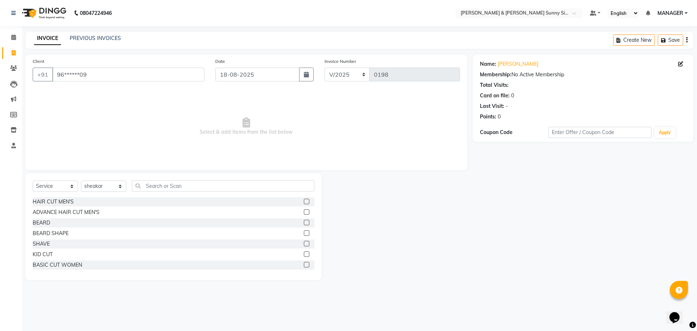
click at [304, 201] on label at bounding box center [306, 201] width 5 height 5
click at [304, 201] on input "checkbox" at bounding box center [306, 201] width 5 height 5
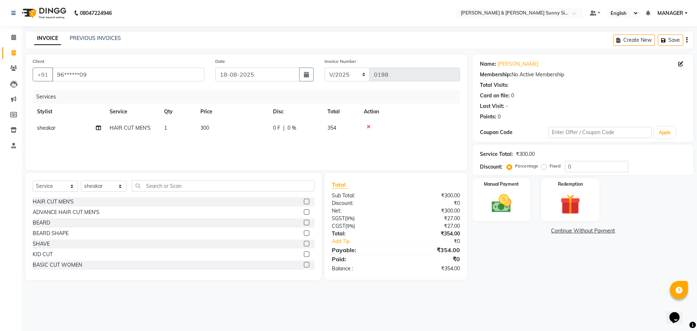
click at [224, 131] on td "300" at bounding box center [232, 128] width 73 height 16
click at [212, 132] on input "1" at bounding box center [212, 129] width 28 height 11
click at [227, 130] on td "300" at bounding box center [232, 128] width 73 height 16
drag, startPoint x: 247, startPoint y: 128, endPoint x: 260, endPoint y: 128, distance: 13.1
click at [260, 128] on input "3" at bounding box center [267, 129] width 64 height 11
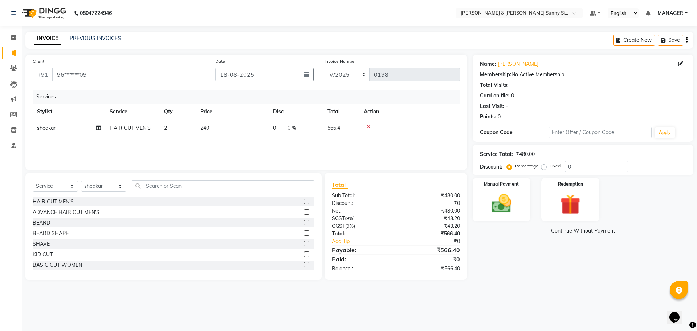
click at [255, 140] on div "Services Stylist Service Qty Price Disc Total Action sheakar HAIR CUT MEN'S 2 2…" at bounding box center [246, 126] width 427 height 73
click at [483, 200] on div "Manual Payment" at bounding box center [501, 199] width 60 height 45
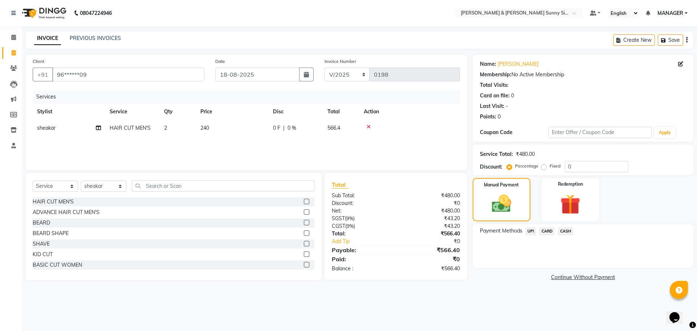
click at [550, 232] on span "CARD" at bounding box center [547, 231] width 16 height 8
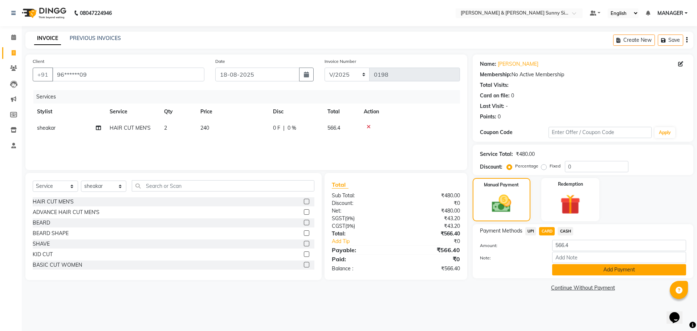
click at [552, 265] on button "Add Payment" at bounding box center [619, 269] width 134 height 11
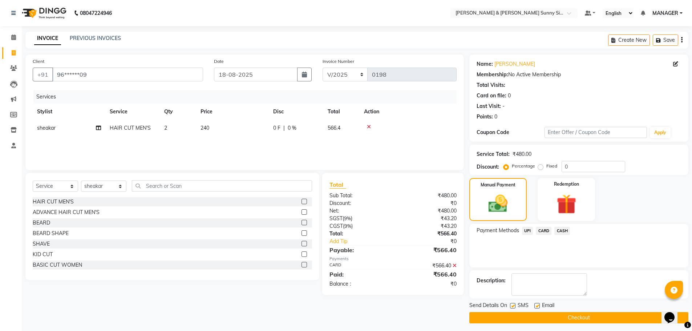
click at [503, 320] on button "Checkout" at bounding box center [578, 317] width 219 height 11
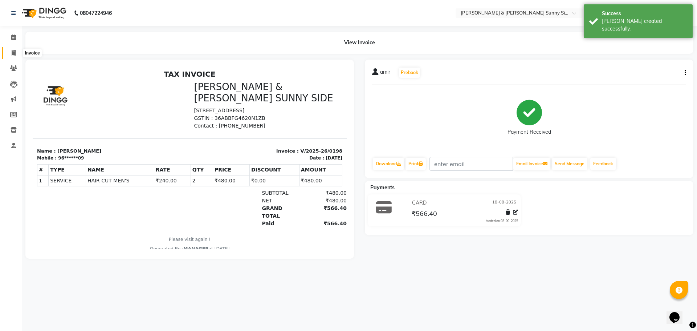
click at [9, 53] on span at bounding box center [13, 53] width 13 height 8
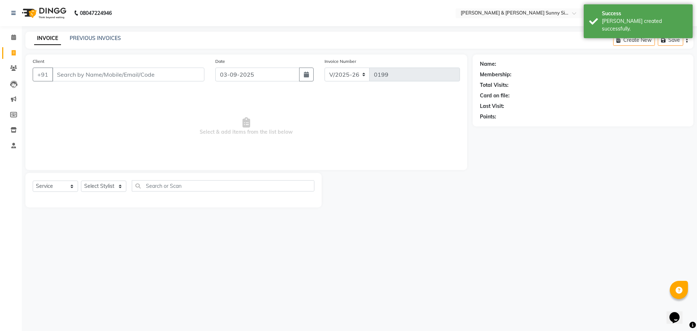
click at [81, 74] on input "Client" at bounding box center [128, 75] width 152 height 14
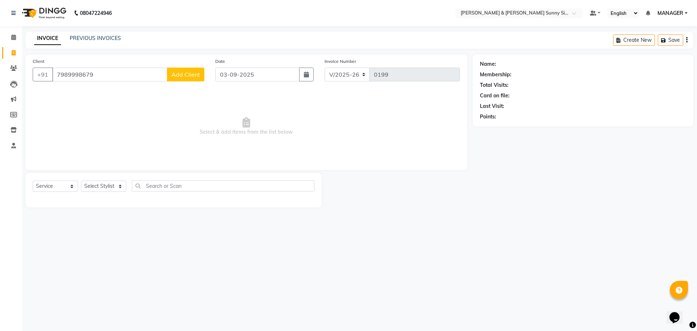
click at [178, 76] on span "Add Client" at bounding box center [185, 74] width 29 height 7
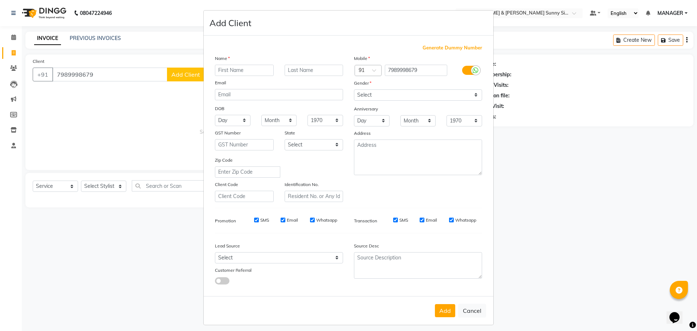
click at [234, 71] on input "text" at bounding box center [244, 70] width 59 height 11
click at [370, 94] on select "Select [DEMOGRAPHIC_DATA] [DEMOGRAPHIC_DATA] Other Prefer Not To Say" at bounding box center [418, 94] width 128 height 11
click at [354, 89] on select "Select [DEMOGRAPHIC_DATA] [DEMOGRAPHIC_DATA] Other Prefer Not To Say" at bounding box center [418, 94] width 128 height 11
click at [439, 312] on button "Add" at bounding box center [445, 310] width 20 height 13
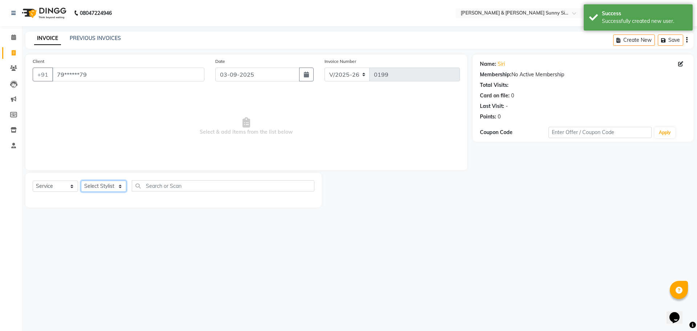
click at [89, 186] on select "Select Stylist MANAGER None [PERSON_NAME]" at bounding box center [103, 185] width 45 height 11
click at [81, 180] on select "Select Stylist MANAGER None [PERSON_NAME]" at bounding box center [103, 185] width 45 height 11
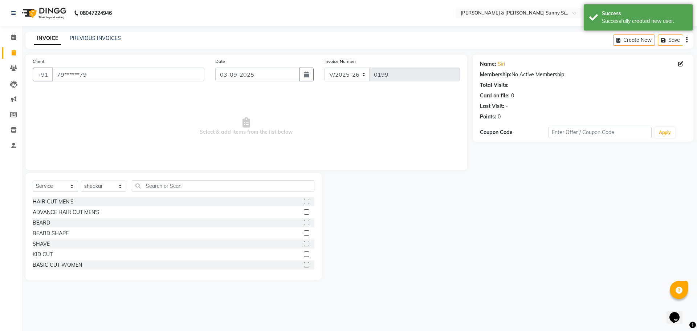
click at [297, 200] on div "HAIR CUT MEN'S" at bounding box center [174, 201] width 282 height 9
click at [304, 224] on label at bounding box center [306, 222] width 5 height 5
click at [304, 224] on input "checkbox" at bounding box center [306, 222] width 5 height 5
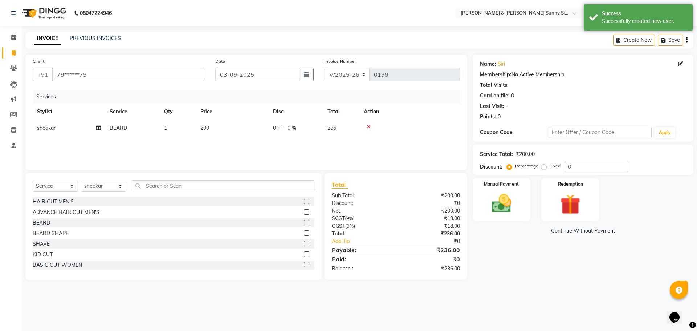
click at [304, 200] on label at bounding box center [306, 201] width 5 height 5
click at [304, 200] on input "checkbox" at bounding box center [306, 201] width 5 height 5
click at [223, 126] on td "200" at bounding box center [232, 128] width 73 height 16
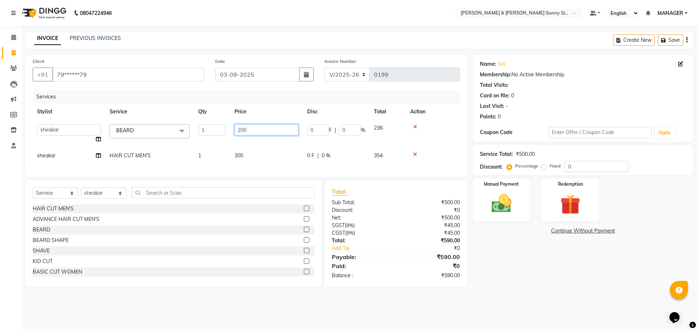
click at [262, 134] on input "200" at bounding box center [267, 129] width 64 height 11
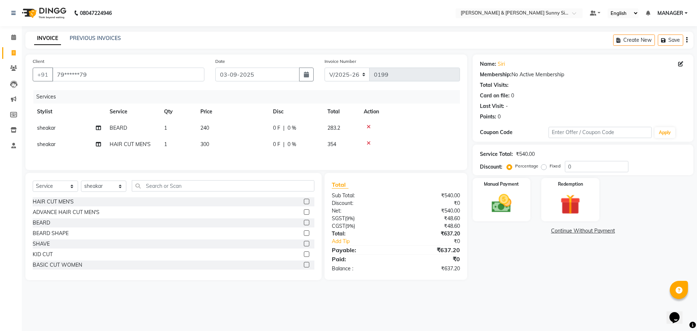
click at [243, 157] on div "Services Stylist Service Qty Price Disc Total Action sheakar [PERSON_NAME] 1 24…" at bounding box center [246, 126] width 427 height 73
click at [215, 145] on td "300" at bounding box center [232, 144] width 73 height 16
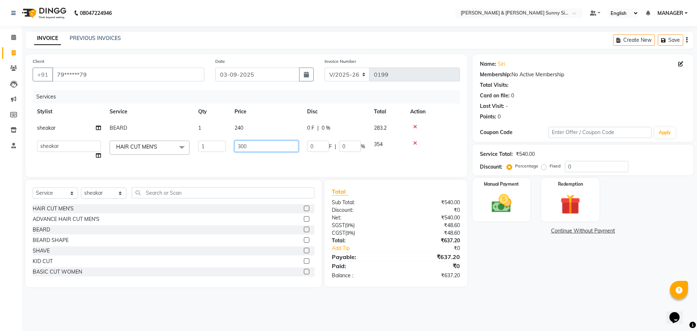
click at [258, 143] on input "300" at bounding box center [267, 146] width 64 height 11
